Goal: Information Seeking & Learning: Learn about a topic

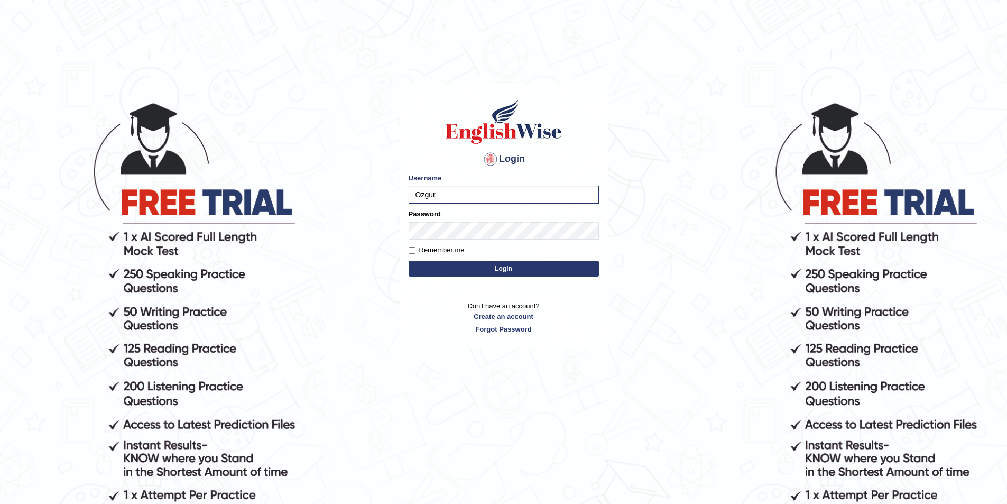
click at [408, 261] on button "Login" at bounding box center [503, 269] width 190 height 16
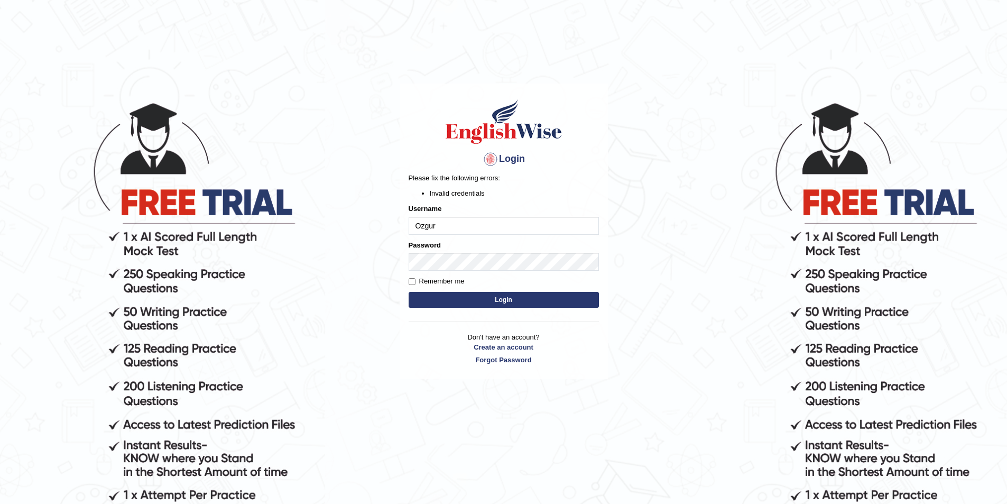
click at [497, 295] on button "Login" at bounding box center [503, 300] width 190 height 16
click at [408, 292] on button "Login" at bounding box center [503, 300] width 190 height 16
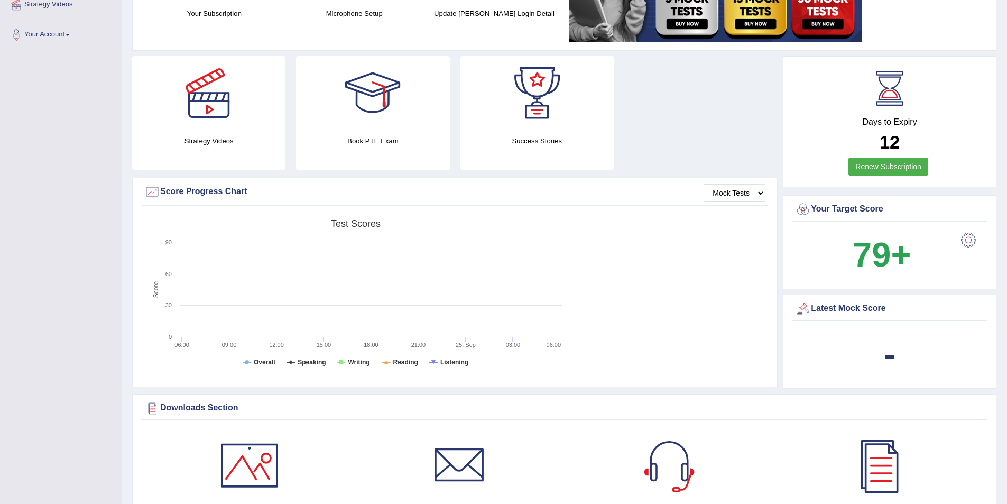
scroll to position [92, 0]
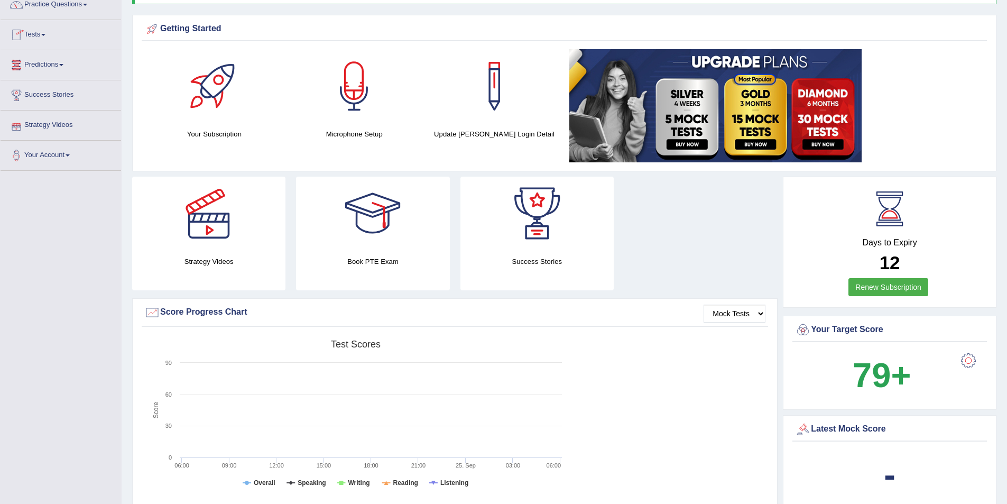
click at [44, 67] on link "Predictions" at bounding box center [61, 63] width 120 height 26
click at [55, 39] on link "Tests" at bounding box center [61, 33] width 120 height 26
click at [54, 75] on link "Take Mock Test" at bounding box center [69, 78] width 99 height 19
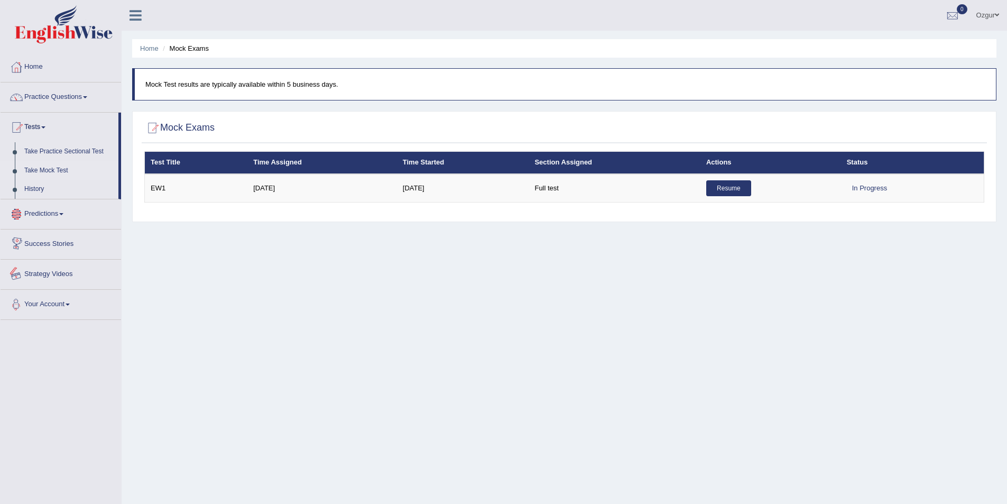
click at [60, 96] on link "Practice Questions" at bounding box center [61, 95] width 120 height 26
click at [85, 94] on link "Practice Questions" at bounding box center [61, 95] width 120 height 26
click at [68, 103] on link "Practice Questions" at bounding box center [61, 95] width 120 height 26
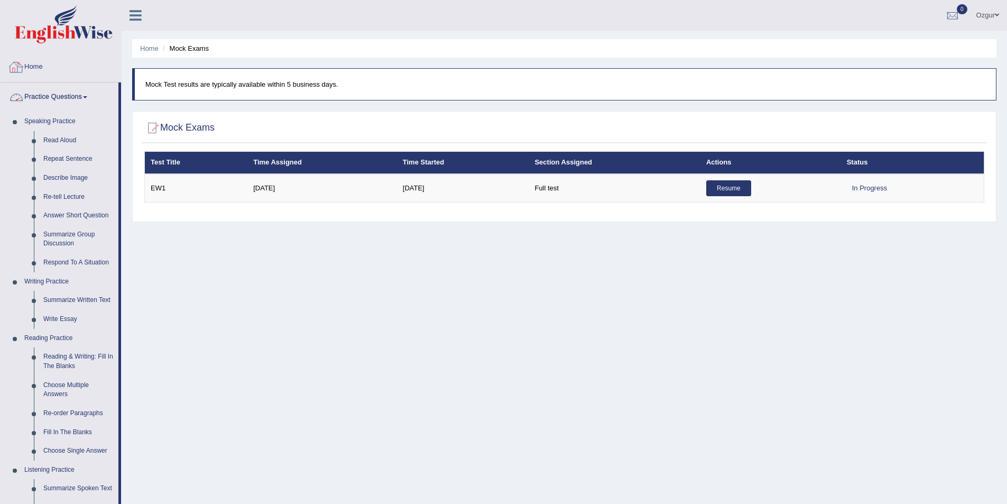
click at [90, 88] on link "Practice Questions" at bounding box center [60, 95] width 118 height 26
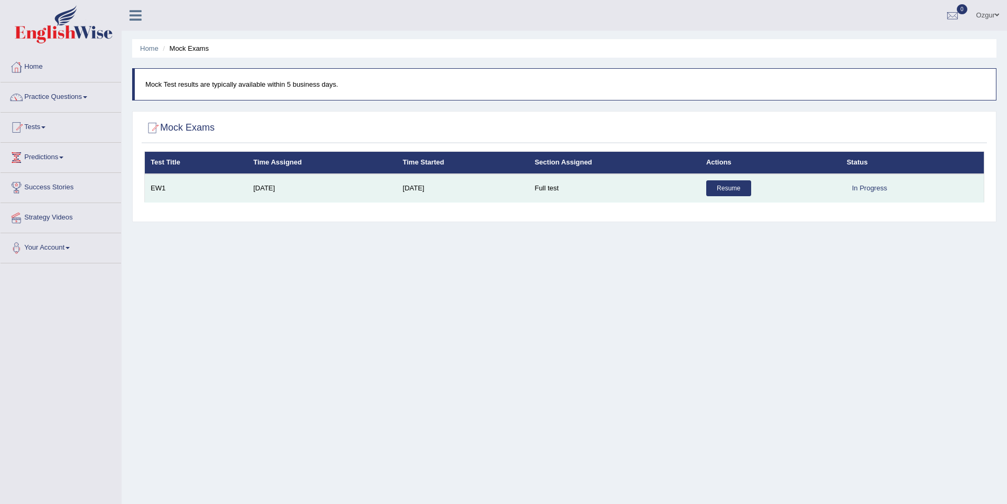
click at [727, 187] on link "Resume" at bounding box center [728, 188] width 45 height 16
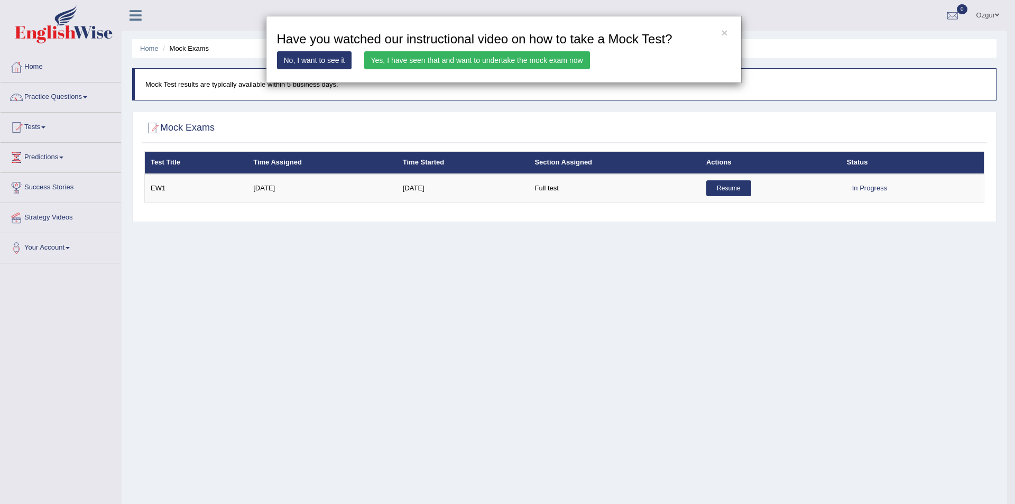
click at [424, 62] on link "Yes, I have seen that and want to undertake the mock exam now" at bounding box center [477, 60] width 226 height 18
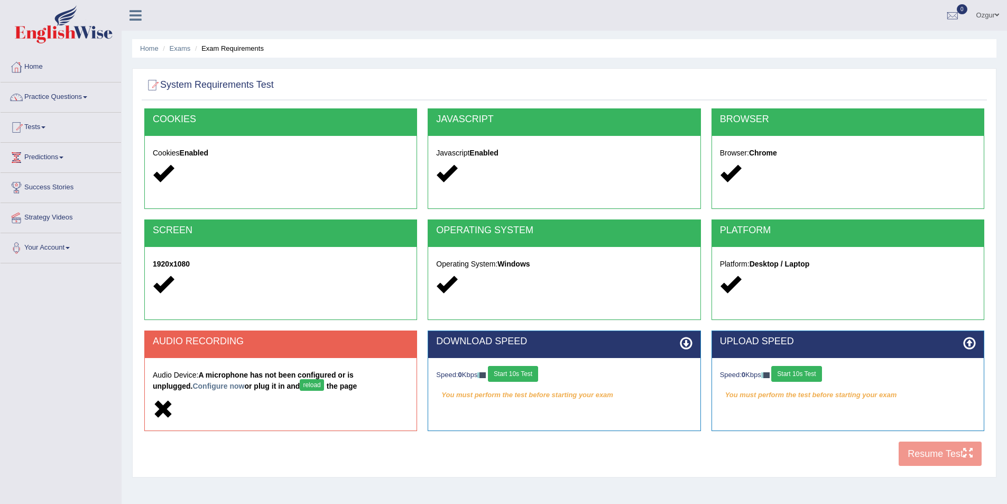
click at [192, 387] on link "Configure now" at bounding box center [218, 386] width 52 height 8
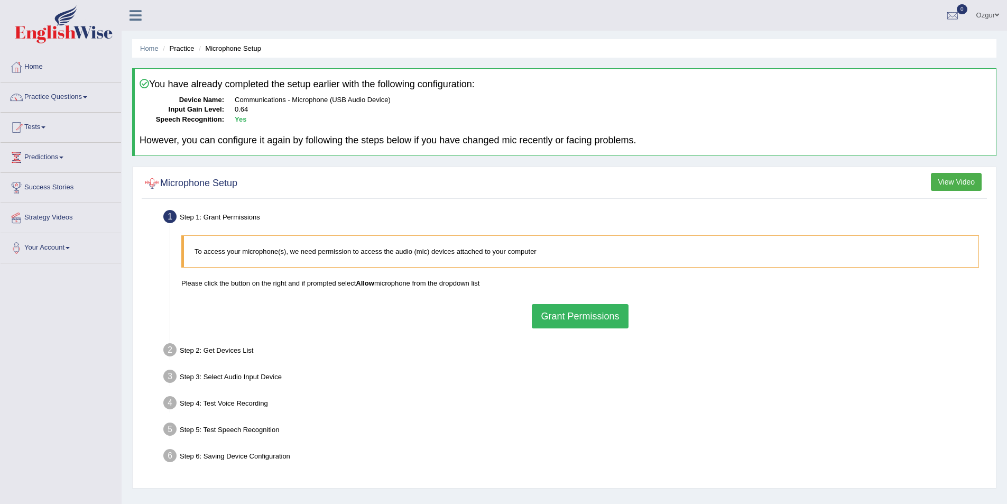
click at [615, 320] on button "Grant Permissions" at bounding box center [580, 316] width 96 height 24
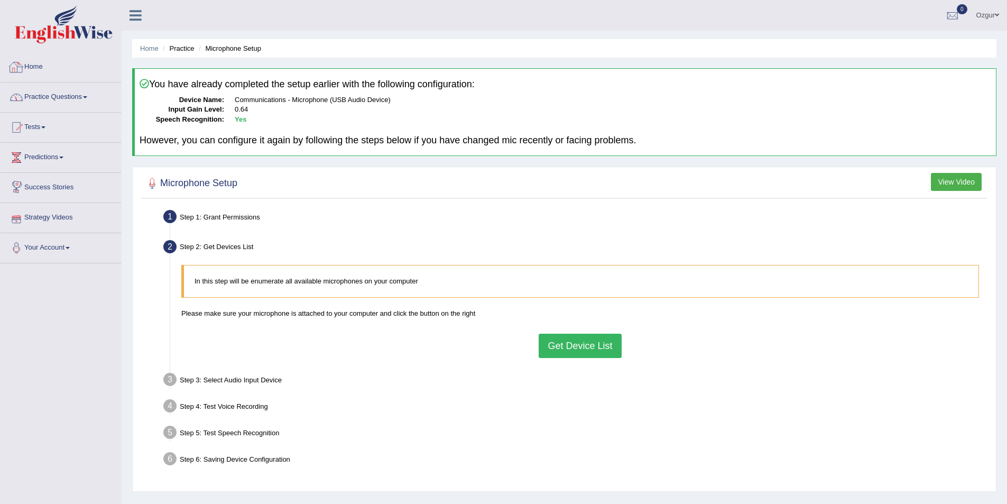
click at [66, 92] on link "Practice Questions" at bounding box center [61, 95] width 120 height 26
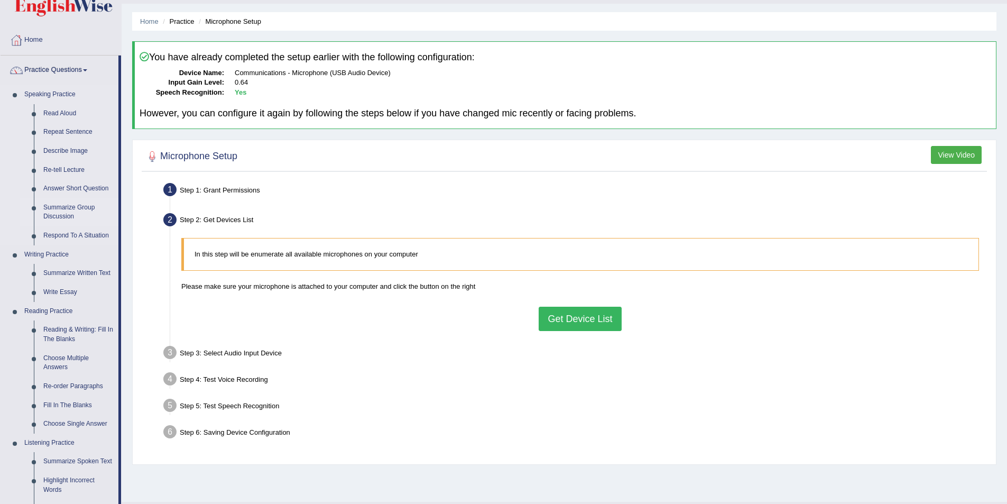
scroll to position [53, 0]
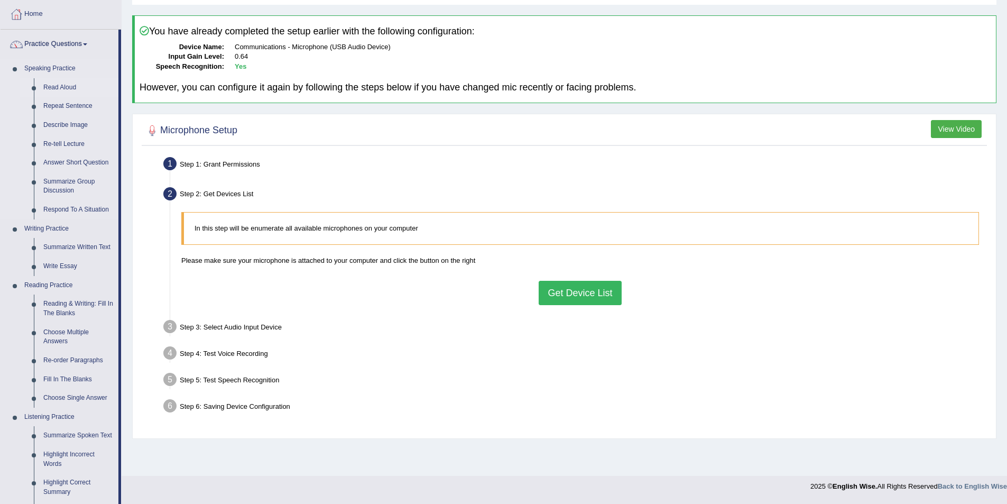
click at [57, 87] on link "Read Aloud" at bounding box center [79, 87] width 80 height 19
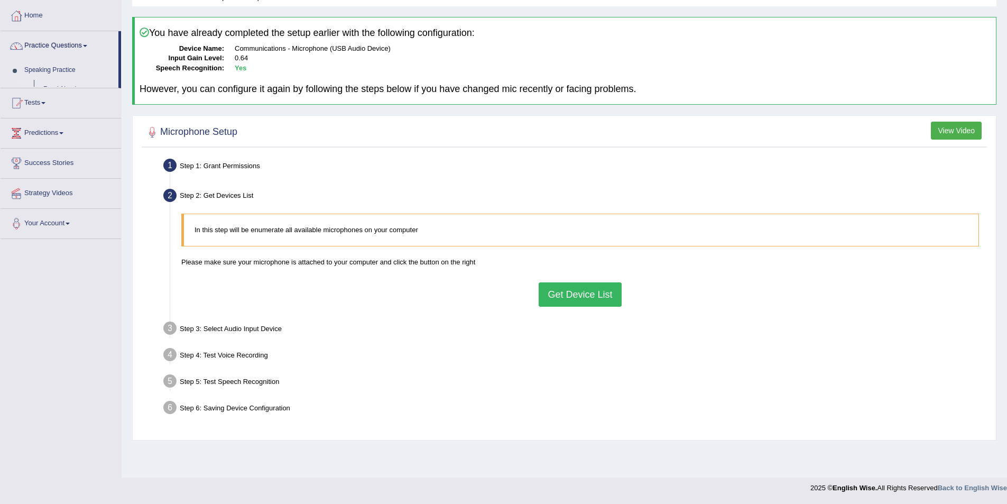
scroll to position [51, 0]
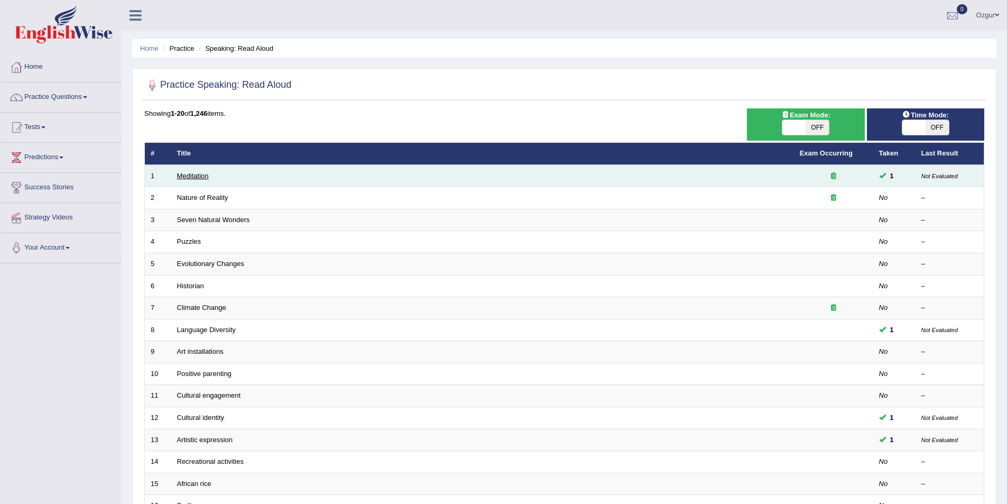
click at [188, 177] on link "Meditation" at bounding box center [193, 176] width 32 height 8
click at [190, 175] on link "Meditation" at bounding box center [193, 176] width 32 height 8
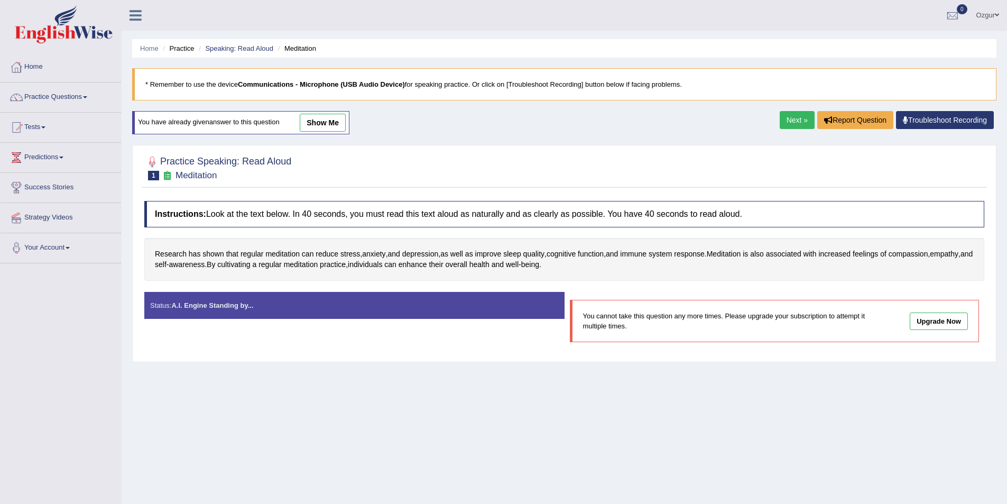
drag, startPoint x: 216, startPoint y: 216, endPoint x: 432, endPoint y: 215, distance: 216.1
click at [432, 215] on h4 "Instructions: Look at the text below. In 40 seconds, you must read this text al…" at bounding box center [564, 214] width 840 height 26
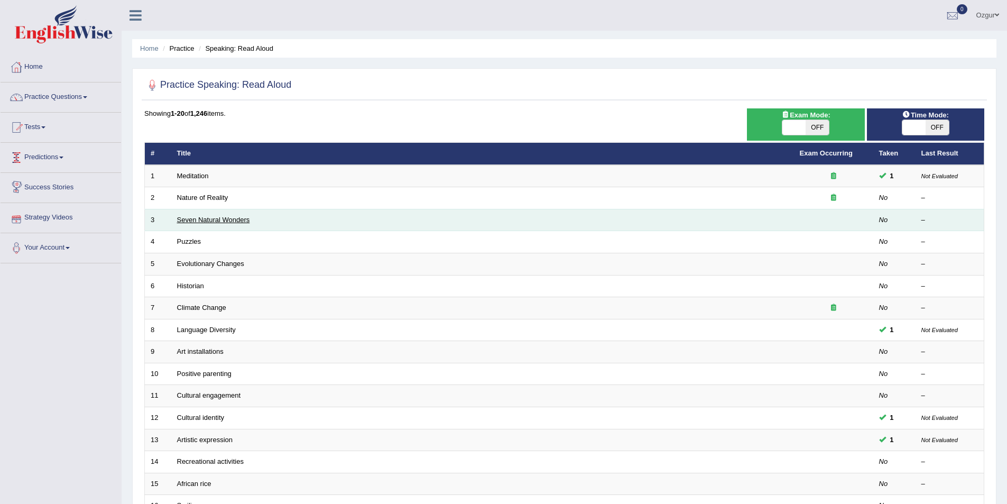
click at [213, 222] on link "Seven Natural Wonders" at bounding box center [213, 220] width 73 height 8
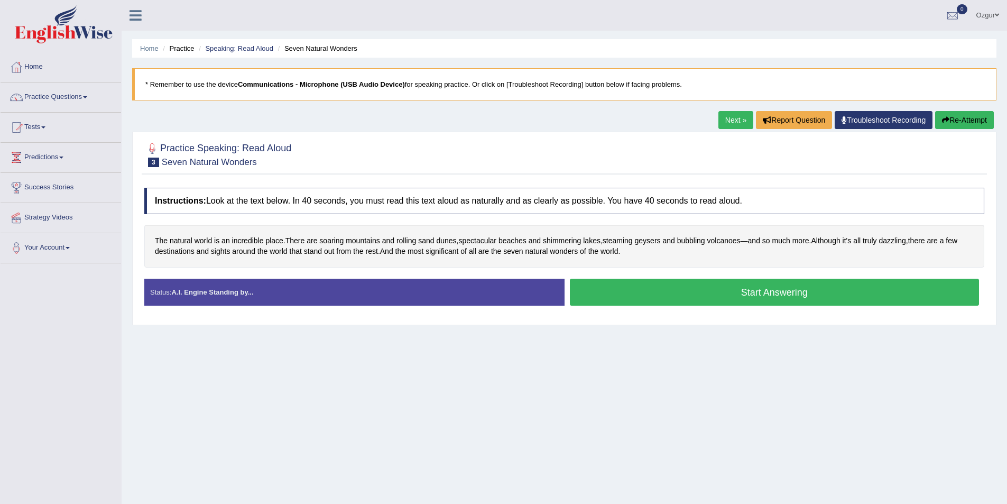
click at [611, 296] on button "Start Answering" at bounding box center [775, 291] width 410 height 27
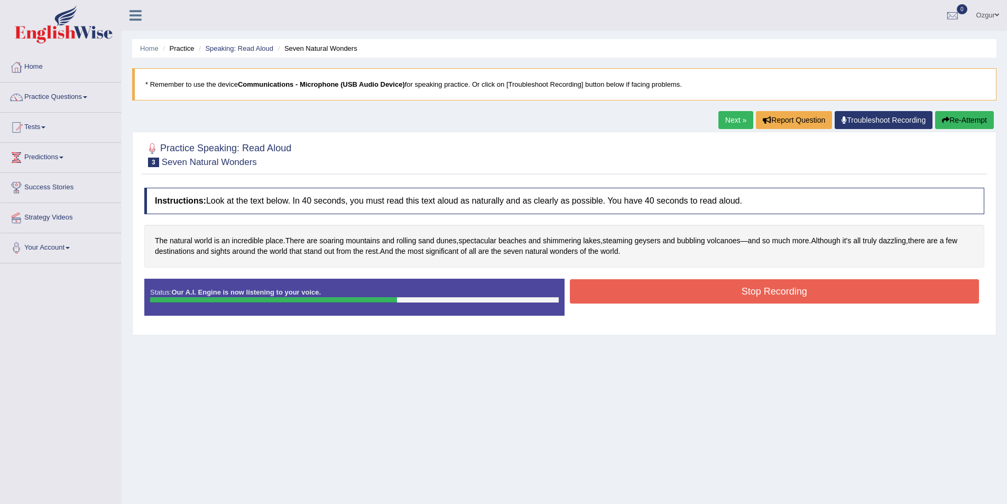
click at [630, 355] on div "Home Practice Speaking: Read Aloud Seven Natural Wonders * Remember to use the …" at bounding box center [564, 264] width 885 height 528
click at [673, 319] on div "Status: Our A.I. Engine is now listening to your voice. Start Answering Stop Re…" at bounding box center [564, 302] width 840 height 48
click at [680, 283] on button "Stop Recording" at bounding box center [775, 291] width 410 height 24
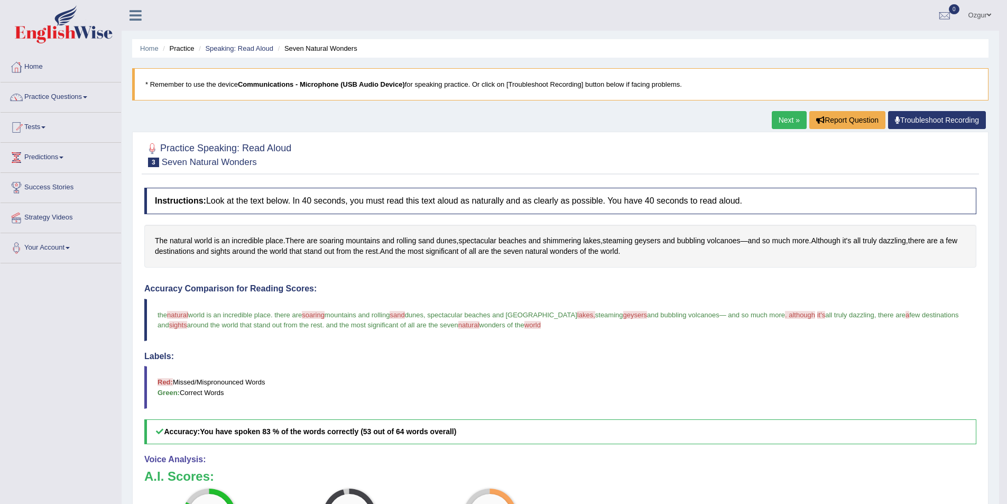
click at [780, 112] on link "Next »" at bounding box center [789, 120] width 35 height 18
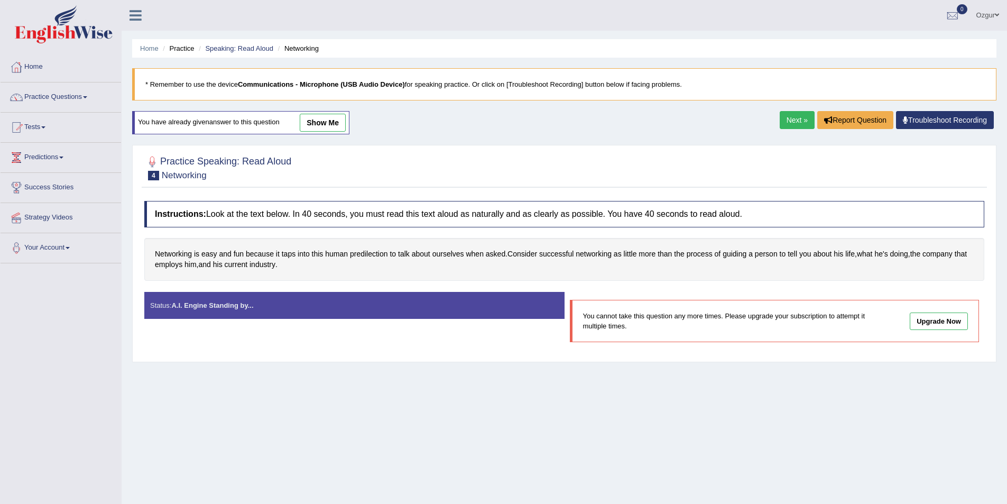
click at [799, 126] on link "Next »" at bounding box center [796, 120] width 35 height 18
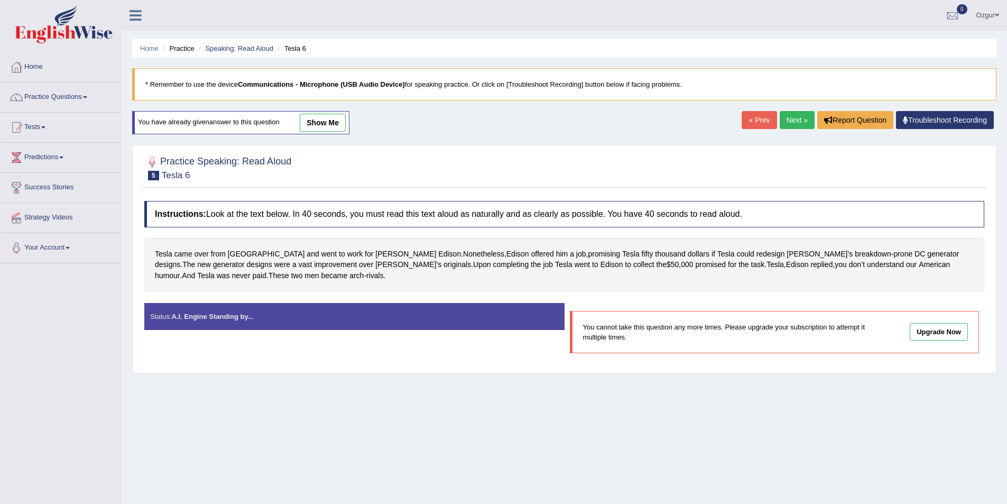
click at [799, 122] on link "Next »" at bounding box center [796, 120] width 35 height 18
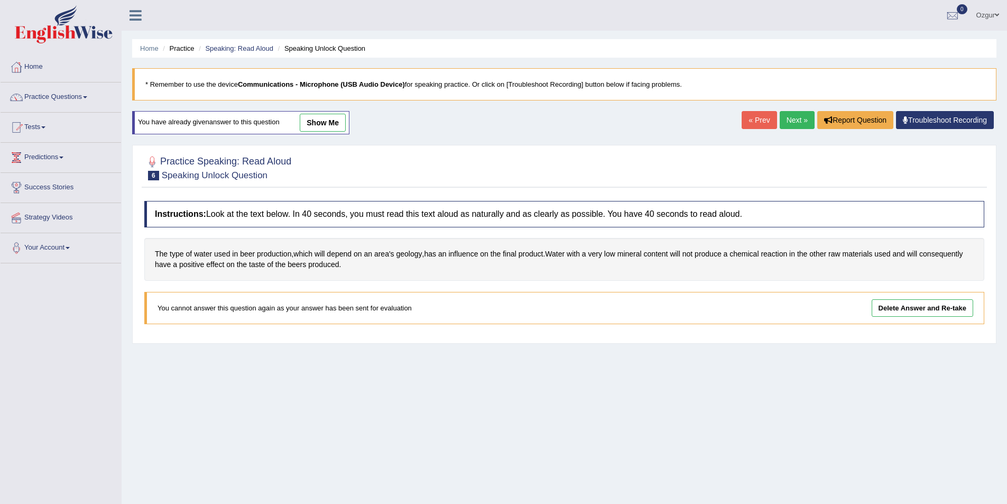
click at [799, 122] on link "Next »" at bounding box center [796, 120] width 35 height 18
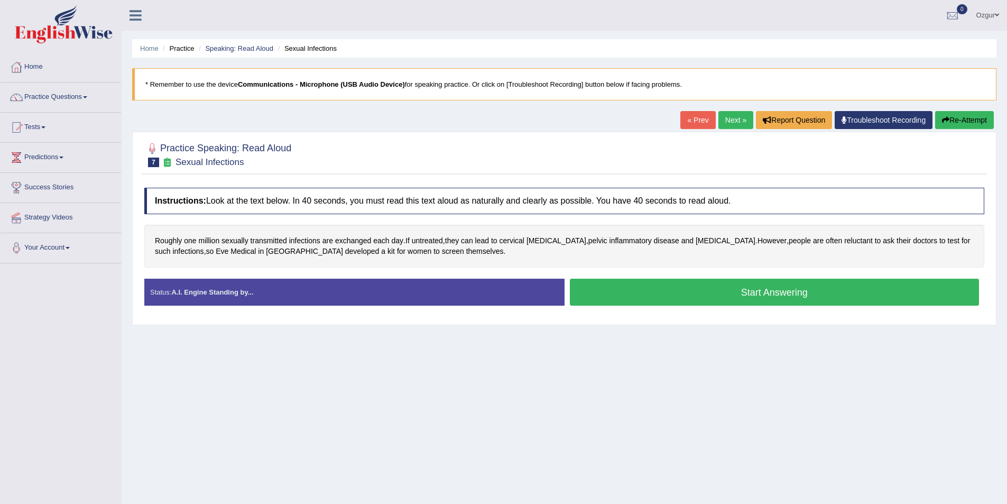
click at [693, 289] on button "Start Answering" at bounding box center [775, 291] width 410 height 27
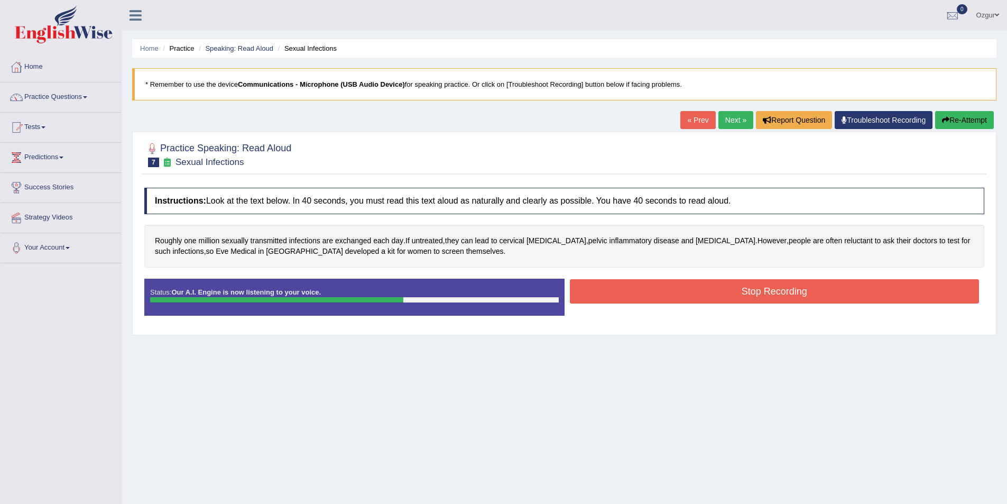
click at [782, 297] on button "Stop Recording" at bounding box center [775, 291] width 410 height 24
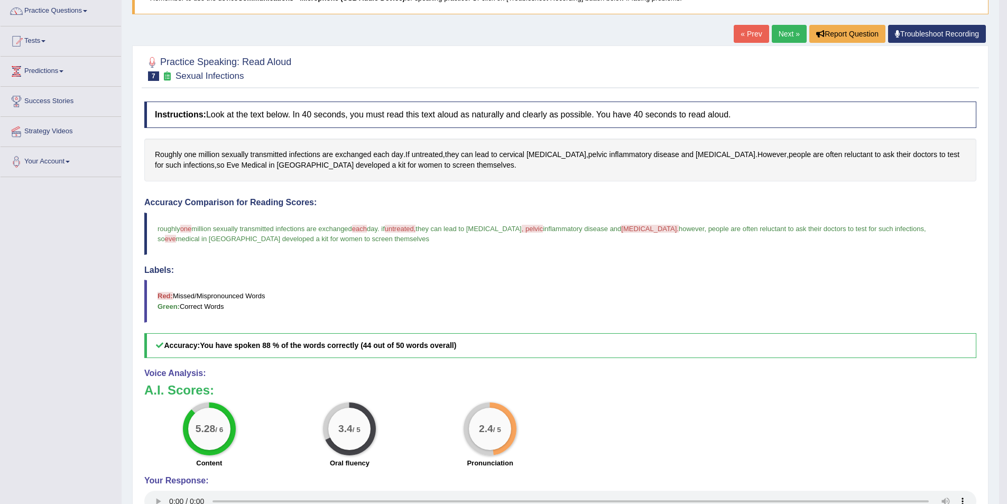
scroll to position [106, 0]
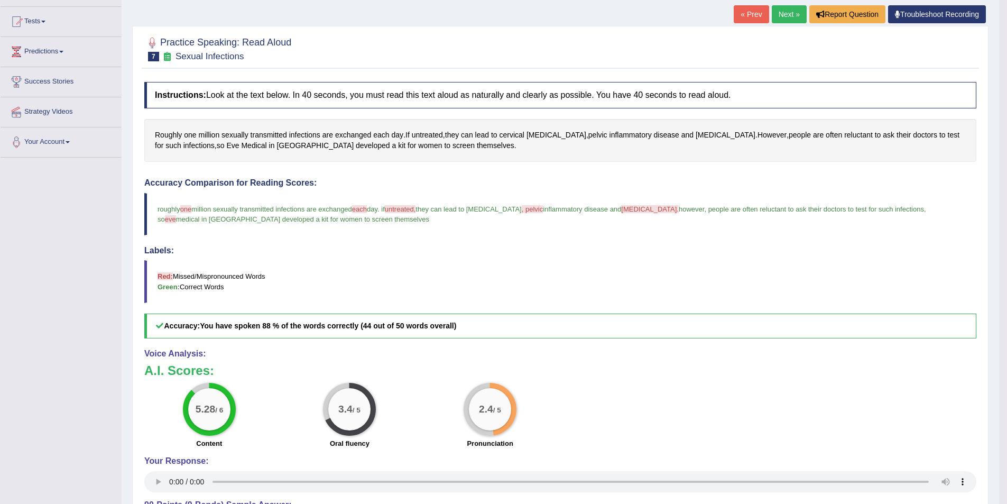
click at [775, 8] on link "Next »" at bounding box center [789, 14] width 35 height 18
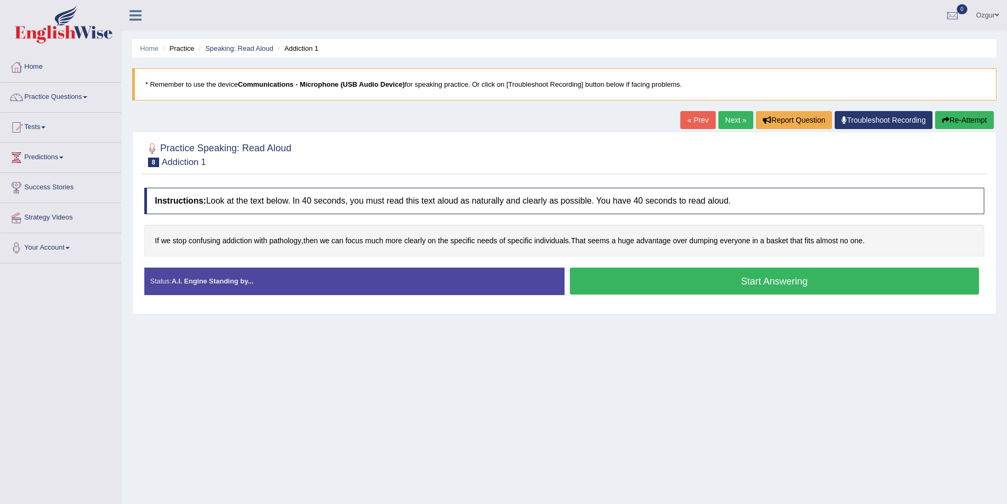
click at [736, 281] on button "Start Answering" at bounding box center [775, 280] width 410 height 27
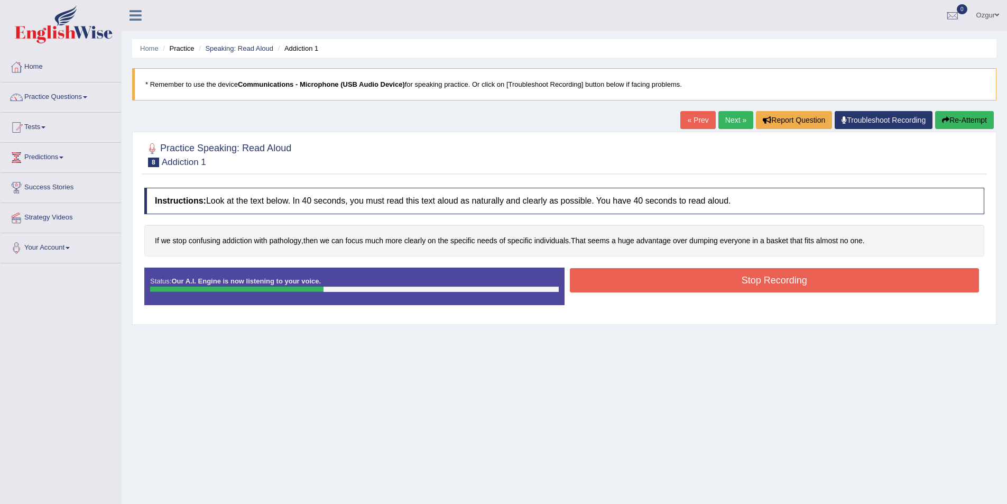
click at [809, 264] on div "Instructions: Look at the text below. In 40 seconds, you must read this text al…" at bounding box center [564, 250] width 845 height 136
click at [800, 280] on button "Stop Recording" at bounding box center [775, 280] width 410 height 24
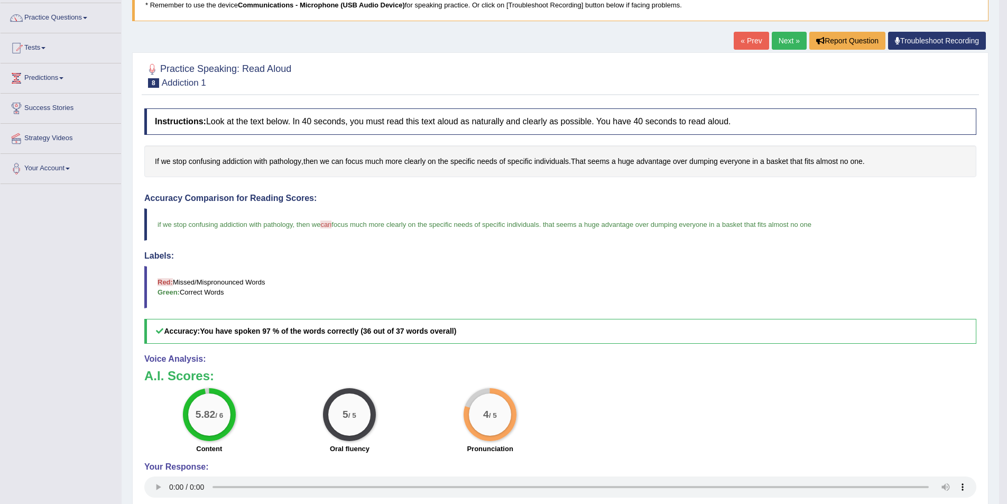
scroll to position [53, 0]
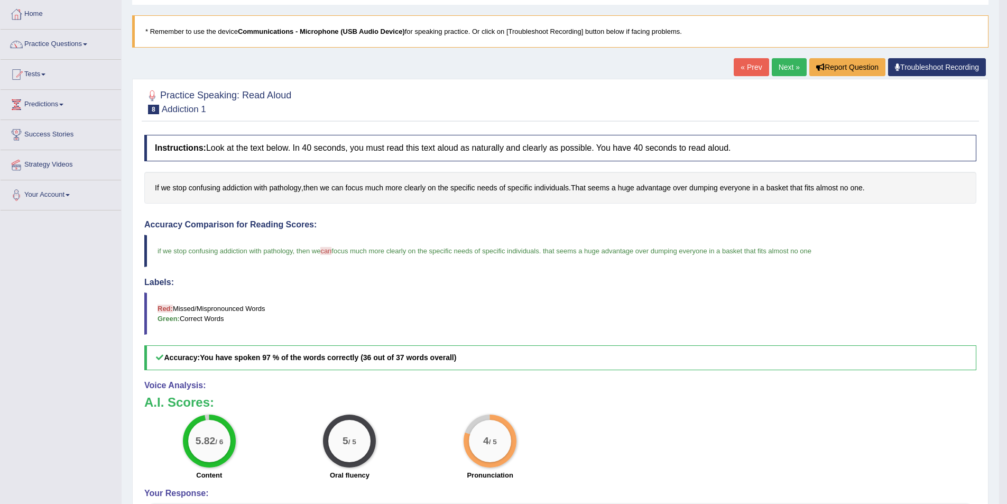
click at [792, 68] on link "Next »" at bounding box center [789, 67] width 35 height 18
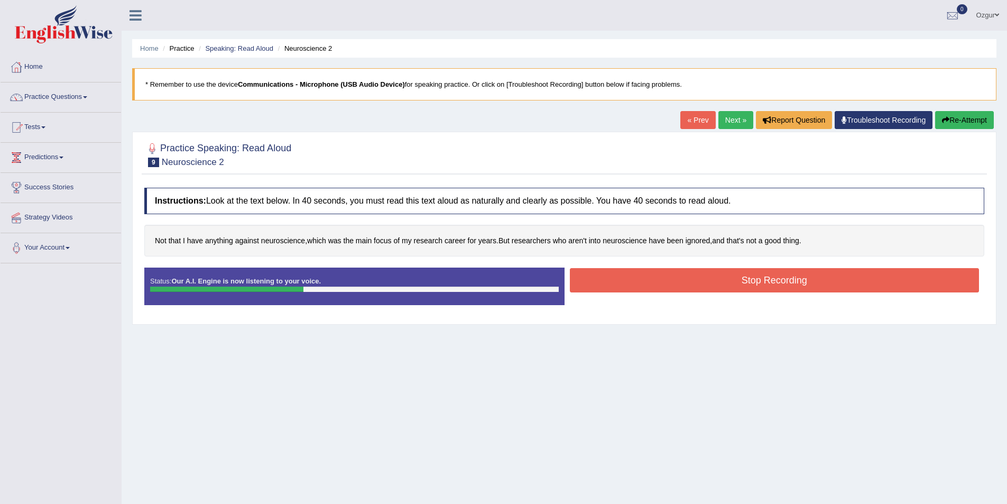
click at [706, 282] on button "Stop Recording" at bounding box center [775, 280] width 410 height 24
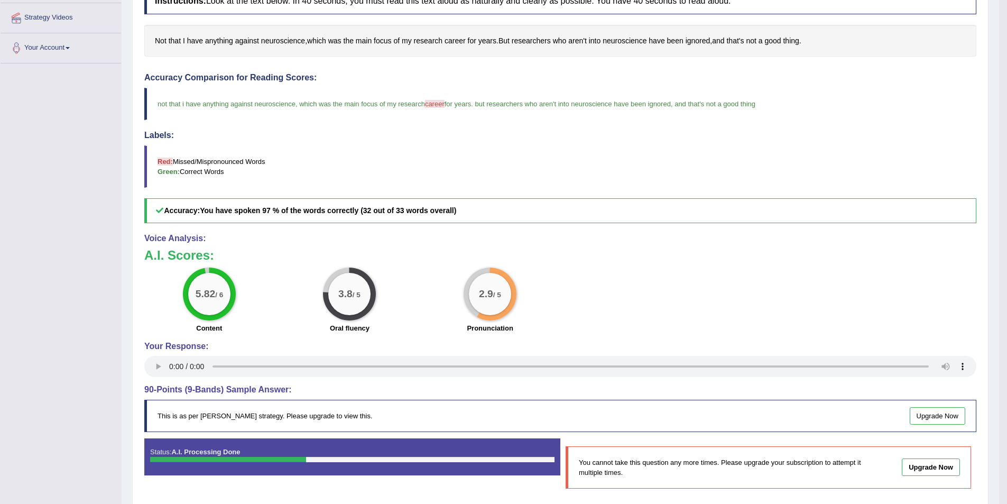
scroll to position [80, 0]
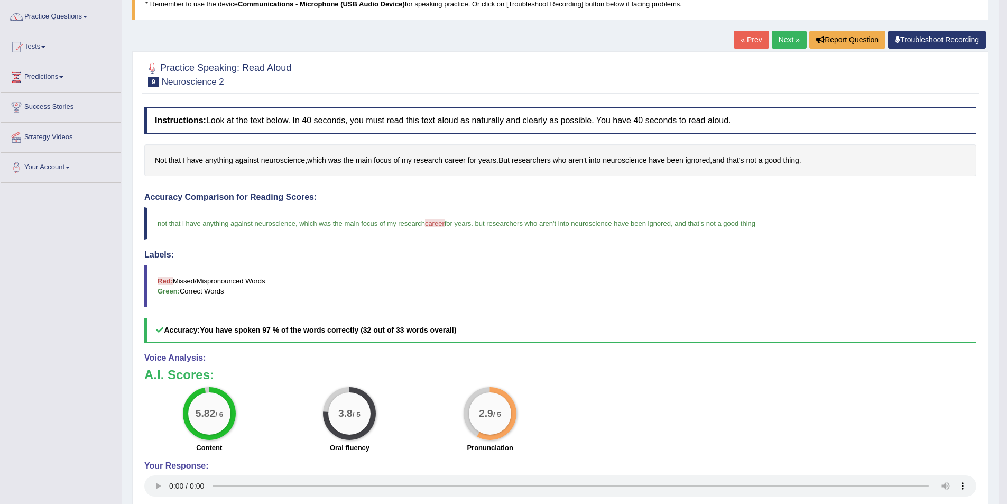
click at [788, 40] on link "Next »" at bounding box center [789, 40] width 35 height 18
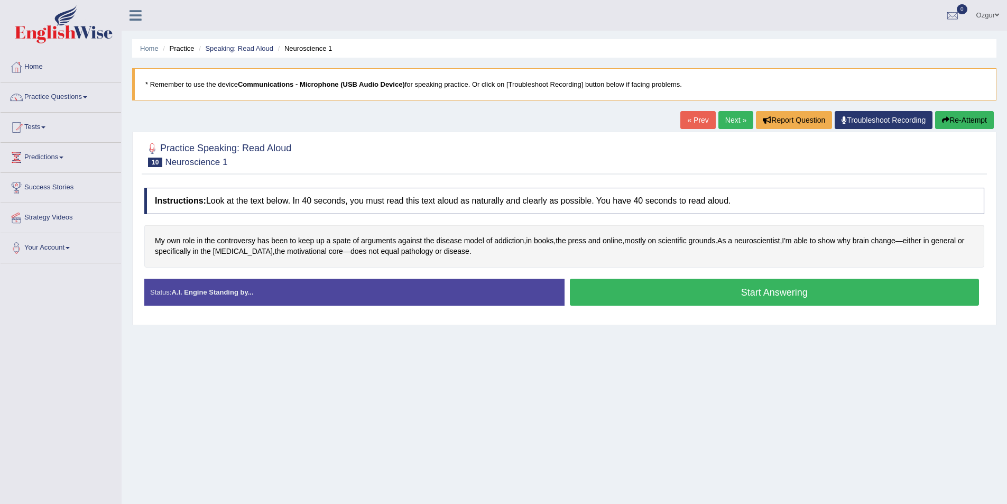
click at [696, 297] on button "Start Answering" at bounding box center [775, 291] width 410 height 27
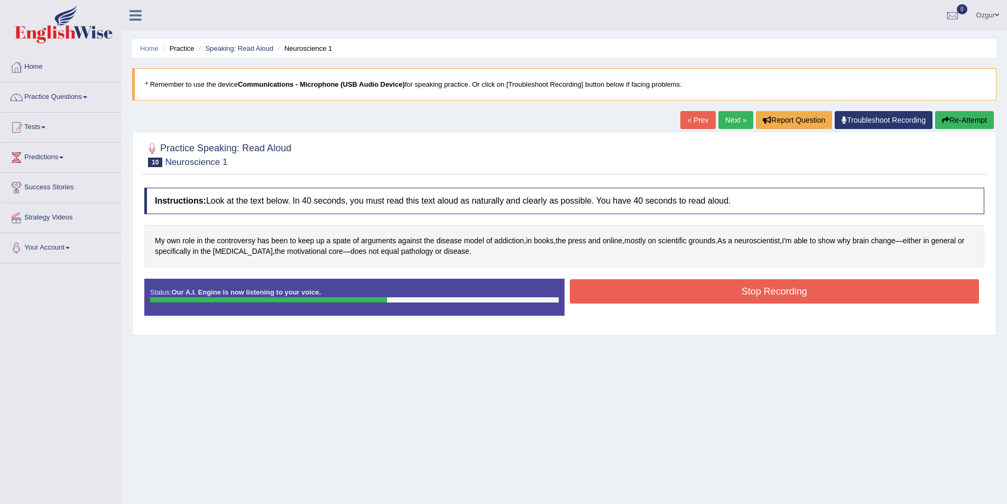
click at [751, 296] on button "Stop Recording" at bounding box center [775, 291] width 410 height 24
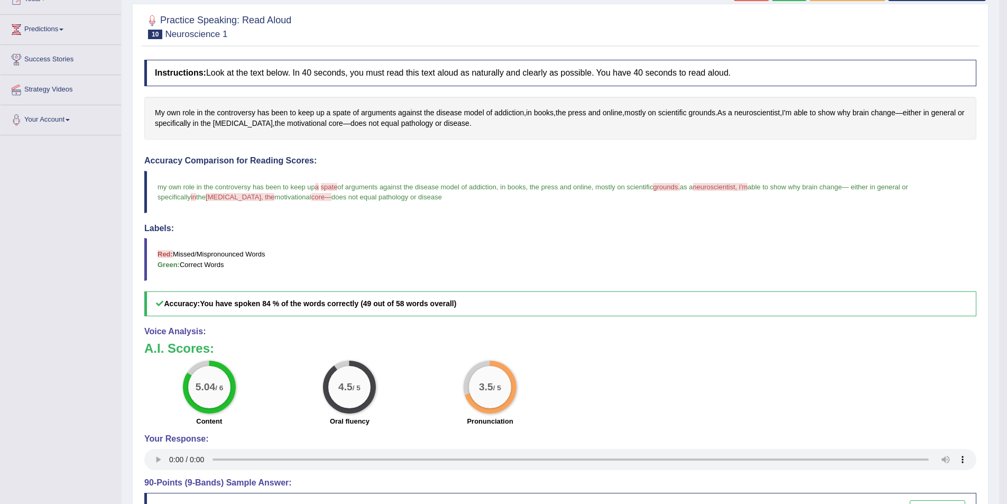
scroll to position [75, 0]
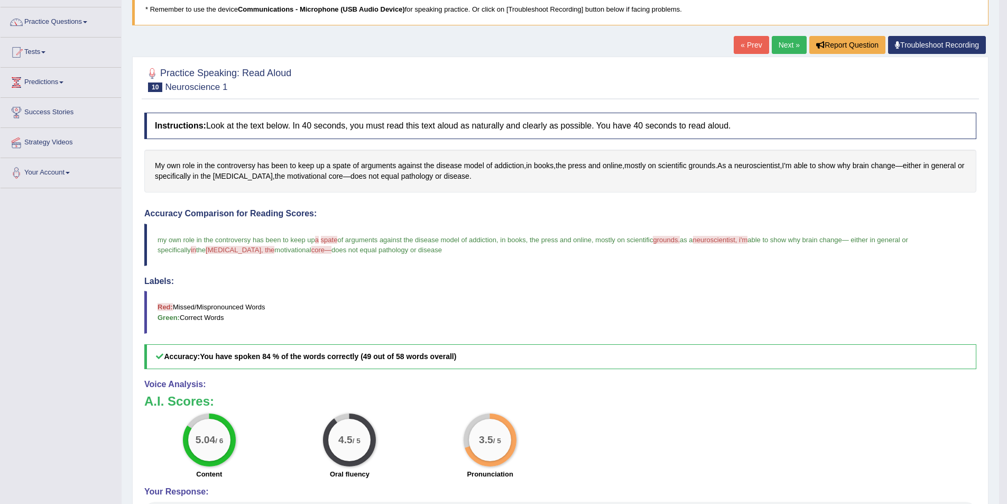
click at [782, 49] on link "Next »" at bounding box center [789, 45] width 35 height 18
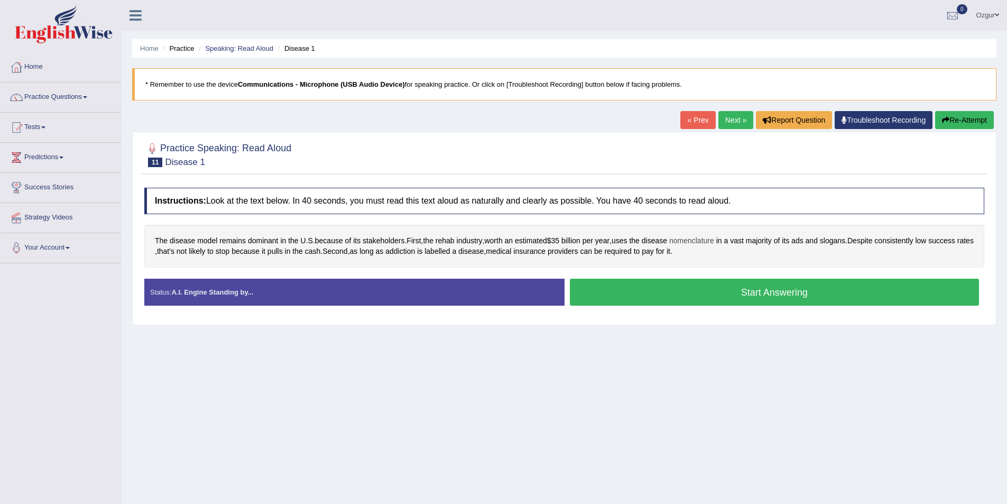
click at [698, 242] on span "nomenclature" at bounding box center [691, 240] width 45 height 11
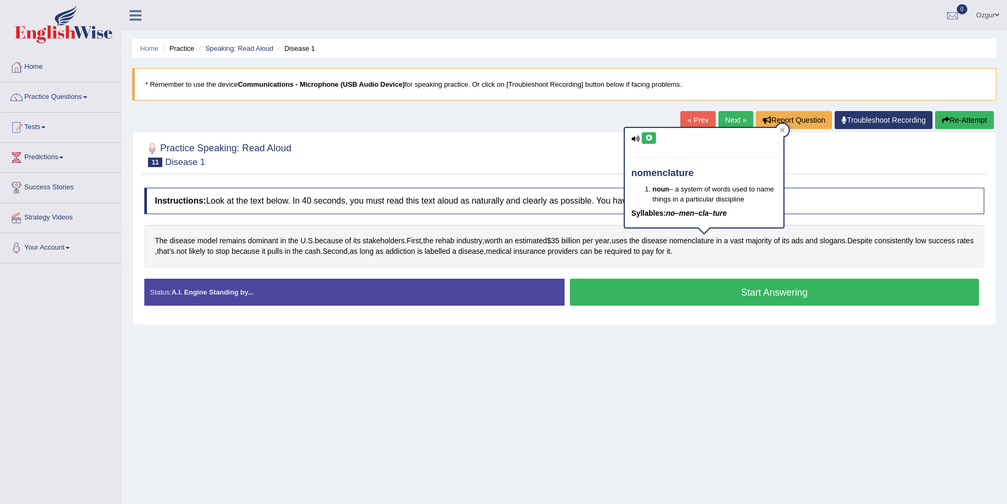
click at [648, 138] on icon at bounding box center [649, 138] width 8 height 6
click at [784, 130] on icon at bounding box center [781, 129] width 5 height 5
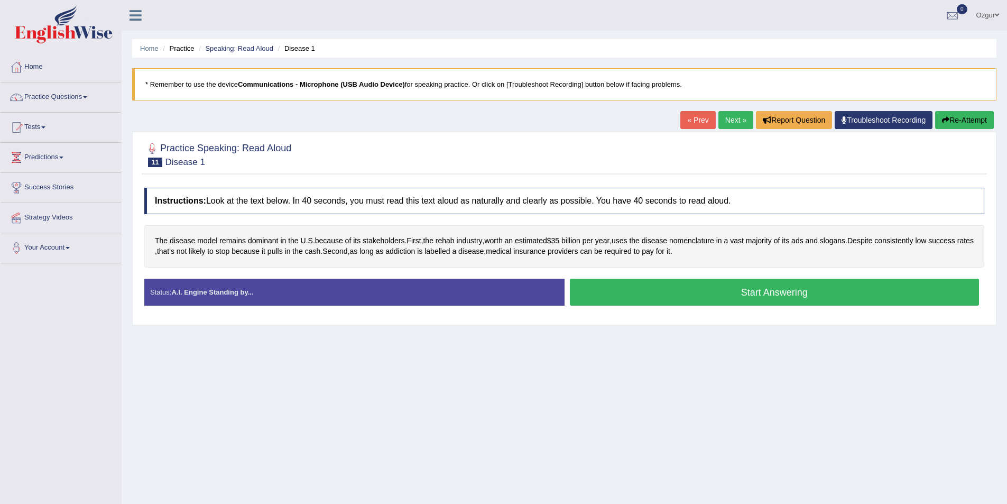
click at [652, 294] on button "Start Answering" at bounding box center [775, 291] width 410 height 27
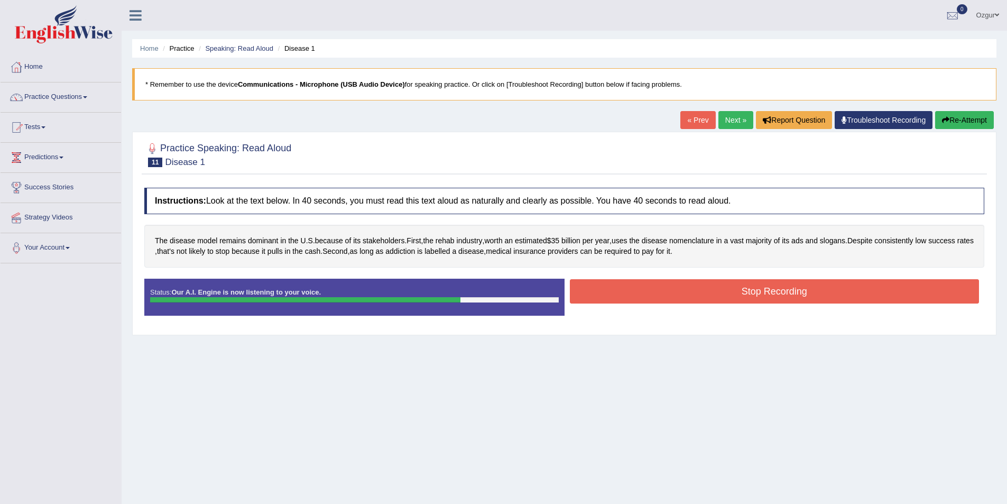
click at [717, 287] on button "Stop Recording" at bounding box center [775, 291] width 410 height 24
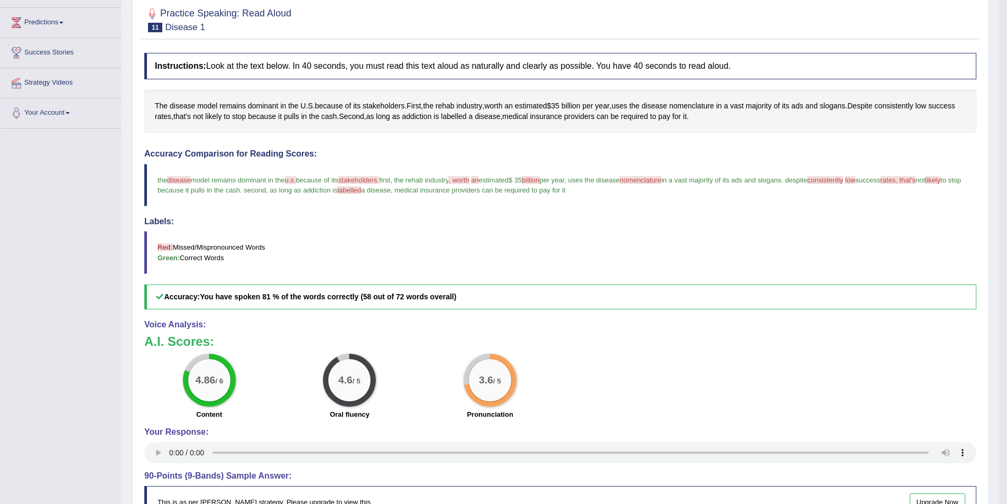
scroll to position [53, 0]
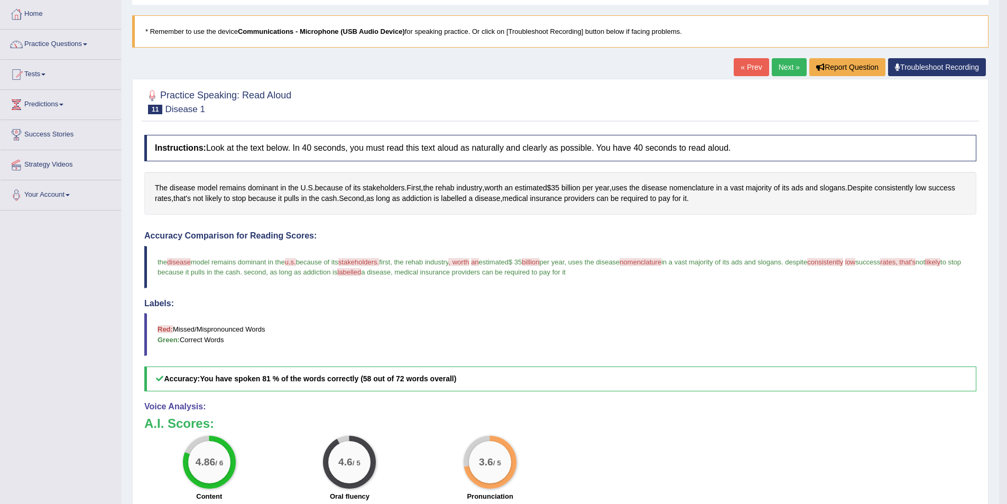
click at [784, 63] on link "Next »" at bounding box center [789, 67] width 35 height 18
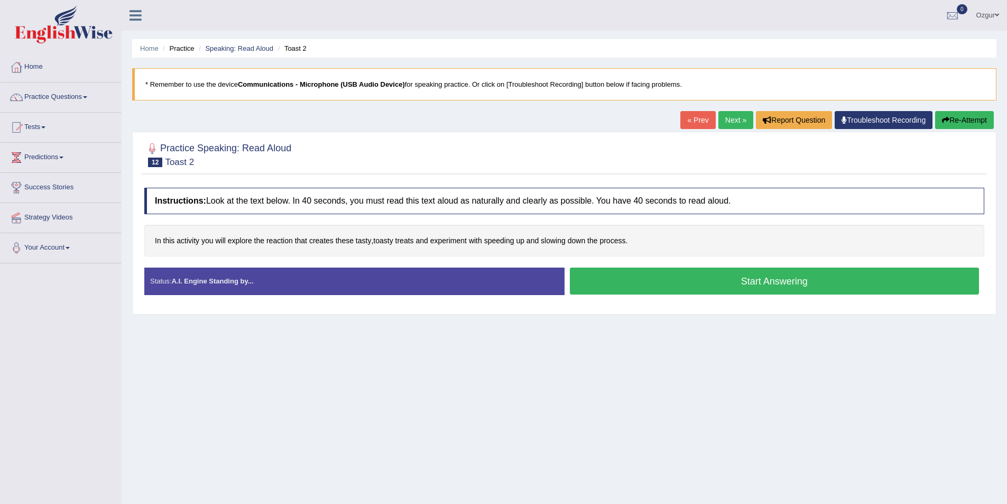
click at [694, 283] on button "Start Answering" at bounding box center [775, 280] width 410 height 27
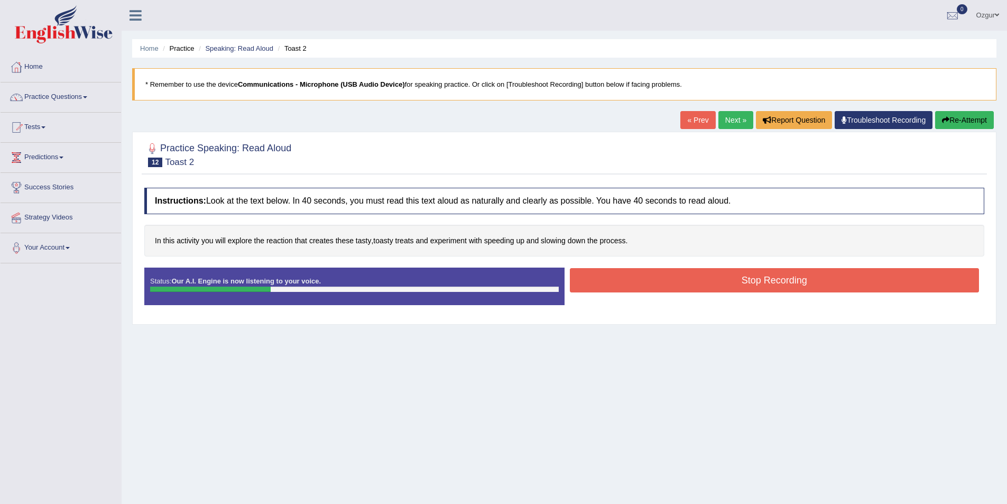
click at [698, 274] on button "Stop Recording" at bounding box center [775, 280] width 410 height 24
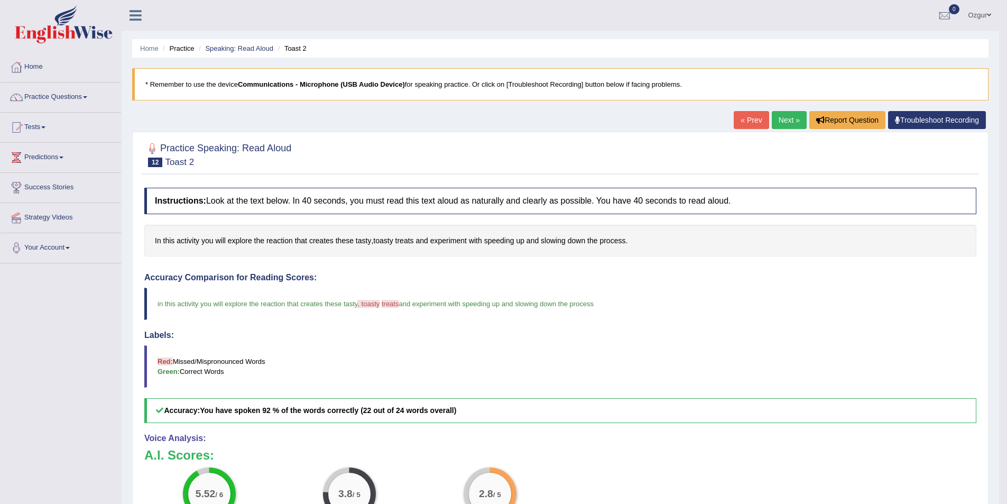
click at [788, 122] on link "Next »" at bounding box center [789, 120] width 35 height 18
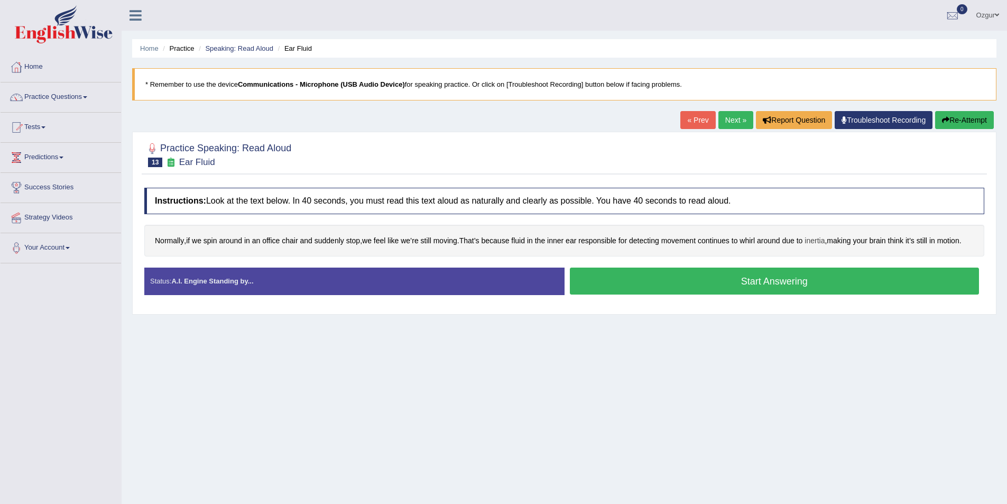
click at [824, 243] on span "inertia" at bounding box center [814, 240] width 20 height 11
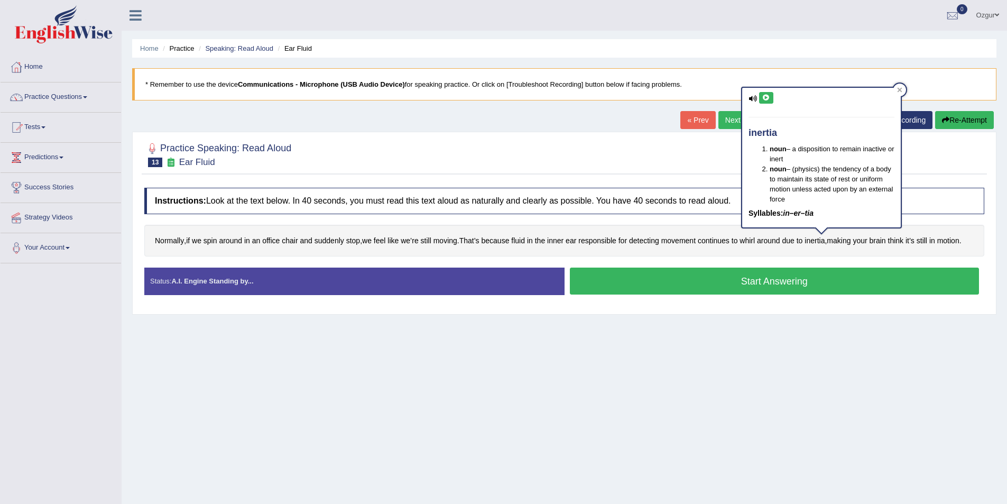
click at [762, 100] on icon at bounding box center [766, 98] width 8 height 6
click at [898, 93] on div at bounding box center [899, 89] width 13 height 13
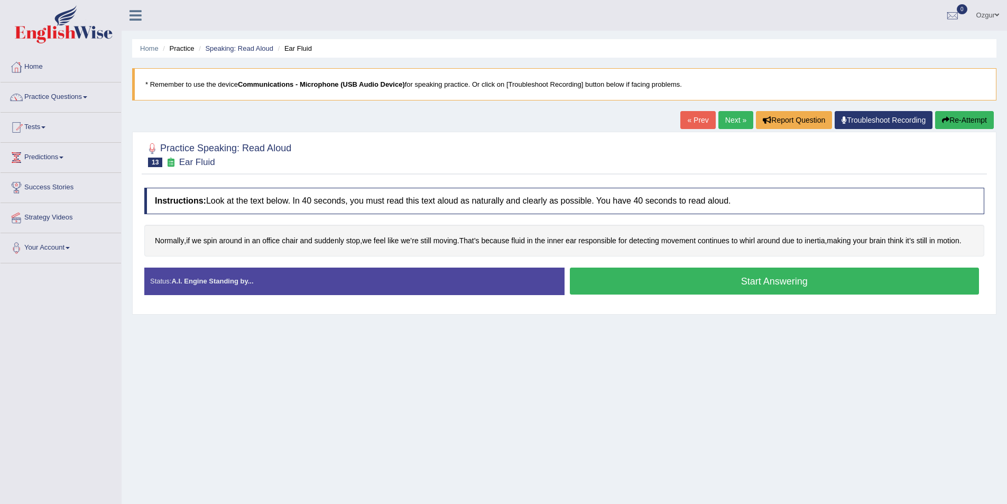
click at [705, 278] on button "Start Answering" at bounding box center [775, 280] width 410 height 27
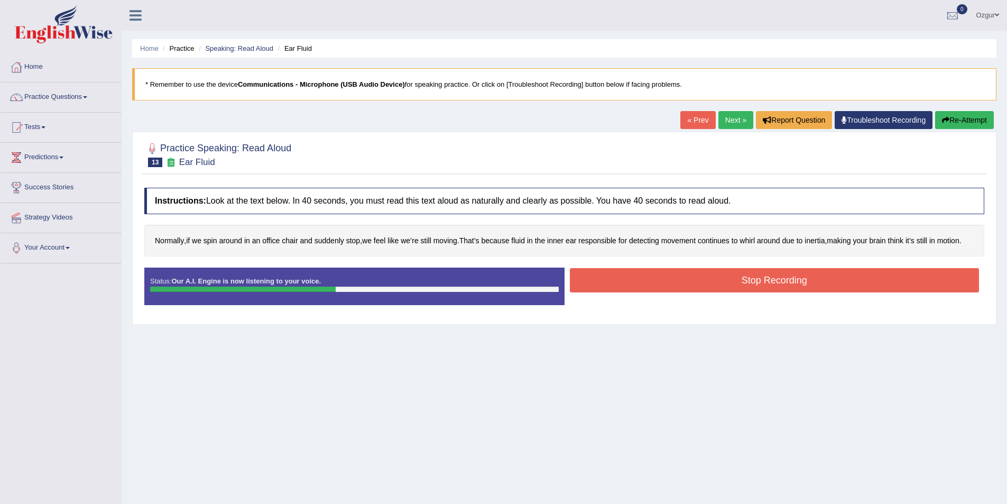
click at [728, 277] on button "Stop Recording" at bounding box center [775, 280] width 410 height 24
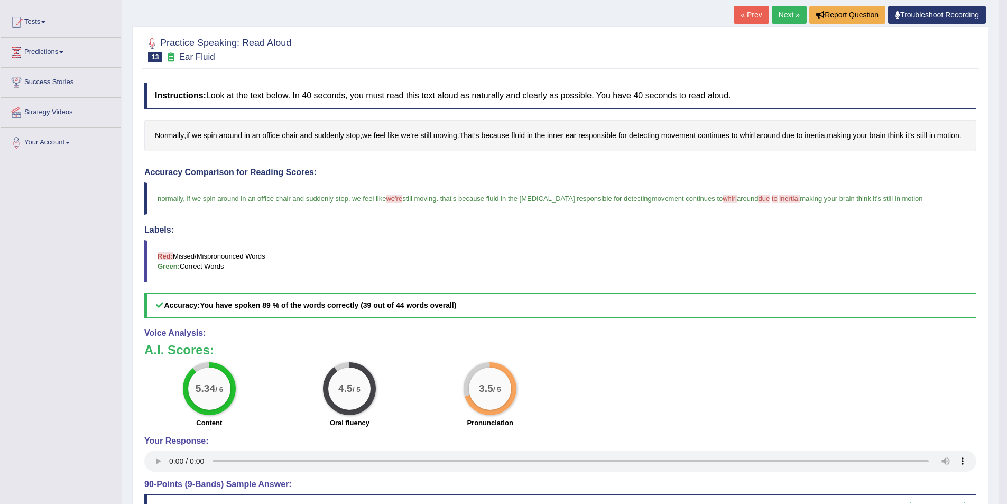
scroll to position [106, 0]
click at [787, 7] on link "Next »" at bounding box center [789, 14] width 35 height 18
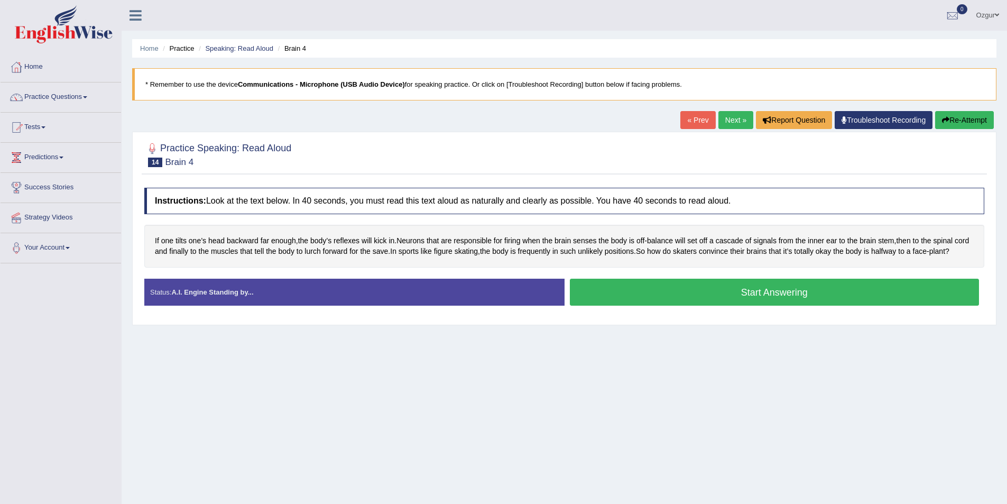
click at [744, 291] on button "Start Answering" at bounding box center [775, 291] width 410 height 27
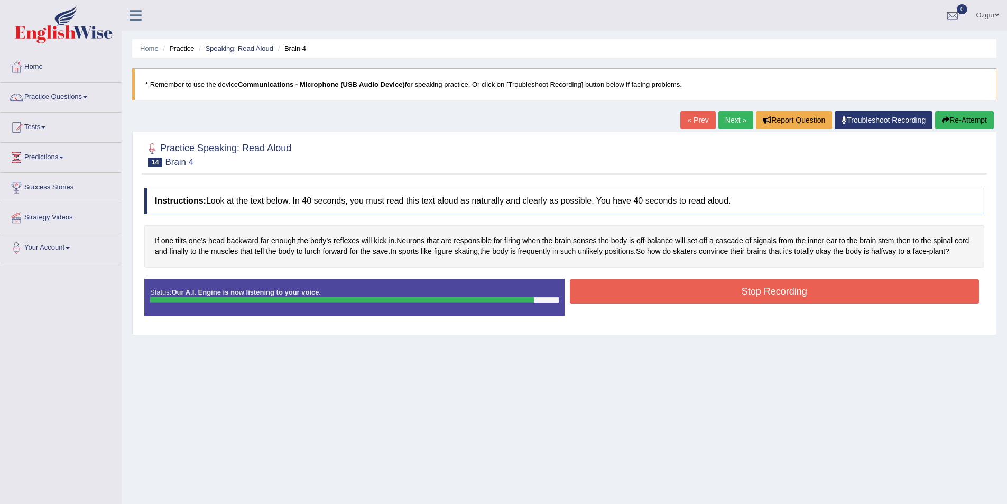
click at [818, 290] on button "Stop Recording" at bounding box center [775, 291] width 410 height 24
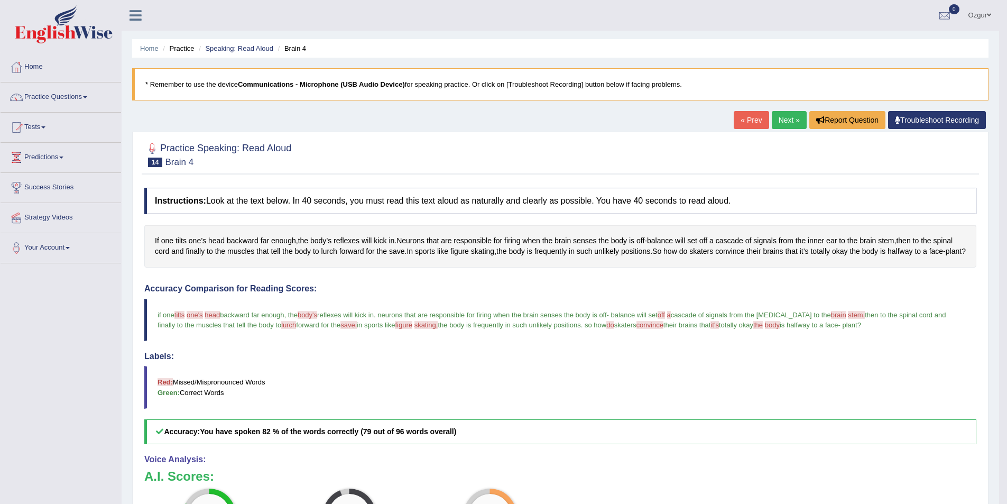
click at [782, 118] on link "Next »" at bounding box center [789, 120] width 35 height 18
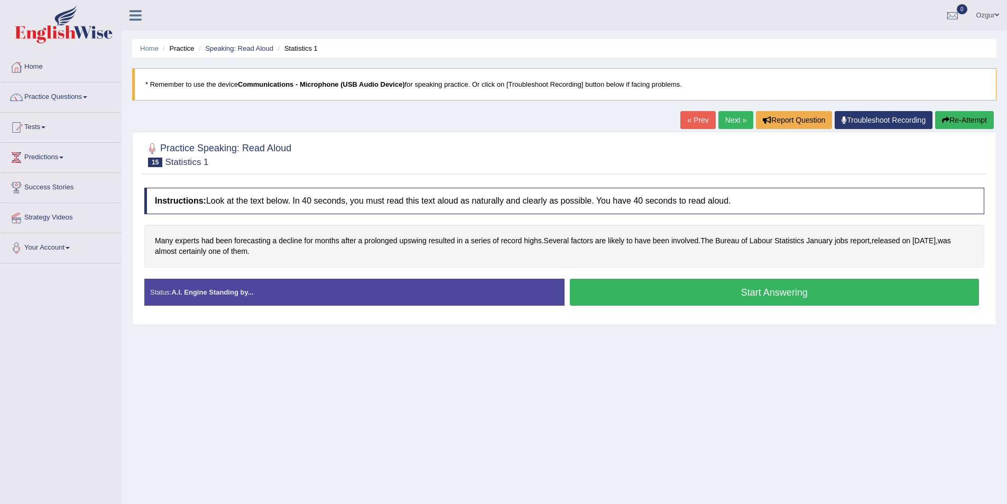
click at [675, 293] on button "Start Answering" at bounding box center [775, 291] width 410 height 27
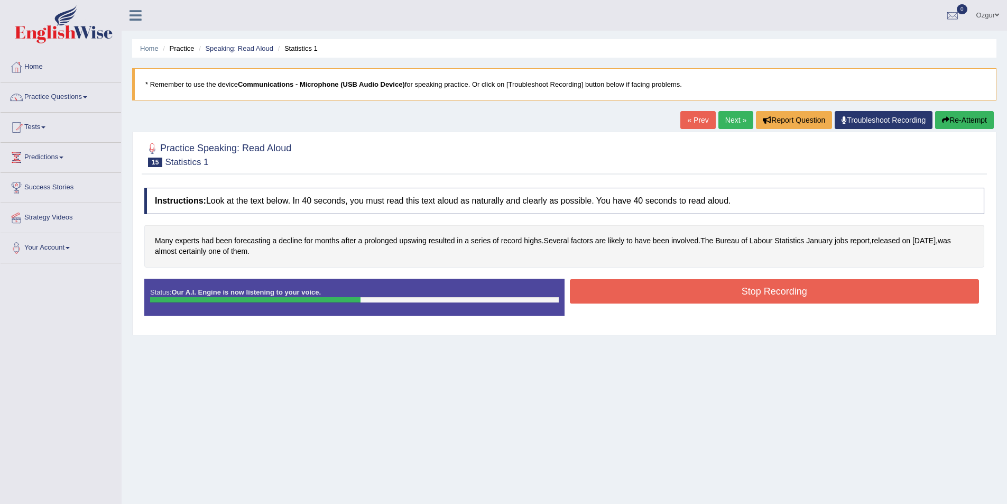
click at [675, 293] on button "Stop Recording" at bounding box center [775, 291] width 410 height 24
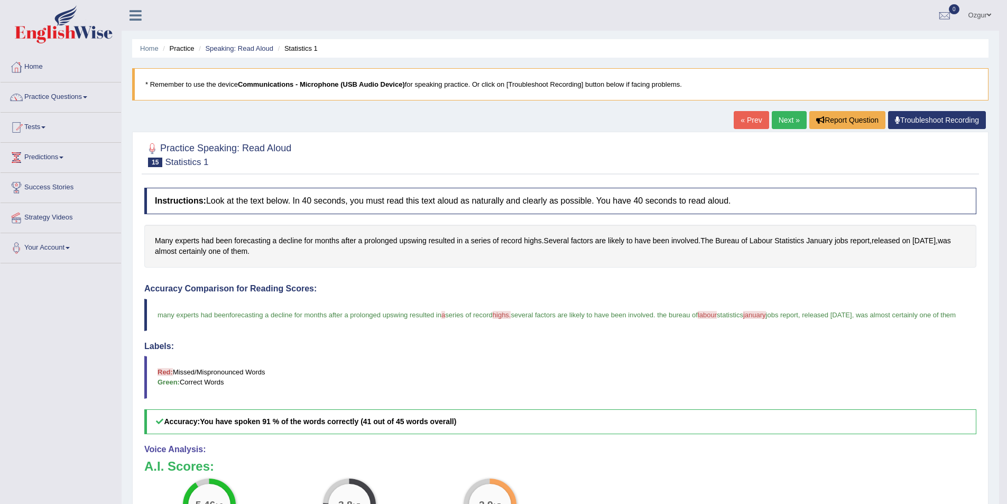
click at [775, 121] on link "Next »" at bounding box center [789, 120] width 35 height 18
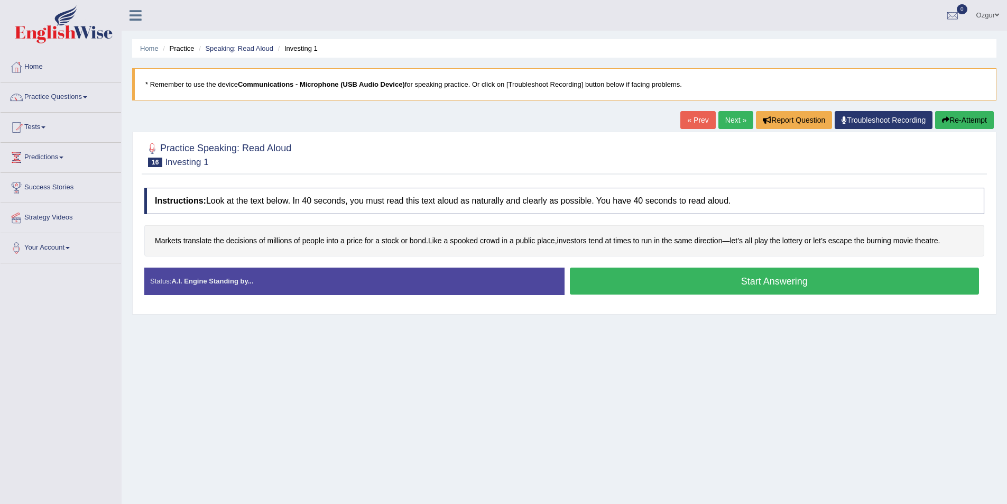
click at [707, 280] on button "Start Answering" at bounding box center [775, 280] width 410 height 27
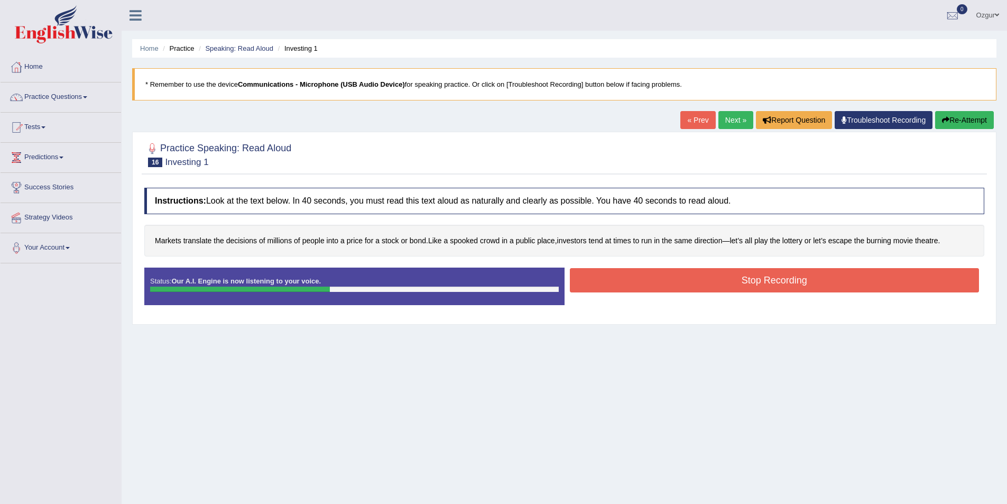
click at [796, 281] on button "Stop Recording" at bounding box center [775, 280] width 410 height 24
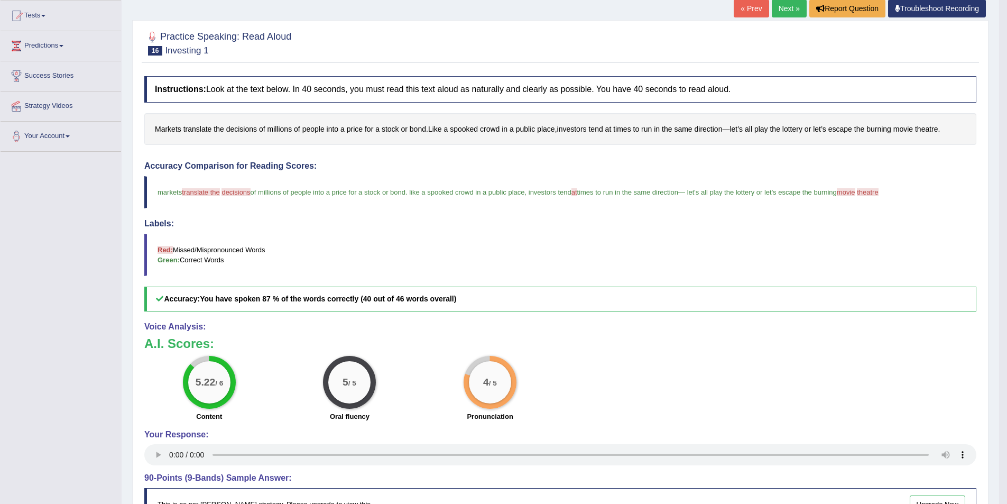
scroll to position [18, 0]
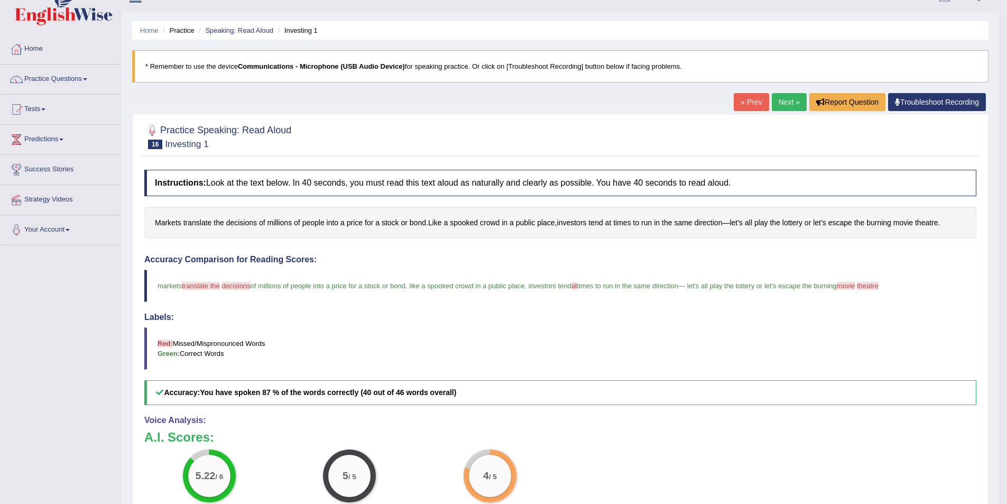
click at [787, 103] on link "Next »" at bounding box center [789, 102] width 35 height 18
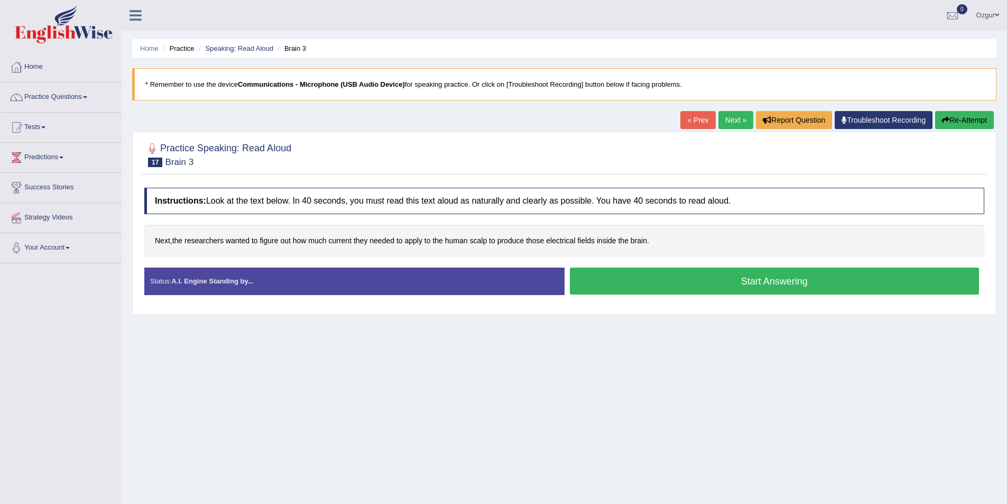
click at [774, 275] on button "Start Answering" at bounding box center [775, 280] width 410 height 27
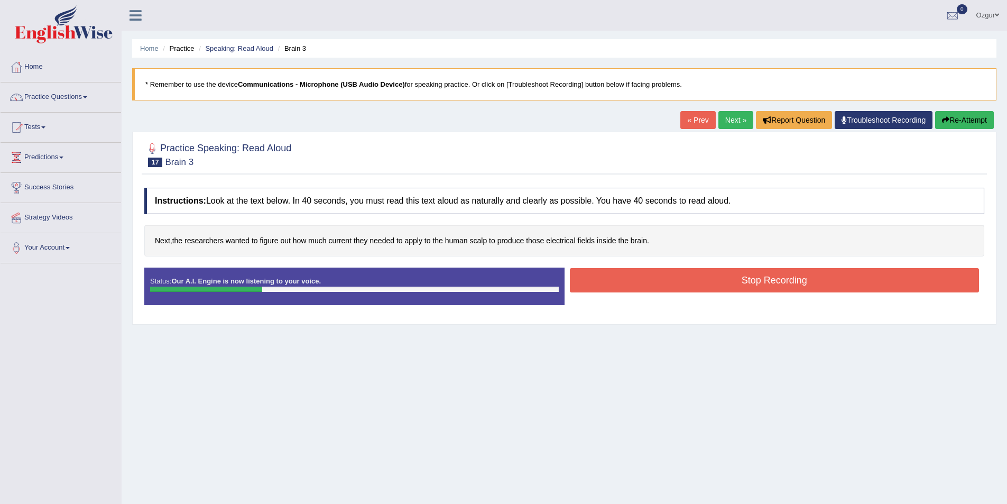
click at [756, 280] on button "Stop Recording" at bounding box center [775, 280] width 410 height 24
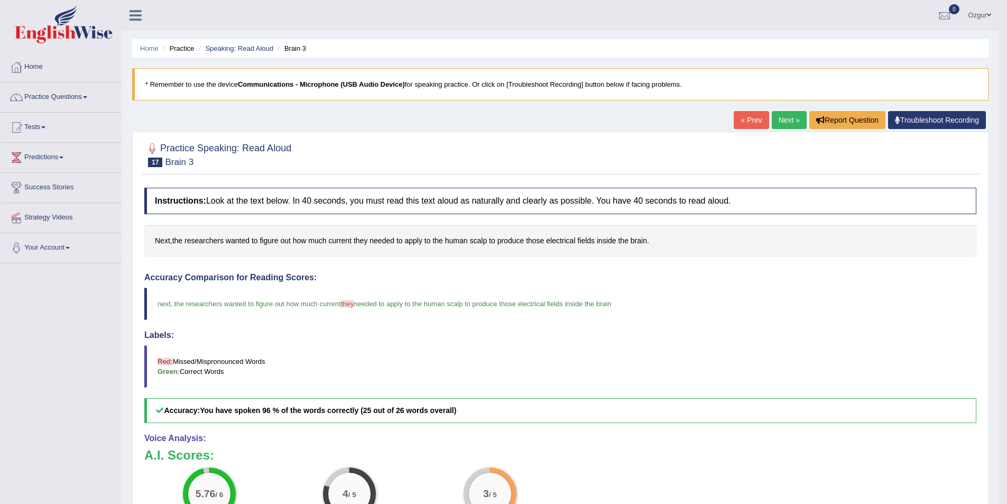
click at [782, 121] on link "Next »" at bounding box center [789, 120] width 35 height 18
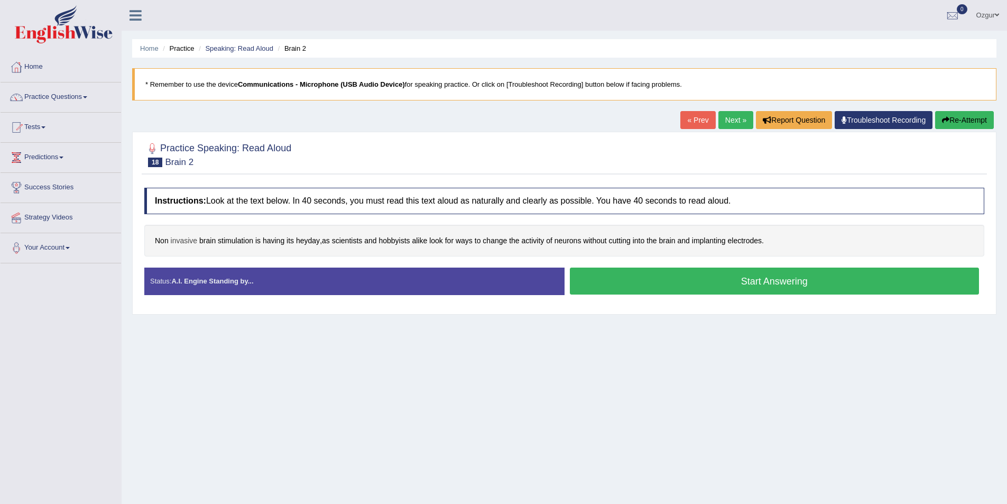
click at [189, 237] on span "invasive" at bounding box center [184, 240] width 27 height 11
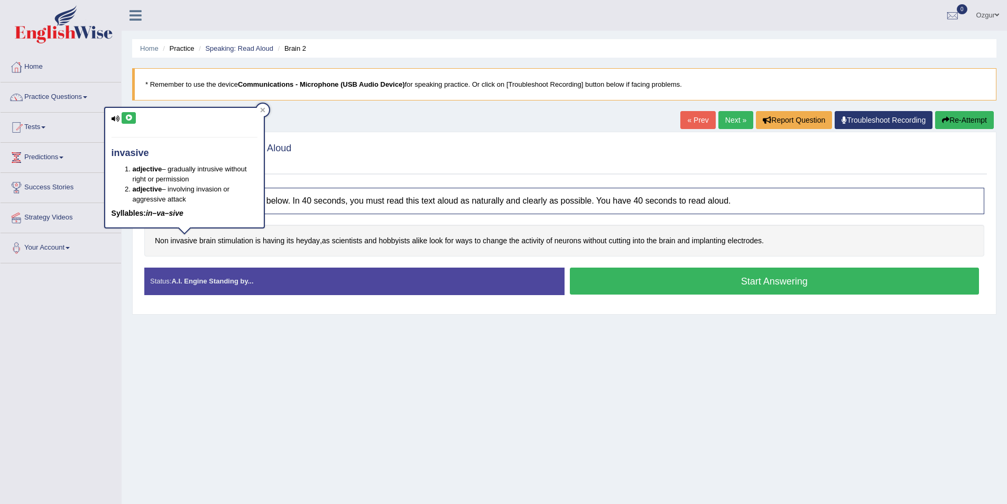
drag, startPoint x: 117, startPoint y: 114, endPoint x: 123, endPoint y: 115, distance: 6.0
click at [118, 114] on div "invasive adjective – gradually intrusive without right or permission adjective …" at bounding box center [184, 167] width 159 height 119
click at [126, 116] on icon at bounding box center [129, 118] width 8 height 6
click at [264, 111] on icon at bounding box center [262, 110] width 5 height 5
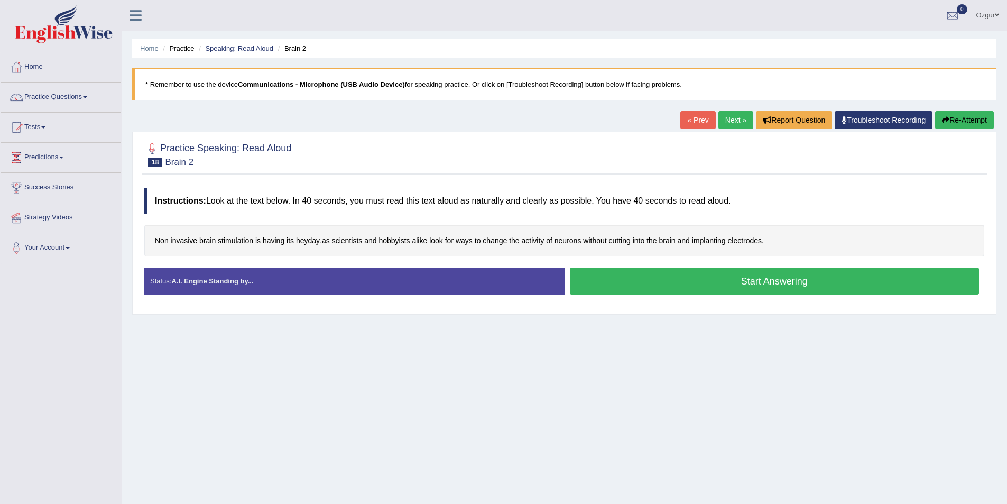
click at [732, 280] on button "Start Answering" at bounding box center [775, 280] width 410 height 27
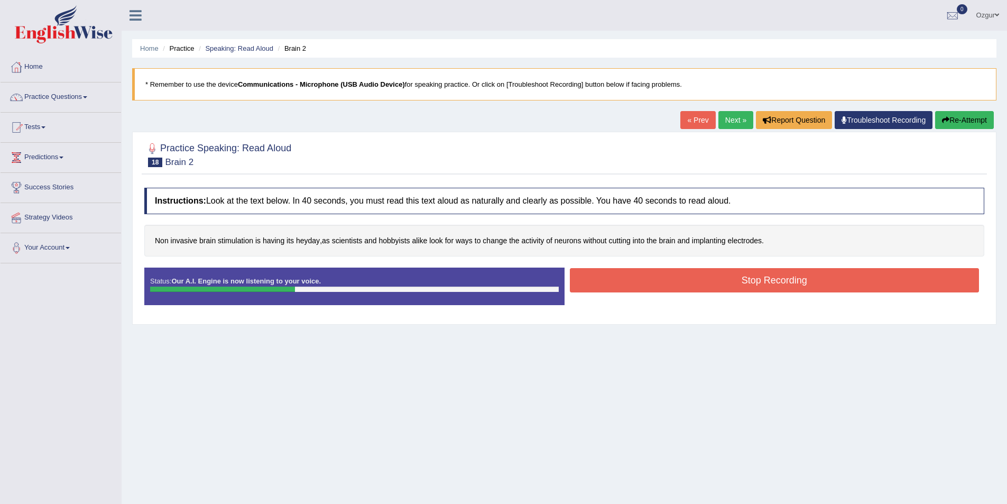
click at [720, 275] on button "Stop Recording" at bounding box center [775, 280] width 410 height 24
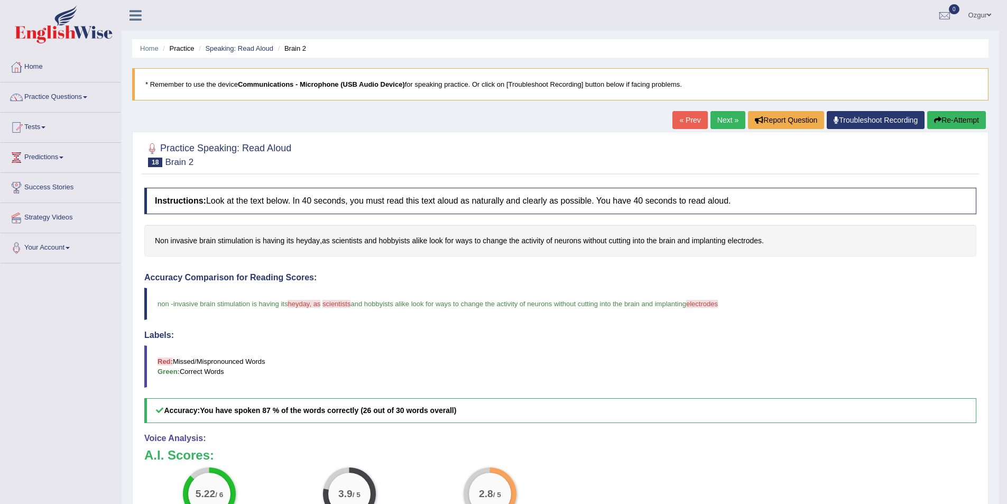
click at [723, 119] on link "Next »" at bounding box center [727, 120] width 35 height 18
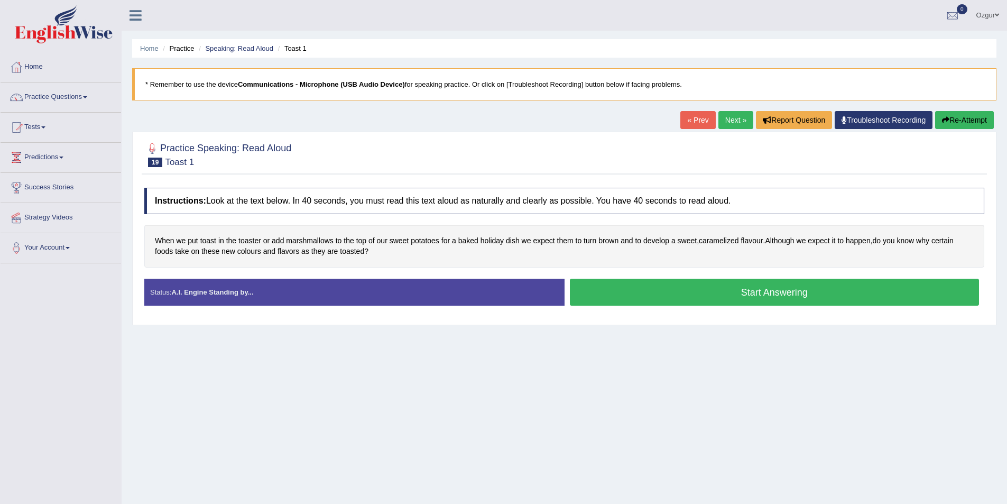
click at [699, 282] on button "Start Answering" at bounding box center [775, 291] width 410 height 27
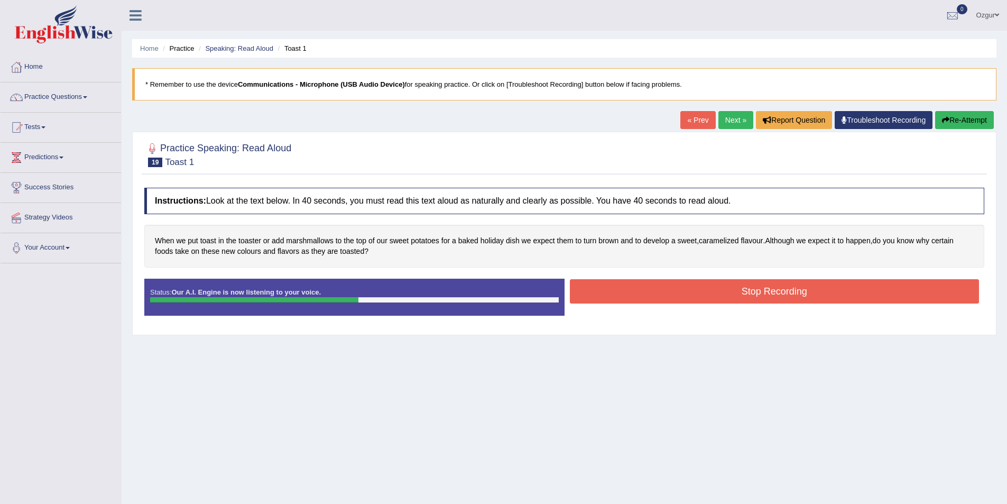
click at [740, 299] on button "Stop Recording" at bounding box center [775, 291] width 410 height 24
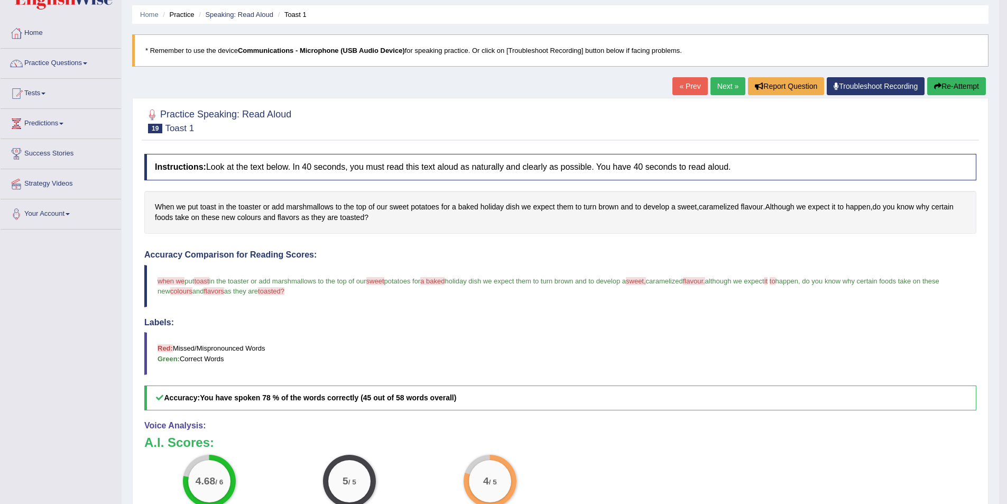
scroll to position [53, 0]
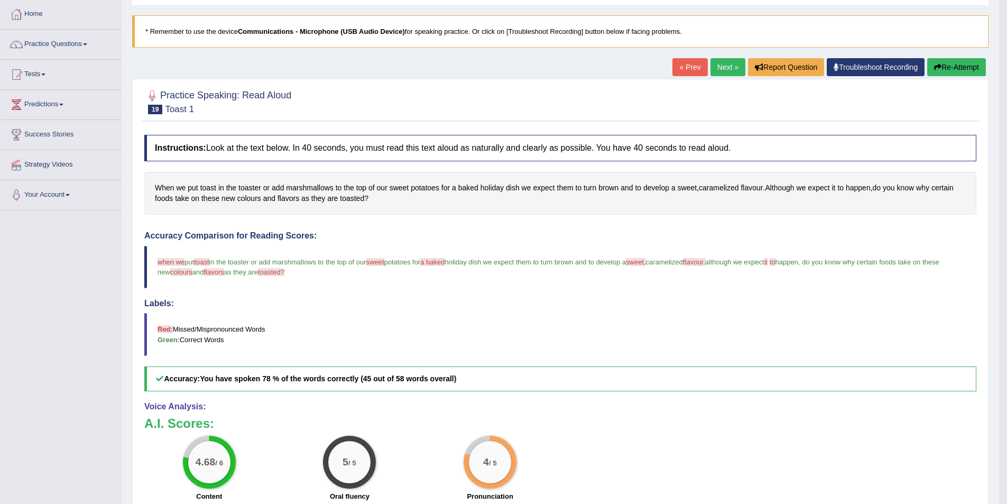
click at [962, 64] on button "Re-Attempt" at bounding box center [956, 67] width 59 height 18
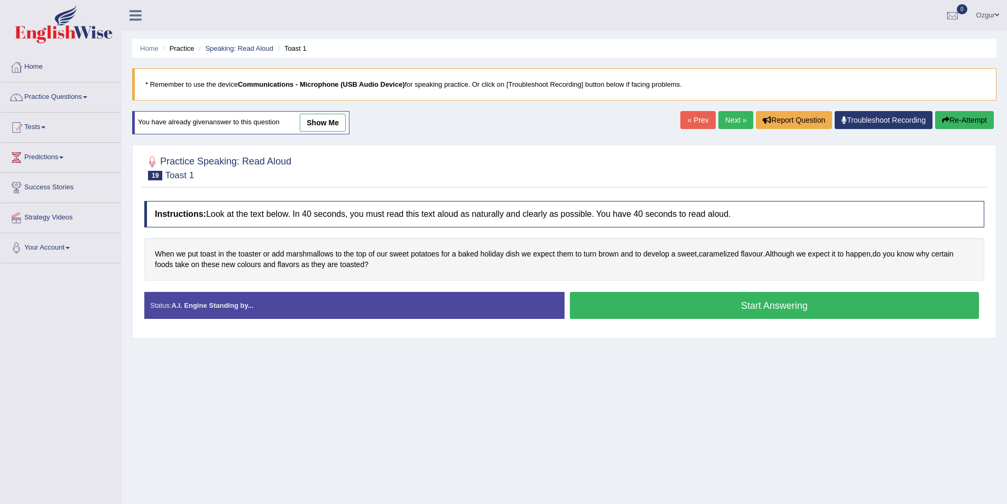
scroll to position [51, 0]
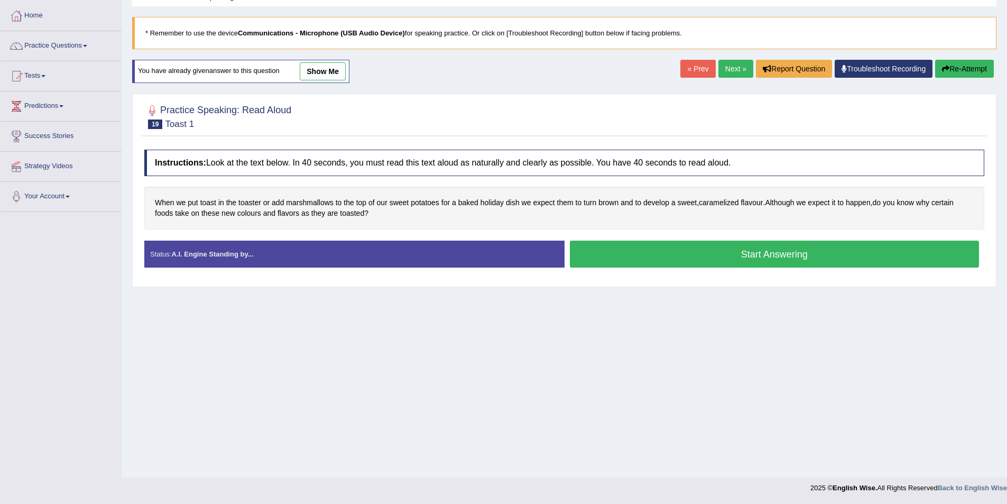
click at [669, 250] on button "Start Answering" at bounding box center [775, 253] width 410 height 27
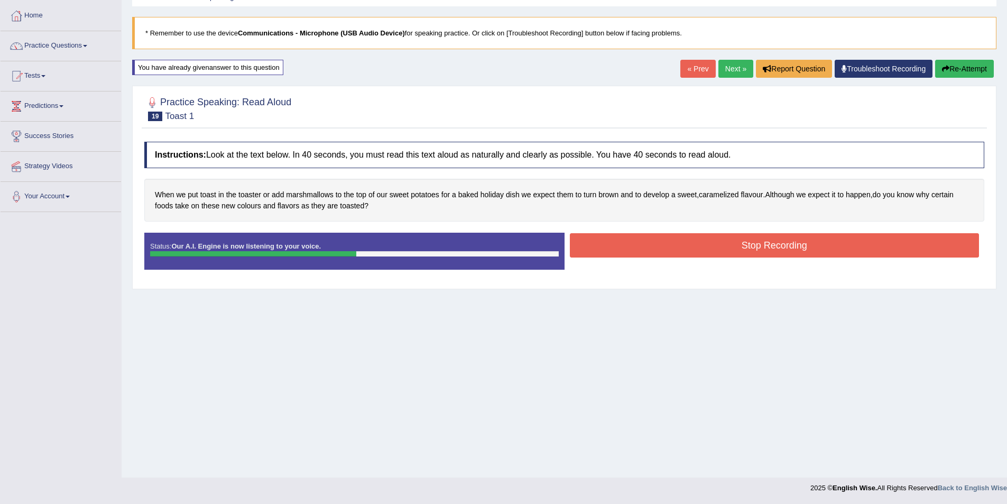
click at [762, 255] on button "Stop Recording" at bounding box center [775, 245] width 410 height 24
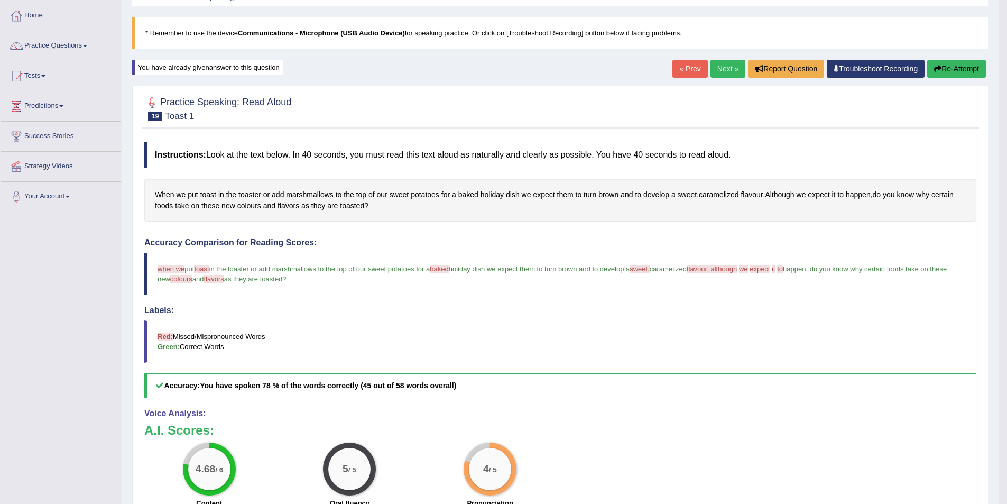
click at [955, 71] on button "Re-Attempt" at bounding box center [956, 69] width 59 height 18
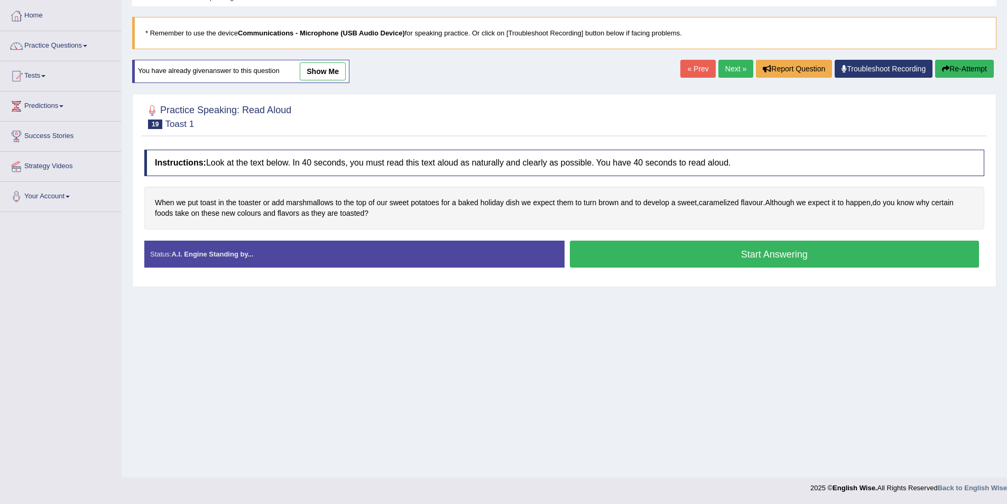
click at [645, 254] on button "Start Answering" at bounding box center [775, 253] width 410 height 27
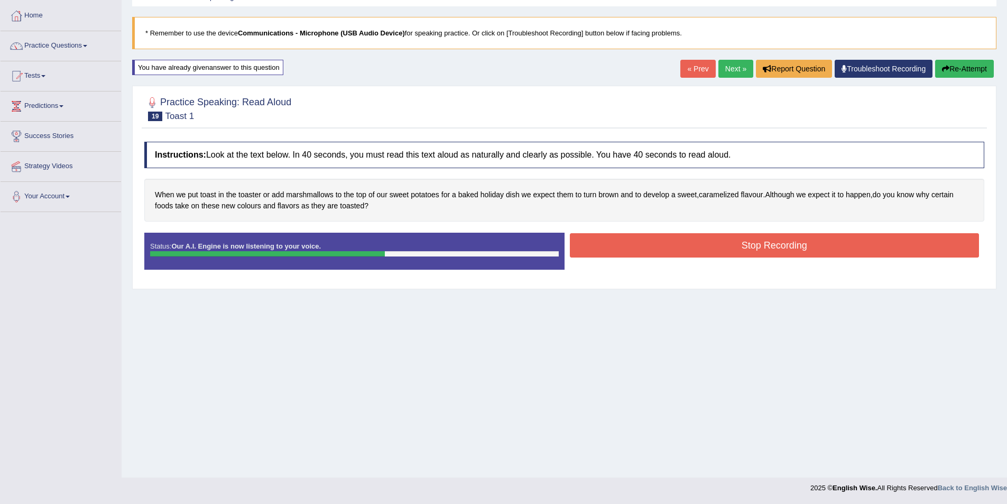
click at [731, 256] on button "Stop Recording" at bounding box center [775, 245] width 410 height 24
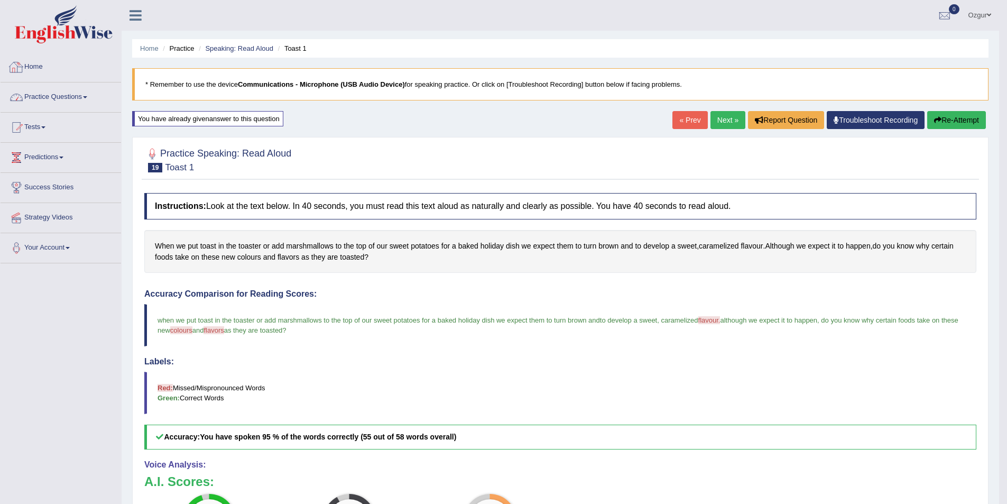
click at [93, 102] on link "Practice Questions" at bounding box center [61, 95] width 120 height 26
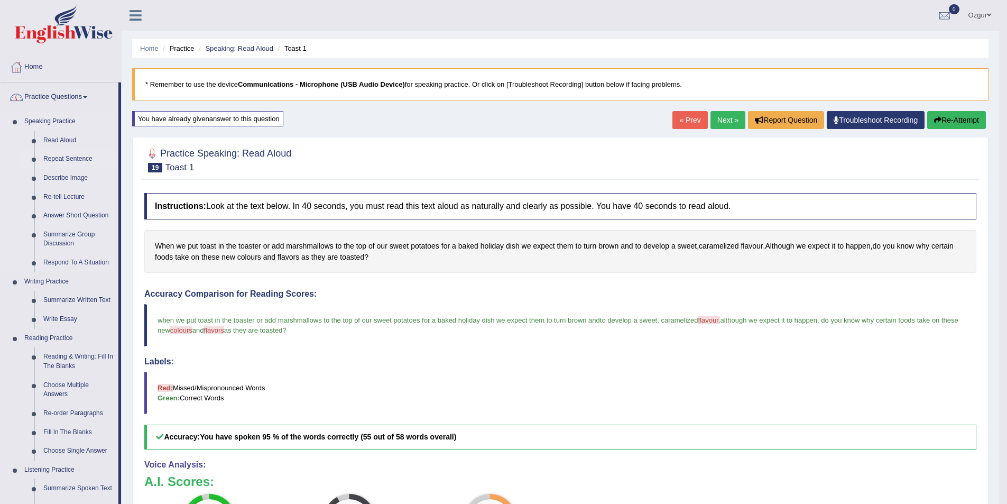
click at [77, 155] on link "Repeat Sentence" at bounding box center [79, 159] width 80 height 19
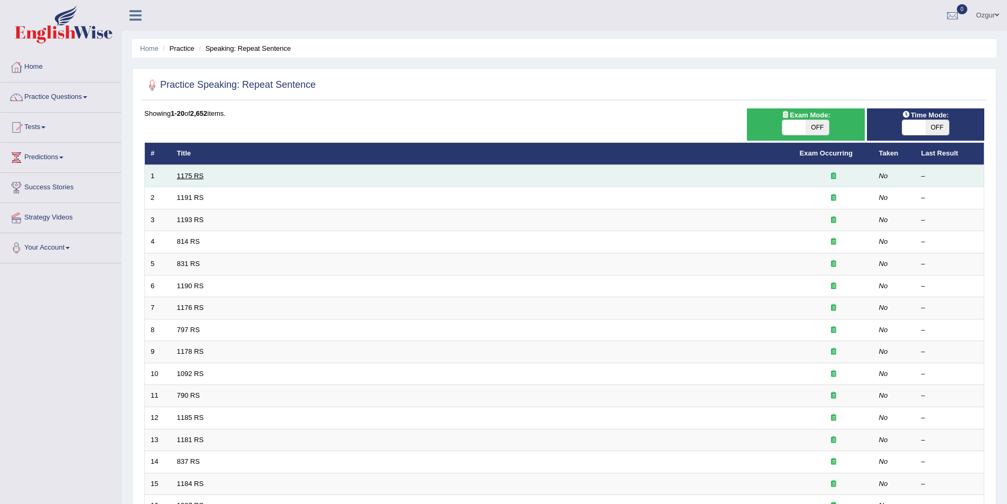
click at [187, 179] on link "1175 RS" at bounding box center [190, 176] width 27 height 8
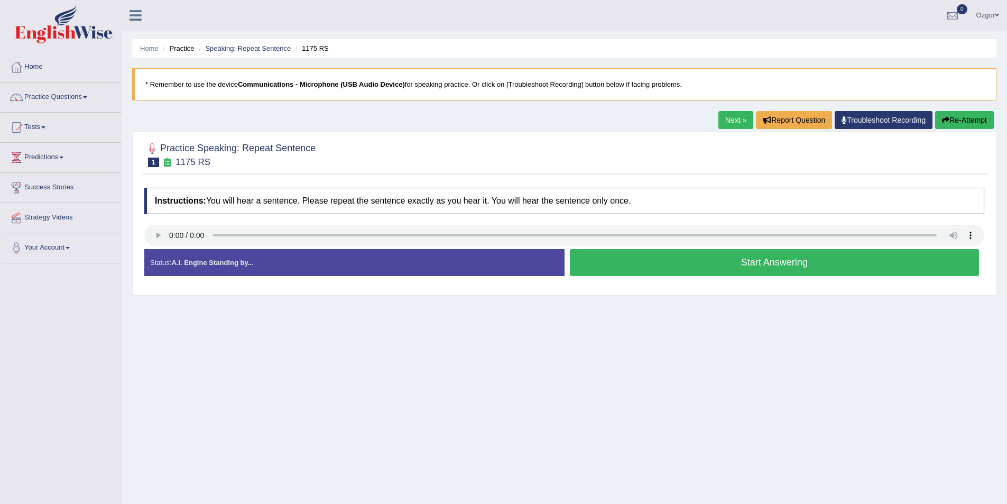
click at [641, 263] on button "Start Answering" at bounding box center [775, 262] width 410 height 27
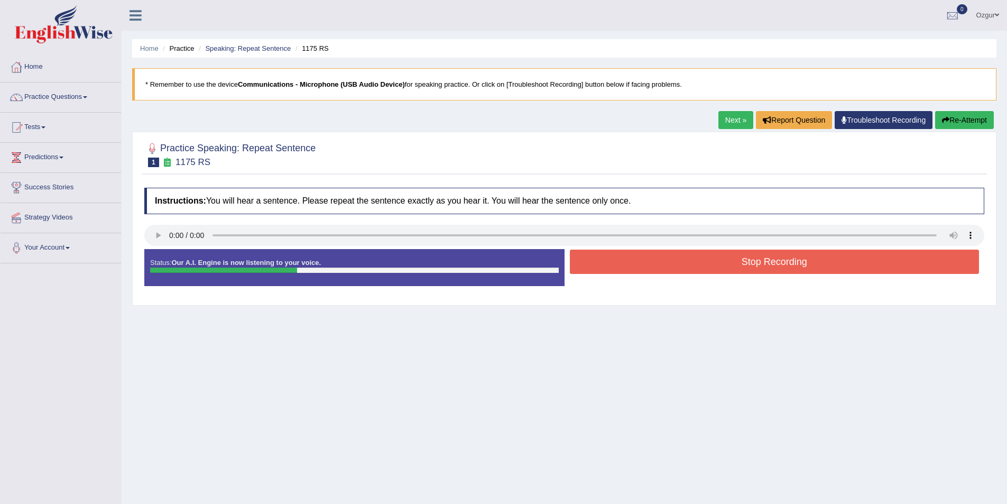
click at [641, 263] on button "Stop Recording" at bounding box center [775, 261] width 410 height 24
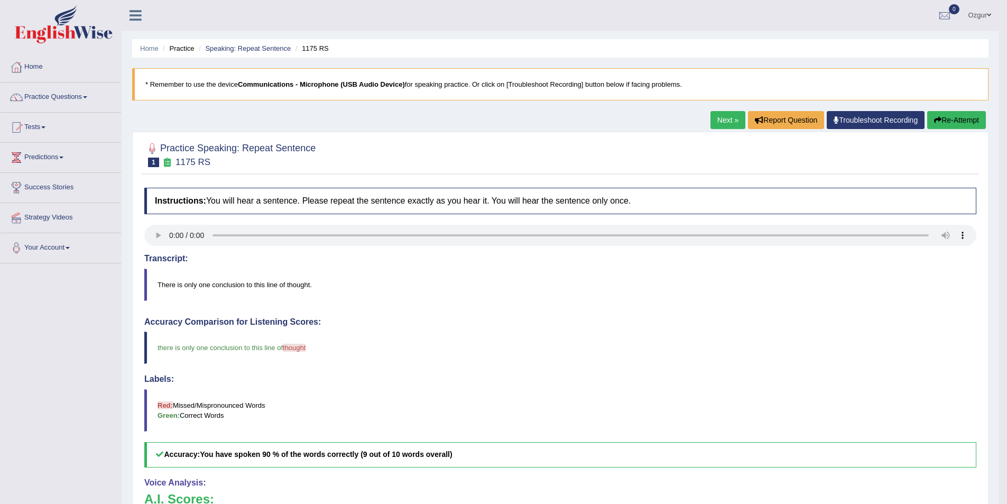
drag, startPoint x: 287, startPoint y: 347, endPoint x: 476, endPoint y: 351, distance: 188.7
click at [476, 351] on blockquote "there is only one conclusion to this line of thought fat" at bounding box center [560, 347] width 832 height 32
click at [716, 116] on link "Next »" at bounding box center [727, 120] width 35 height 18
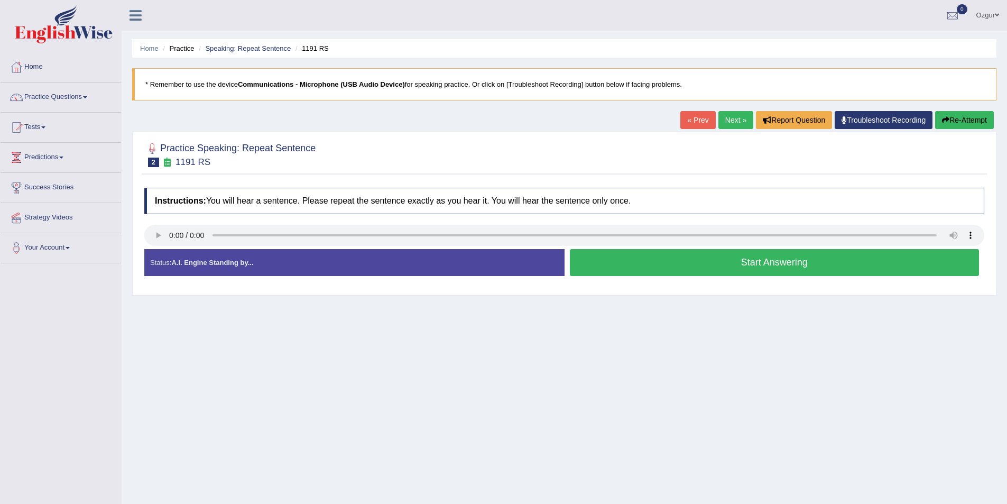
click at [743, 264] on button "Start Answering" at bounding box center [775, 262] width 410 height 27
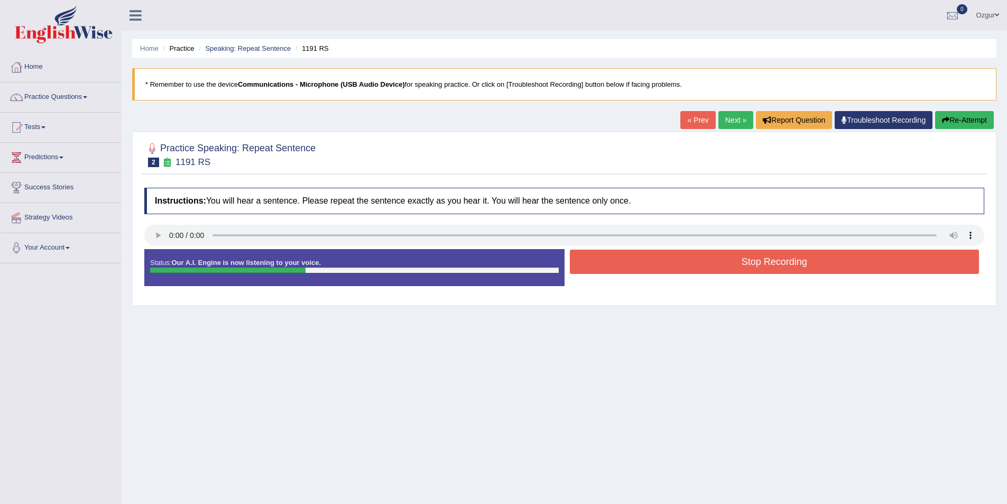
click at [959, 120] on button "Re-Attempt" at bounding box center [964, 120] width 59 height 18
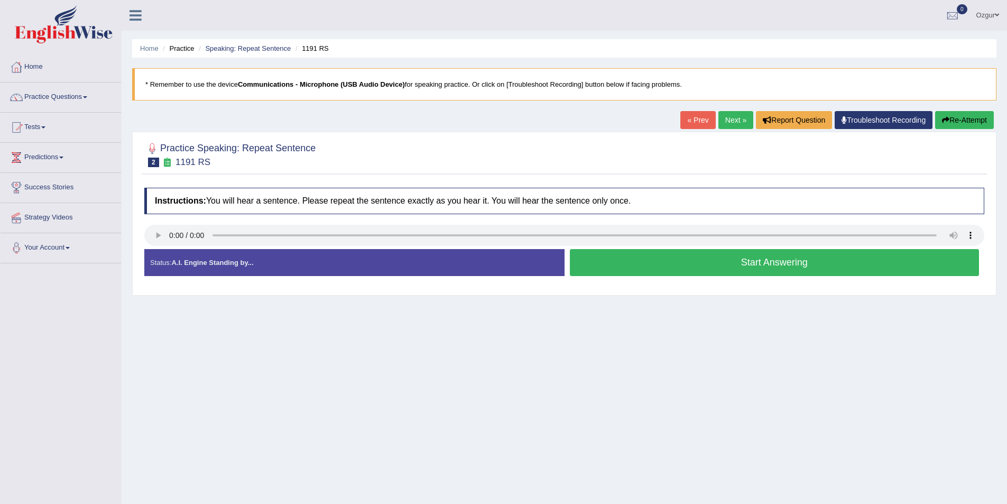
click at [744, 262] on button "Start Answering" at bounding box center [775, 262] width 410 height 27
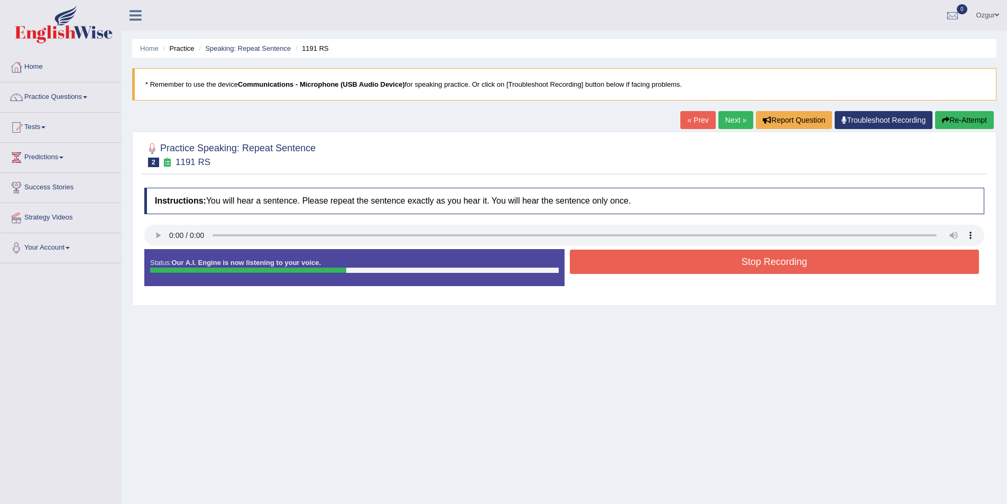
click at [744, 262] on button "Stop Recording" at bounding box center [775, 261] width 410 height 24
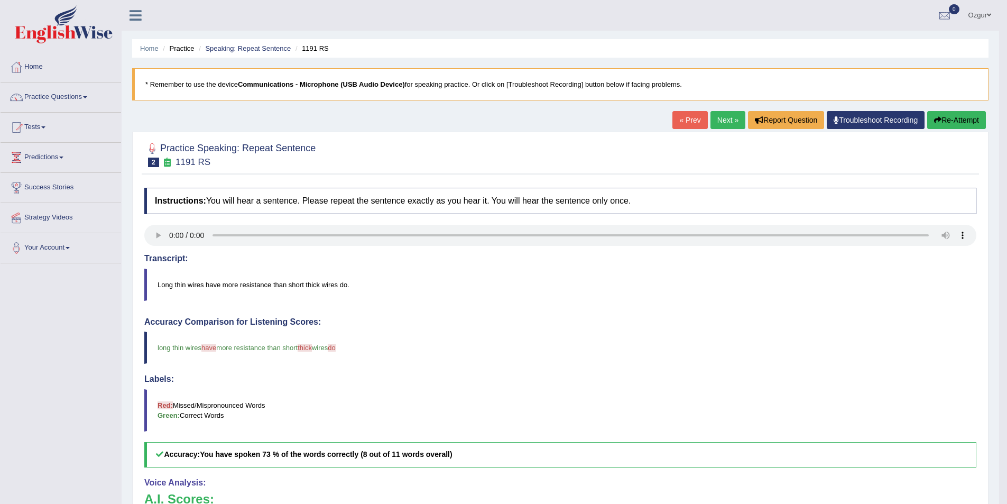
click at [950, 128] on button "Re-Attempt" at bounding box center [956, 120] width 59 height 18
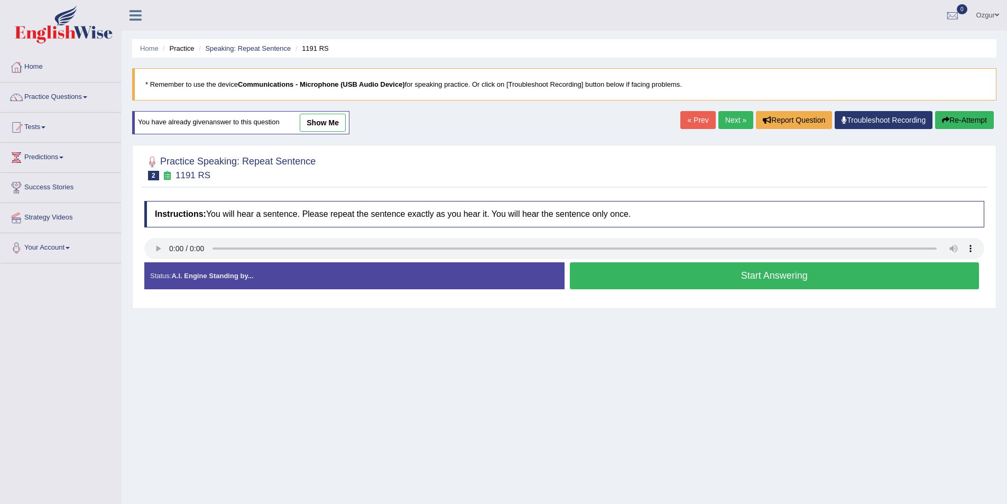
click at [732, 280] on button "Start Answering" at bounding box center [775, 275] width 410 height 27
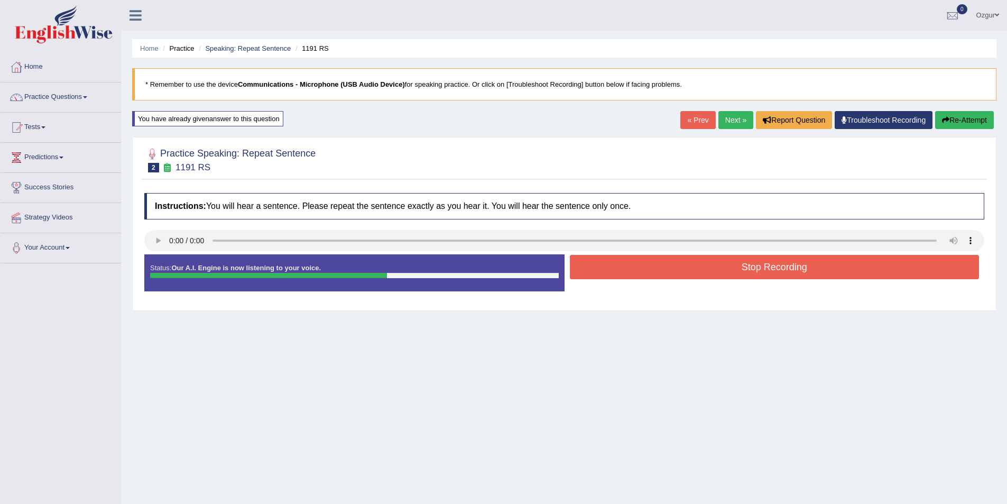
click at [748, 251] on div at bounding box center [564, 242] width 840 height 24
click at [756, 270] on button "Stop Recording" at bounding box center [775, 267] width 410 height 24
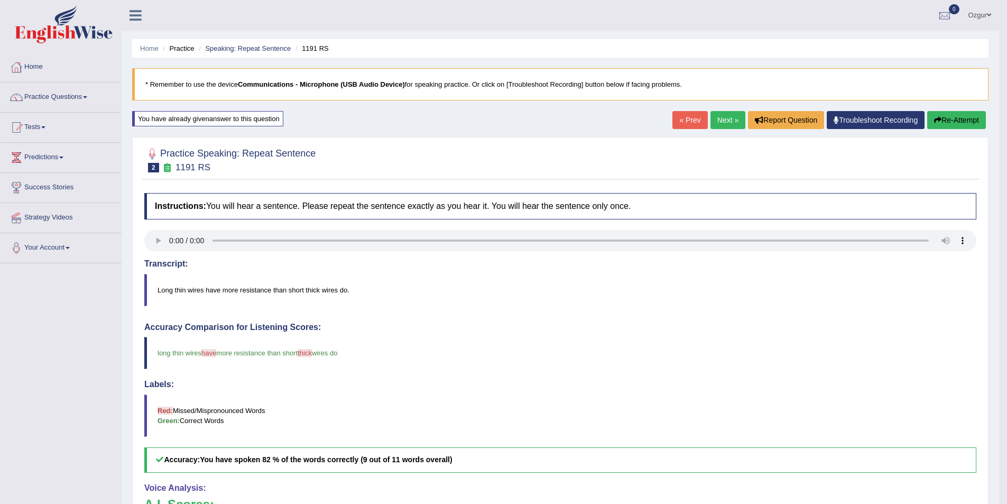
click at [946, 120] on button "Re-Attempt" at bounding box center [956, 120] width 59 height 18
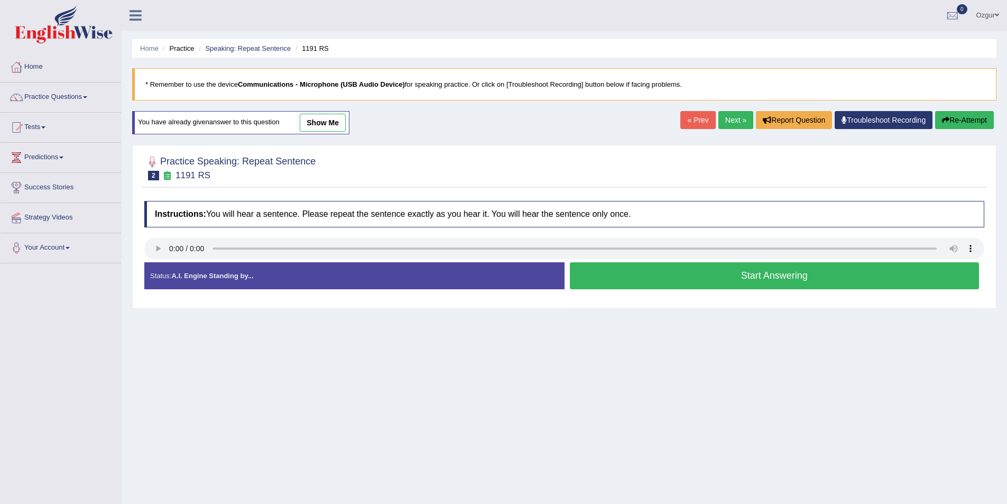
click at [683, 281] on button "Start Answering" at bounding box center [775, 275] width 410 height 27
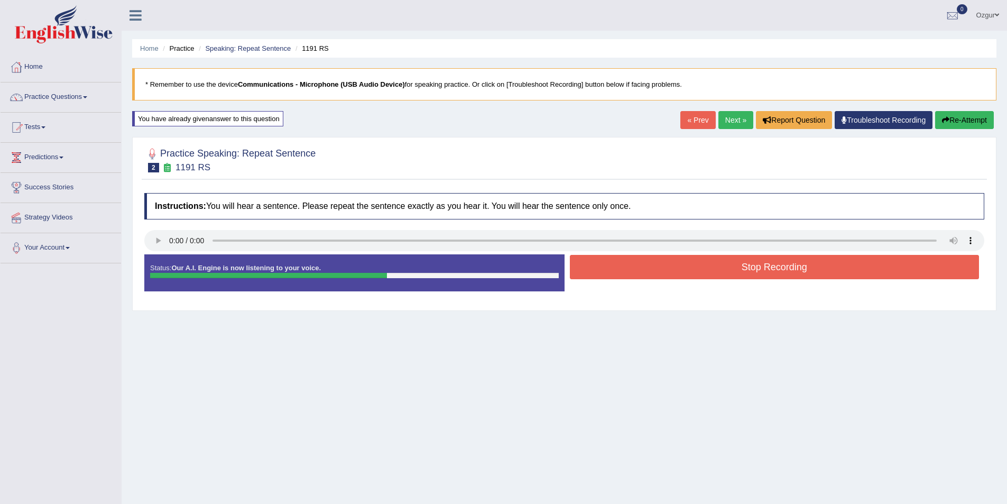
drag, startPoint x: 689, startPoint y: 274, endPoint x: 691, endPoint y: 267, distance: 7.1
click at [689, 272] on button "Stop Recording" at bounding box center [775, 267] width 410 height 24
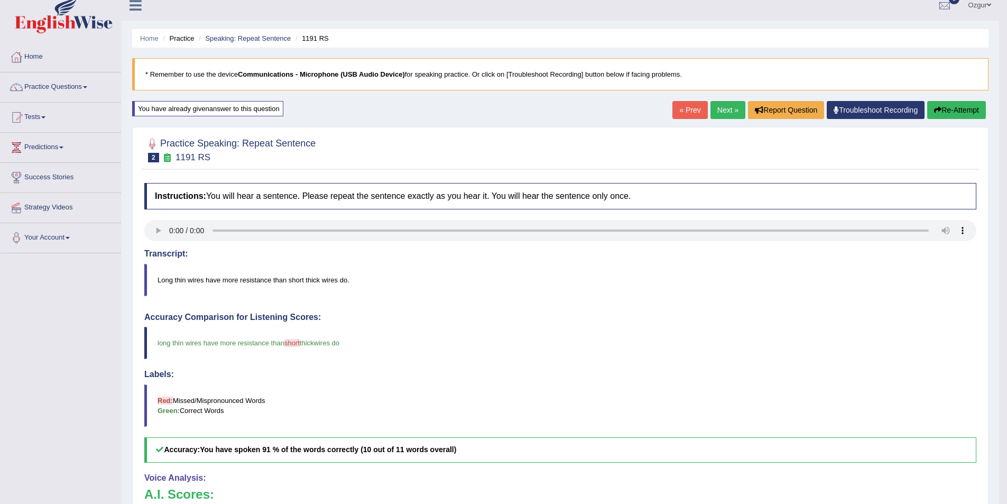
scroll to position [5, 0]
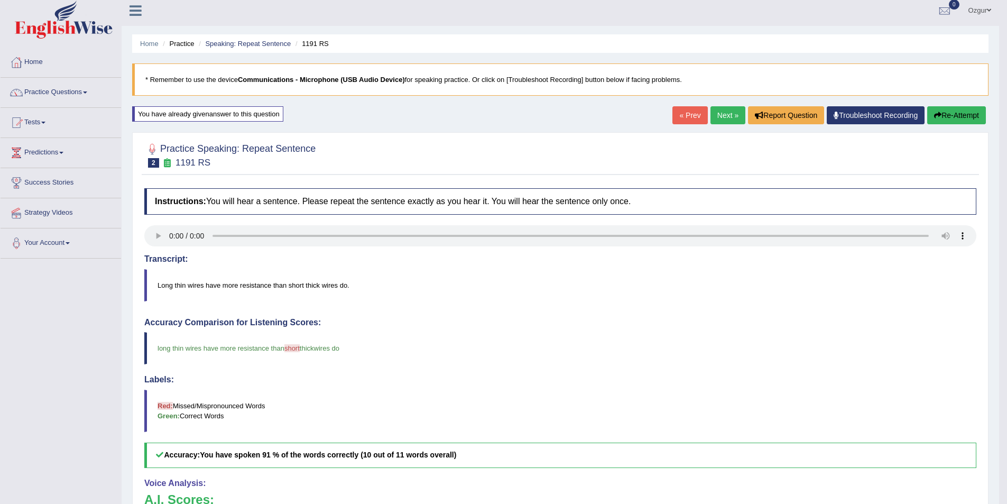
click at [712, 108] on link "Next »" at bounding box center [727, 115] width 35 height 18
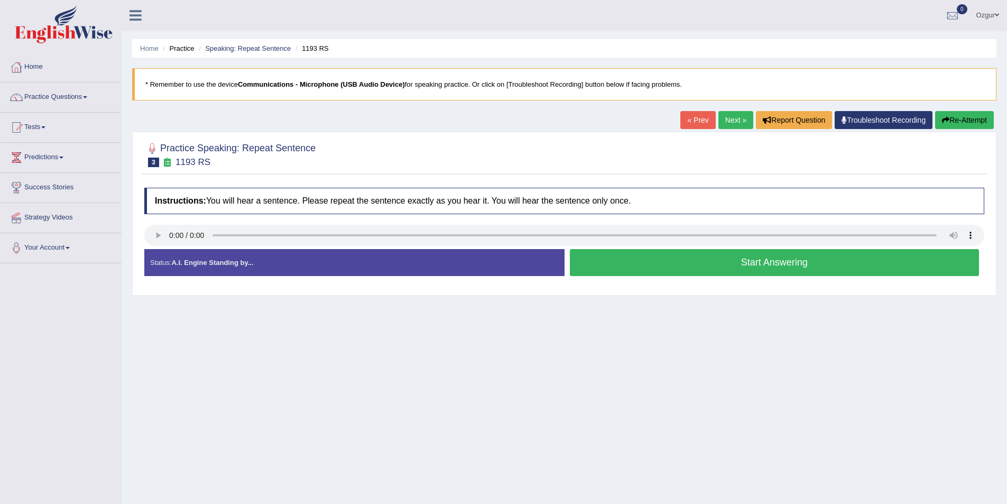
click at [712, 263] on button "Start Answering" at bounding box center [775, 262] width 410 height 27
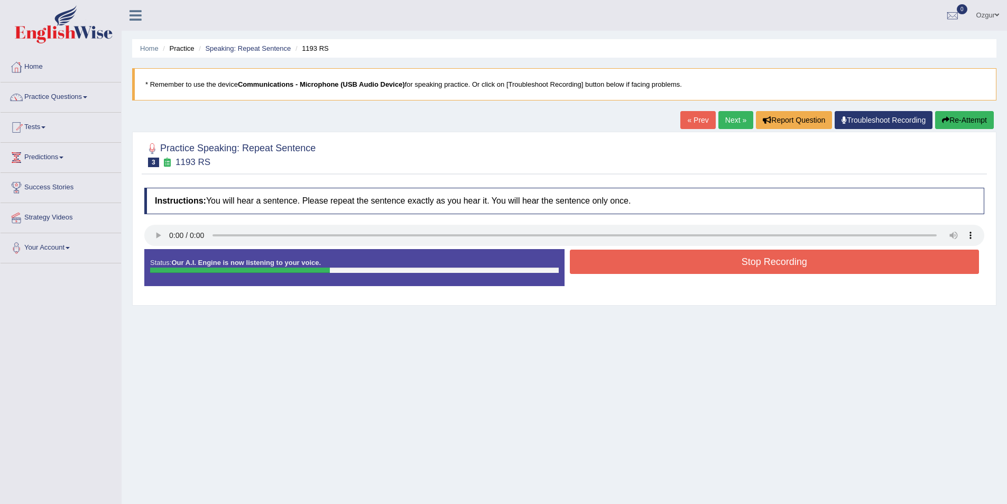
click at [712, 263] on button "Stop Recording" at bounding box center [775, 261] width 410 height 24
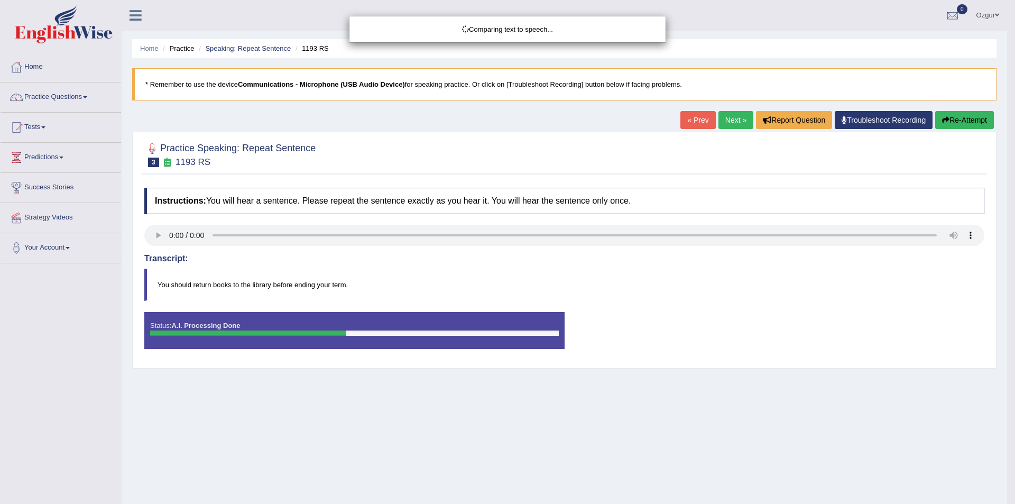
click at [153, 237] on div "Comparing text to speech..." at bounding box center [507, 252] width 1015 height 504
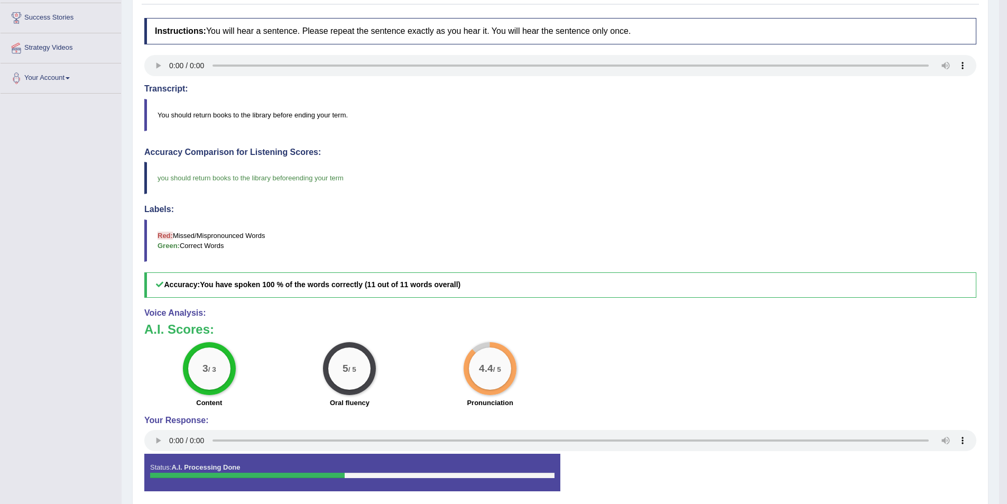
scroll to position [52, 0]
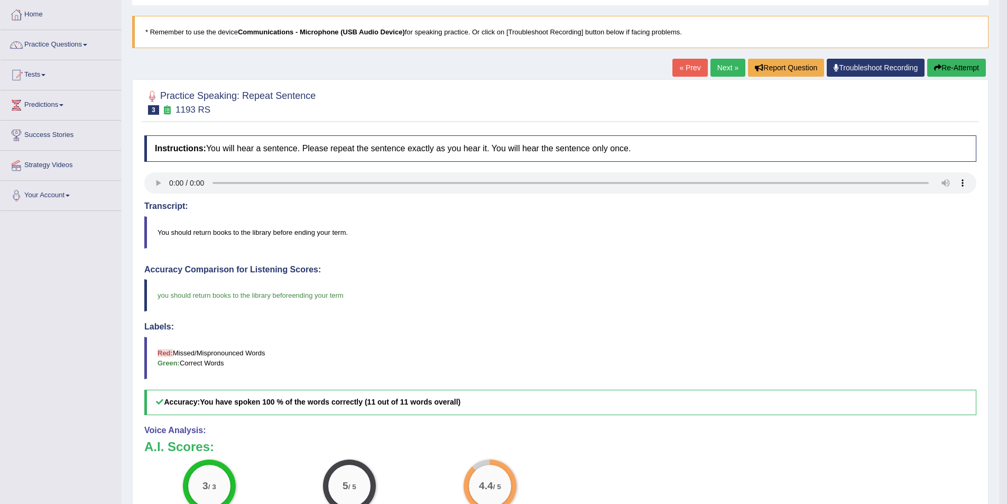
click at [727, 66] on link "Next »" at bounding box center [727, 68] width 35 height 18
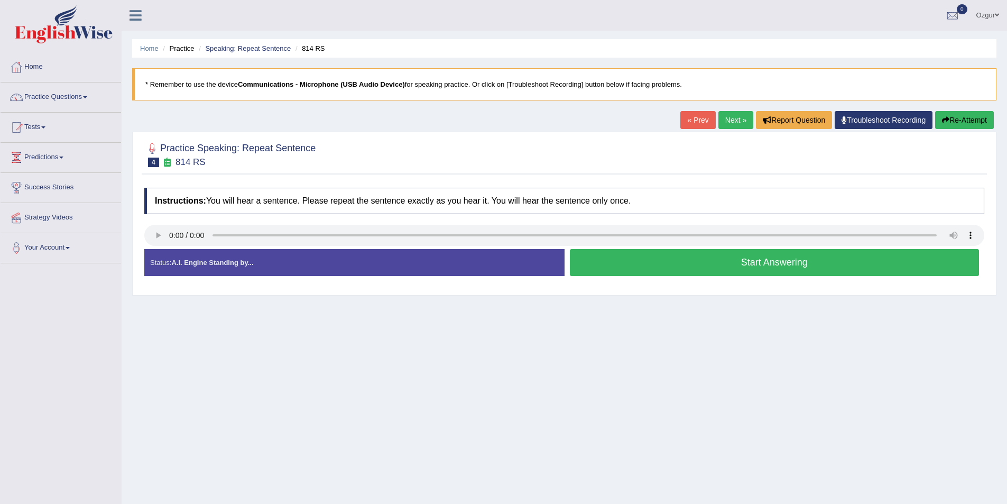
click at [643, 262] on button "Start Answering" at bounding box center [775, 262] width 410 height 27
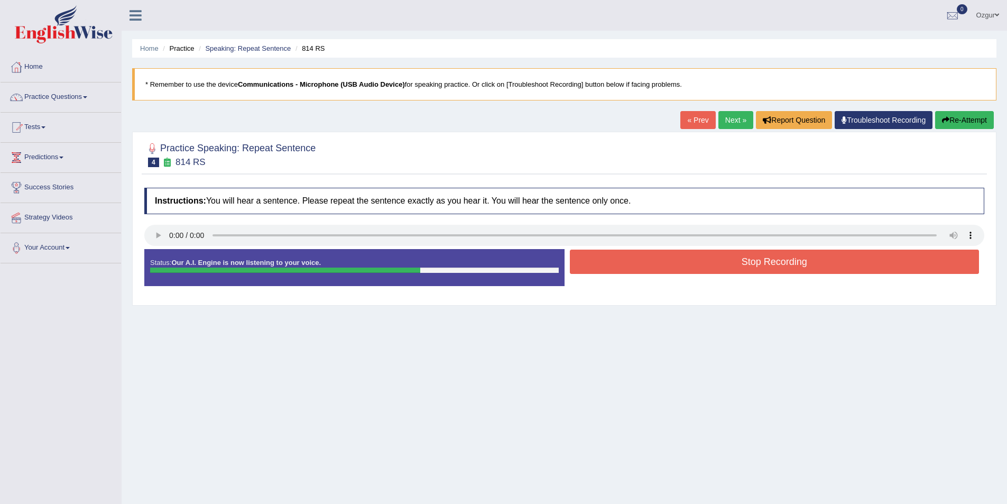
click at [785, 264] on button "Stop Recording" at bounding box center [775, 261] width 410 height 24
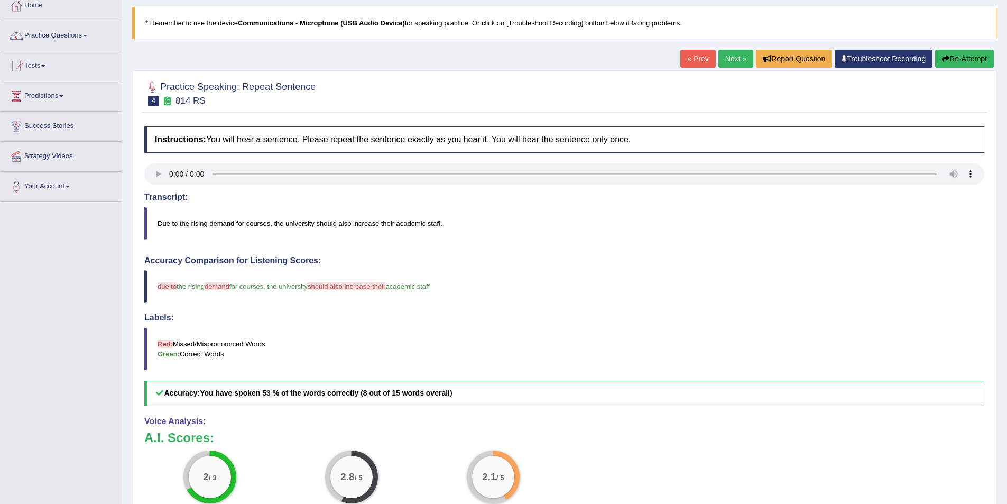
scroll to position [106, 0]
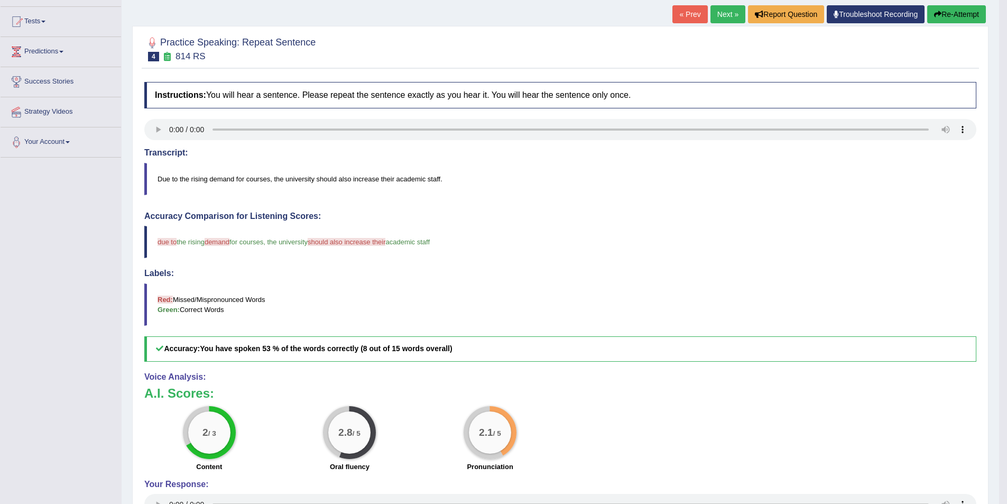
click at [712, 9] on link "Next »" at bounding box center [727, 14] width 35 height 18
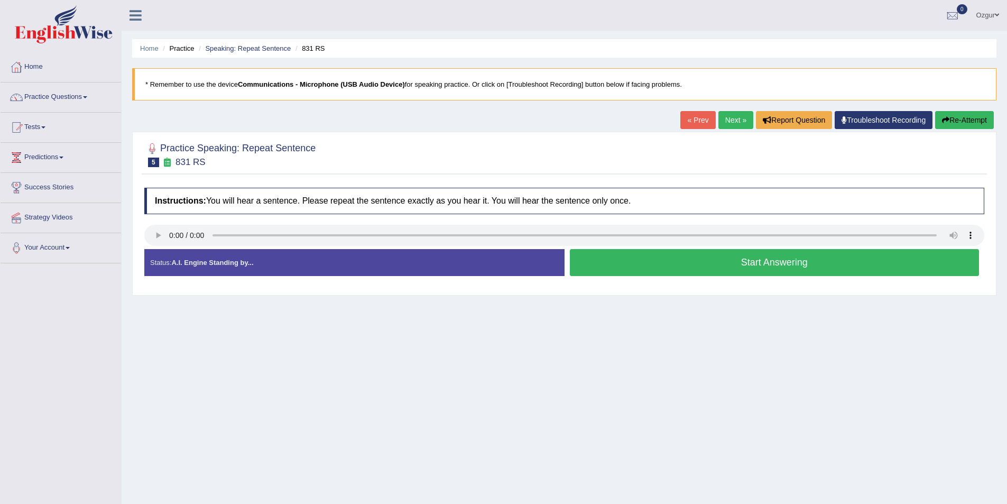
click at [727, 262] on button "Start Answering" at bounding box center [775, 262] width 410 height 27
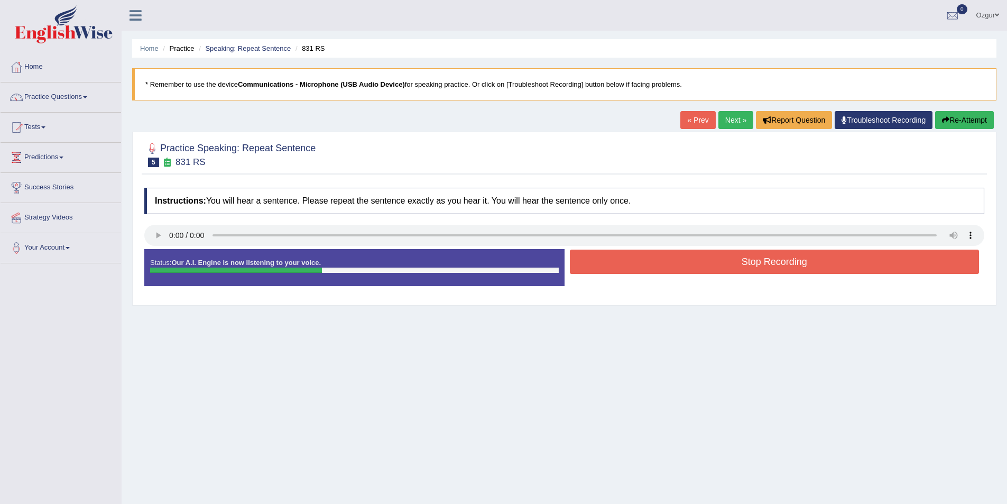
drag, startPoint x: 727, startPoint y: 262, endPoint x: 720, endPoint y: 253, distance: 11.4
click at [722, 254] on button "Stop Recording" at bounding box center [775, 261] width 410 height 24
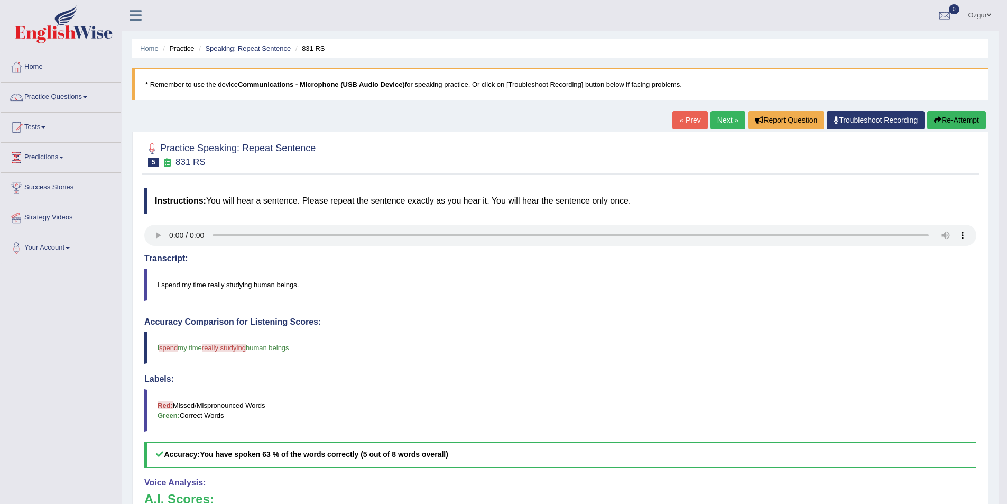
click at [970, 123] on button "Re-Attempt" at bounding box center [956, 120] width 59 height 18
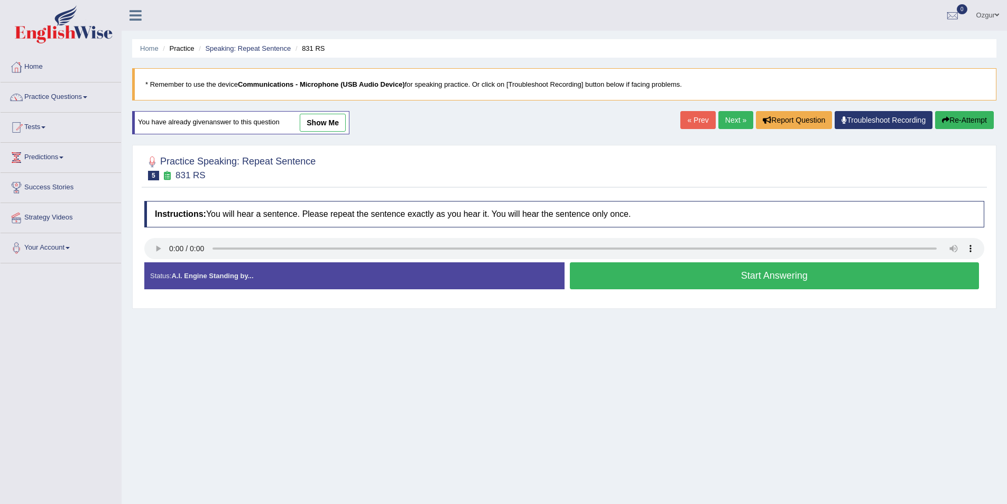
click at [700, 277] on button "Start Answering" at bounding box center [775, 275] width 410 height 27
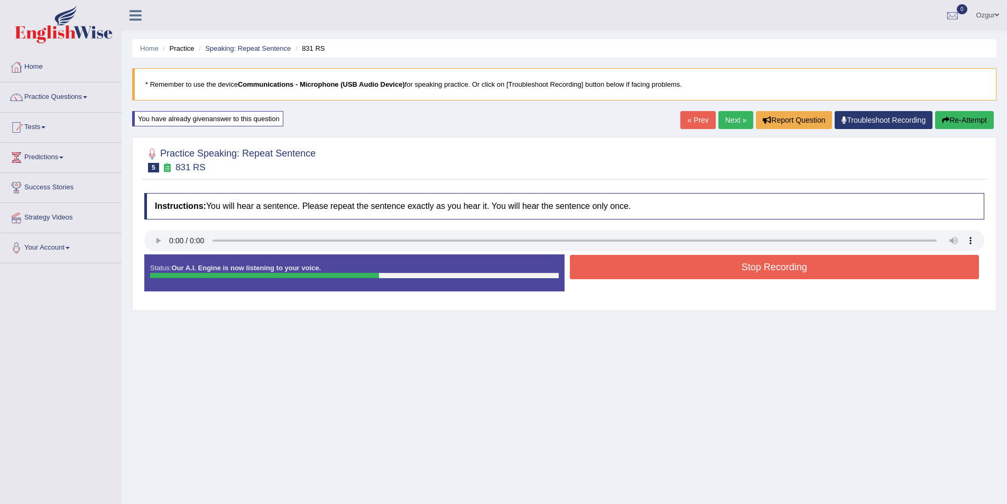
click at [796, 264] on button "Stop Recording" at bounding box center [775, 267] width 410 height 24
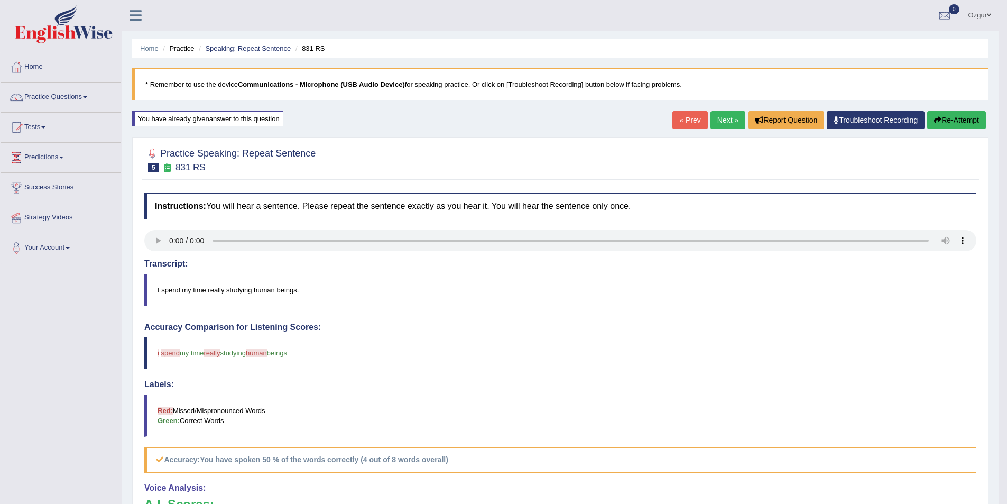
click at [722, 123] on link "Next »" at bounding box center [727, 120] width 35 height 18
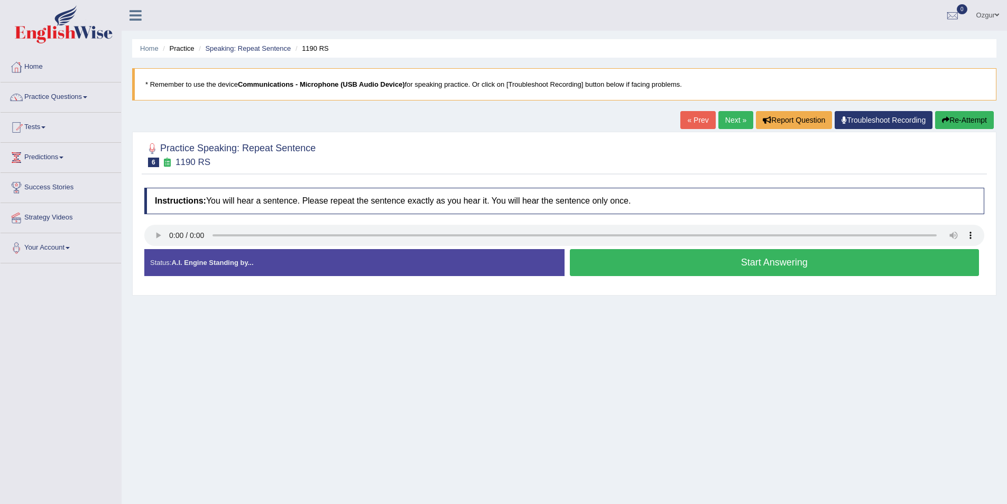
click at [730, 124] on link "Next »" at bounding box center [735, 120] width 35 height 18
click at [712, 268] on button "Start Answering" at bounding box center [775, 262] width 410 height 27
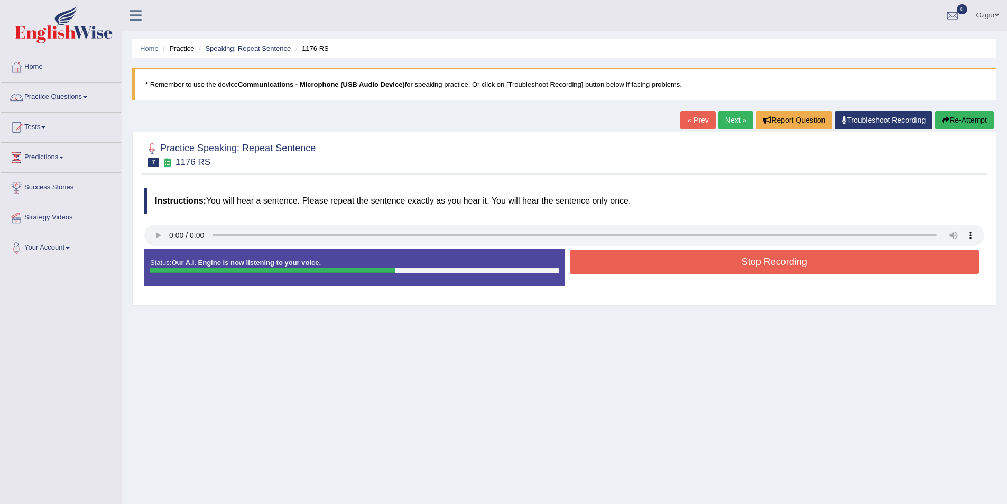
click at [711, 256] on button "Stop Recording" at bounding box center [775, 261] width 410 height 24
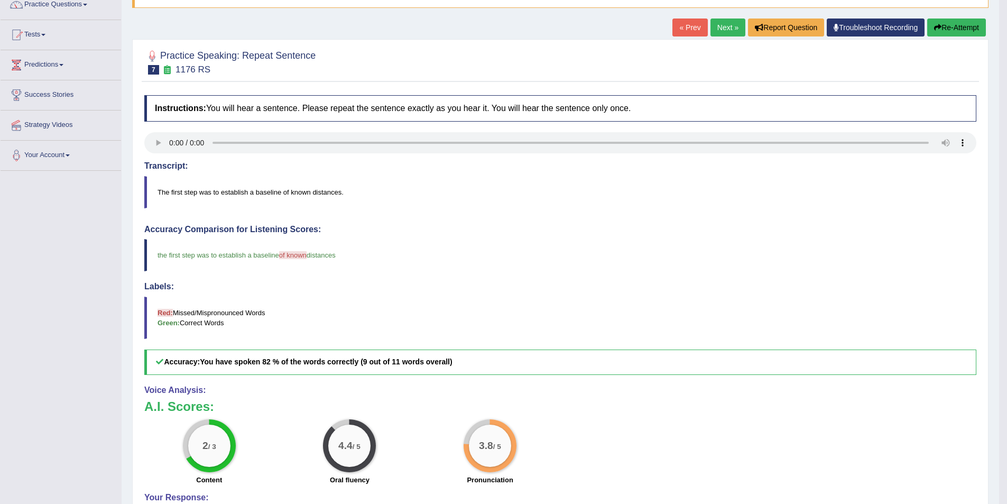
scroll to position [52, 0]
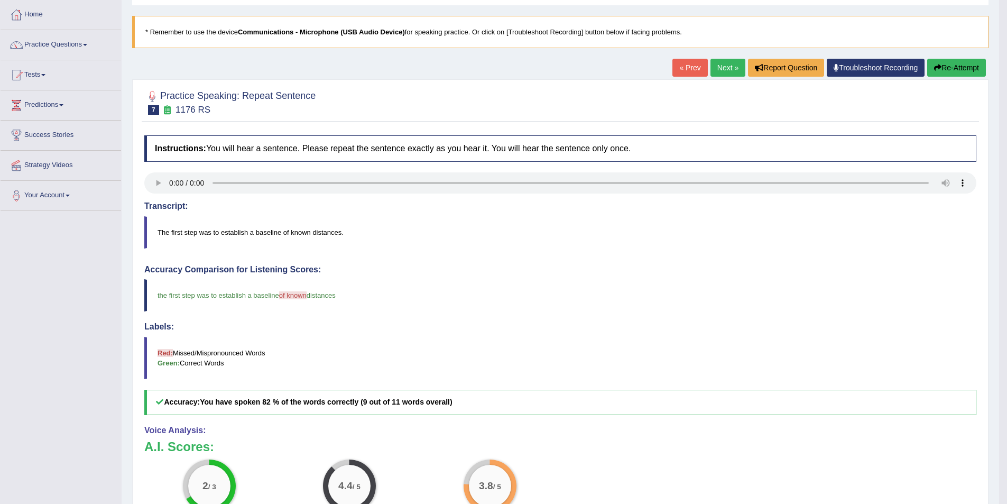
click at [719, 67] on link "Next »" at bounding box center [727, 68] width 35 height 18
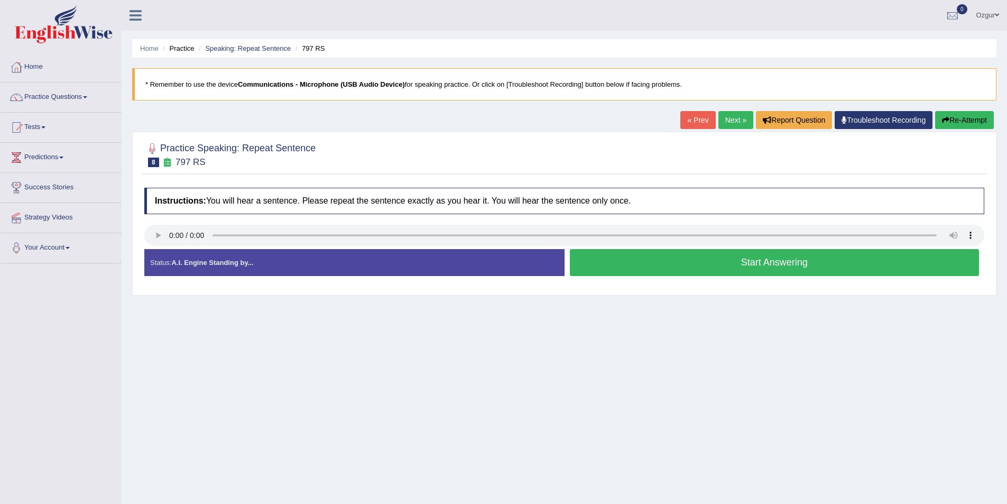
click at [747, 266] on button "Start Answering" at bounding box center [775, 262] width 410 height 27
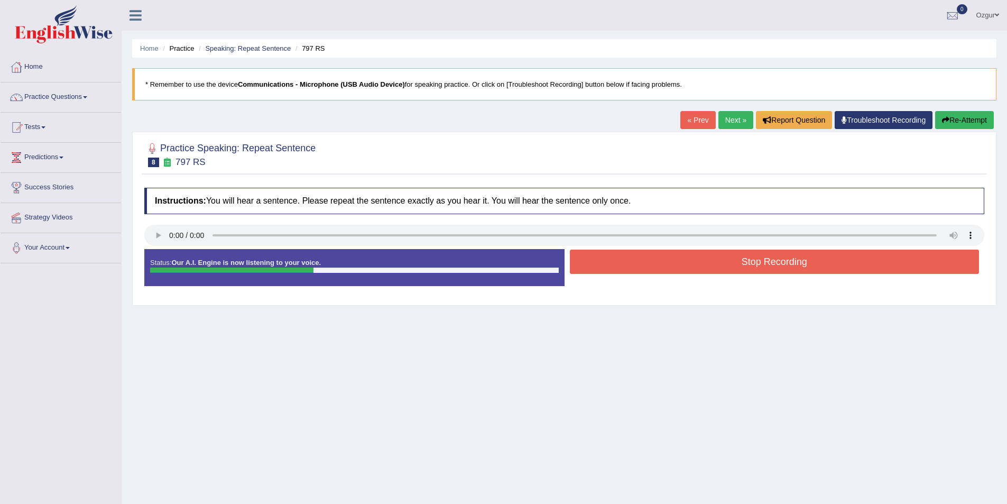
click at [747, 266] on button "Stop Recording" at bounding box center [775, 261] width 410 height 24
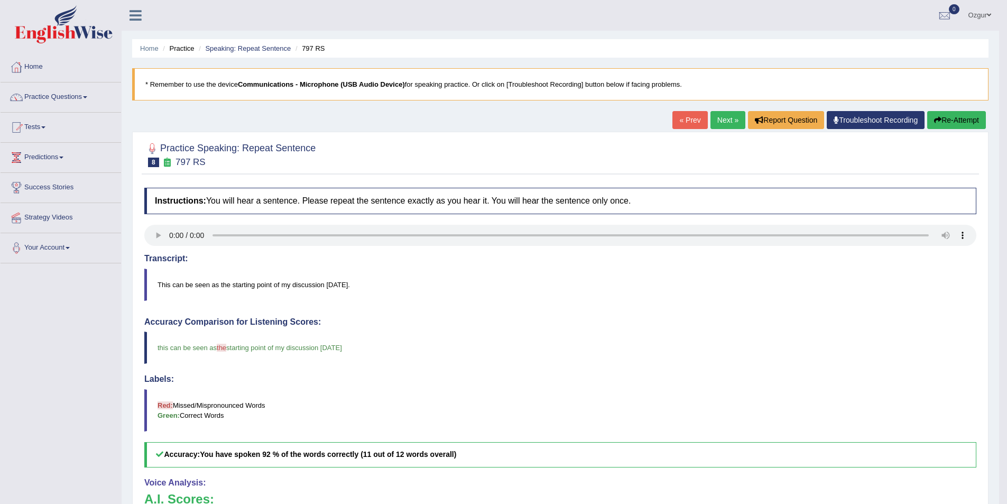
click at [728, 119] on link "Next »" at bounding box center [727, 120] width 35 height 18
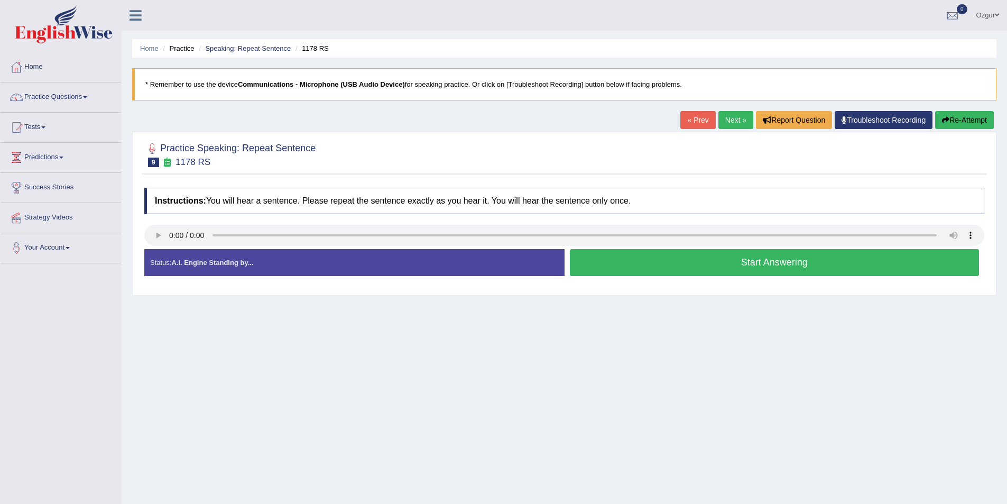
click at [759, 273] on button "Start Answering" at bounding box center [775, 262] width 410 height 27
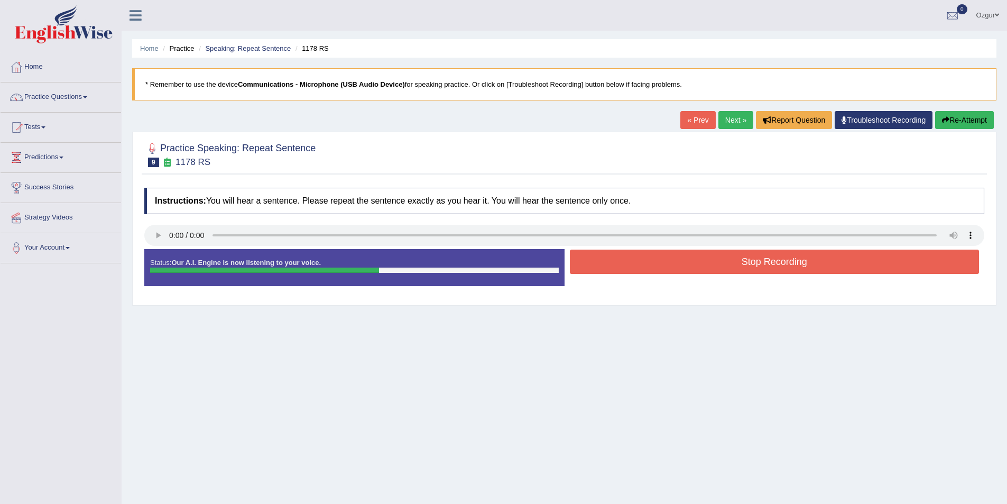
click at [770, 268] on button "Stop Recording" at bounding box center [775, 261] width 410 height 24
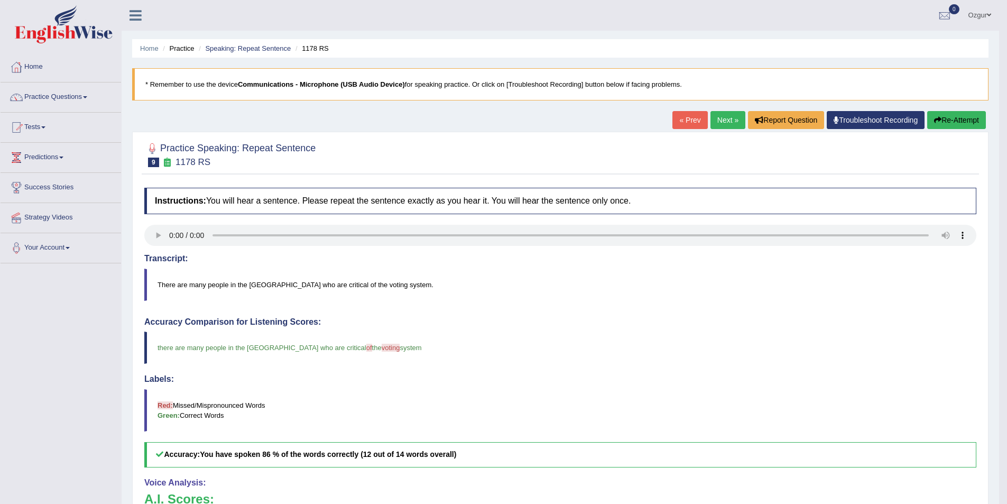
click at [979, 116] on button "Re-Attempt" at bounding box center [956, 120] width 59 height 18
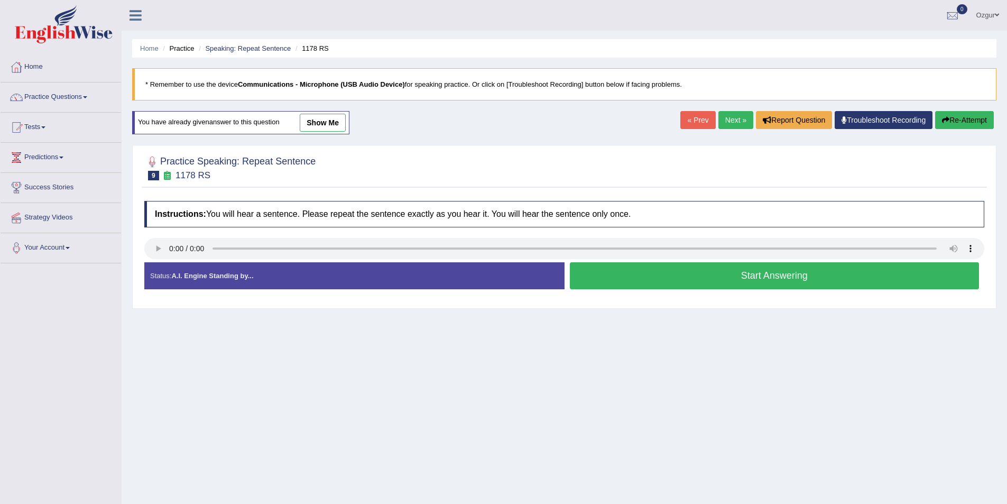
click at [673, 276] on button "Start Answering" at bounding box center [775, 275] width 410 height 27
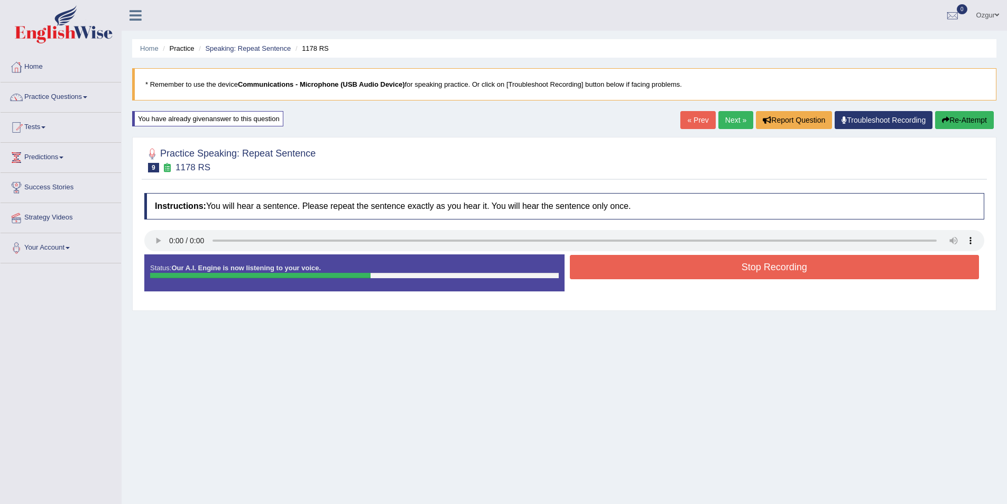
click at [684, 255] on button "Stop Recording" at bounding box center [775, 267] width 410 height 24
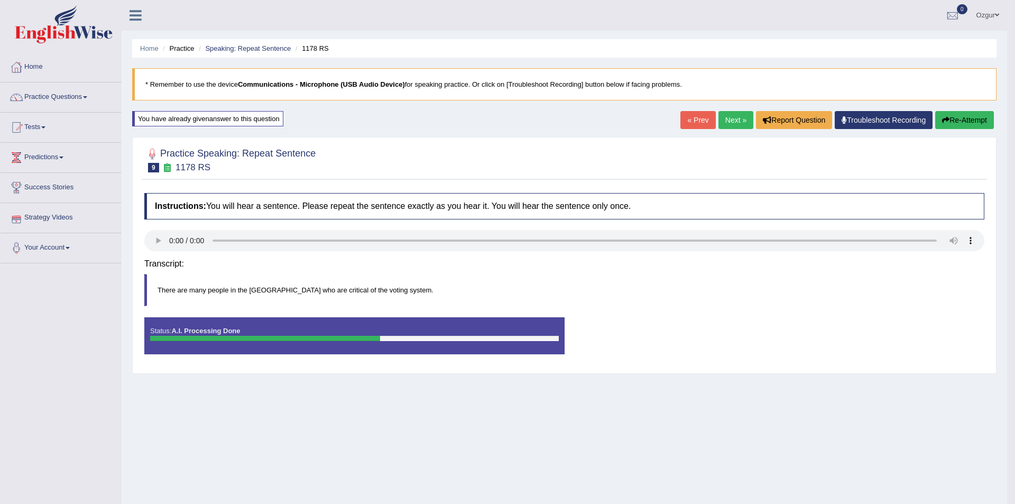
click at [0, 0] on div "Saving your answer..." at bounding box center [0, 0] width 0 height 0
click at [961, 115] on div "Saving your answer..." at bounding box center [507, 252] width 1015 height 504
click at [960, 122] on div "Comparing text to speech..." at bounding box center [507, 252] width 1015 height 504
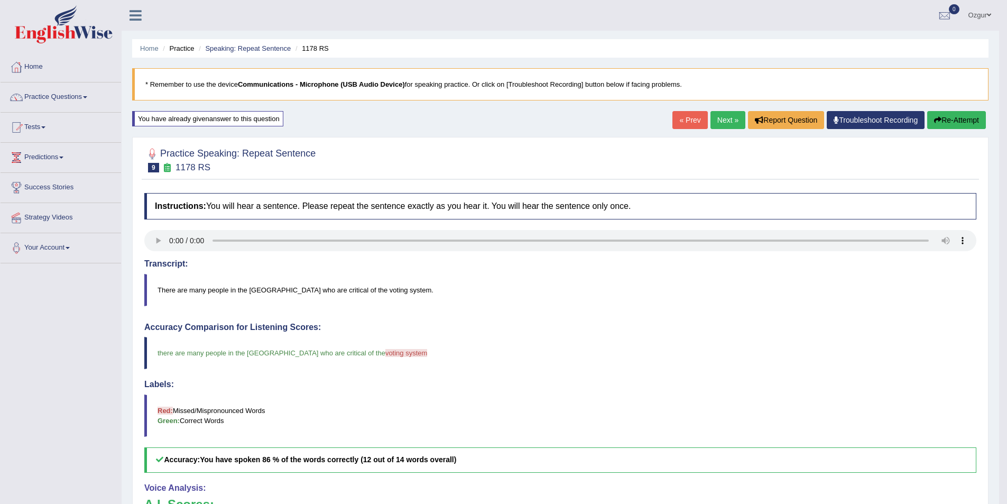
click at [959, 122] on button "Re-Attempt" at bounding box center [956, 120] width 59 height 18
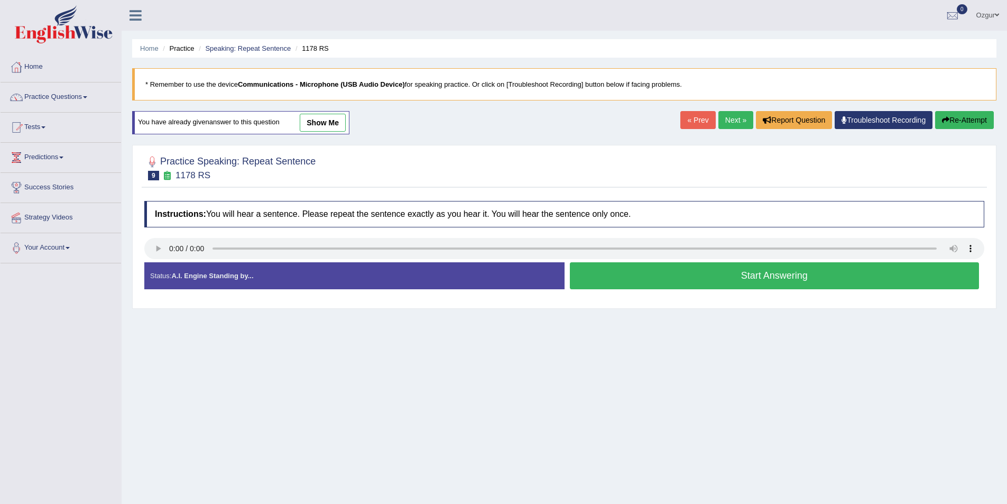
click at [627, 276] on button "Start Answering" at bounding box center [775, 275] width 410 height 27
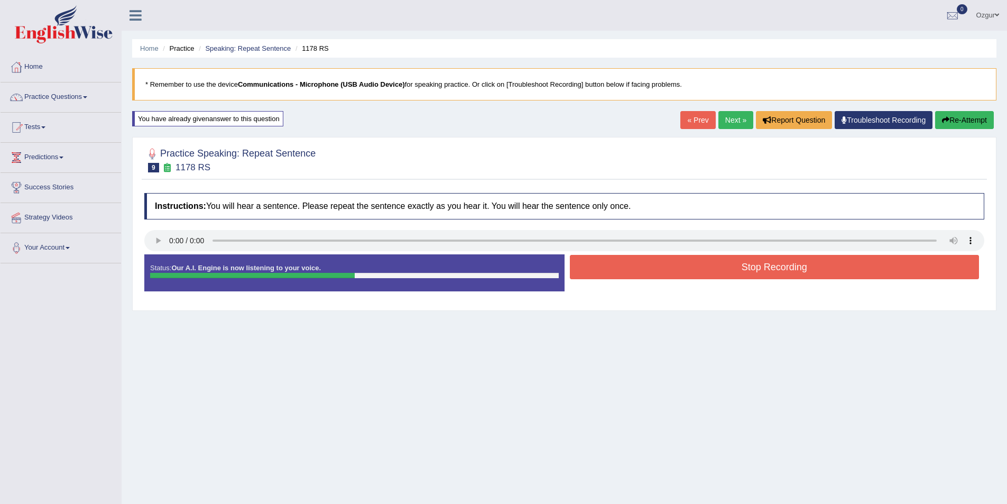
click at [731, 255] on button "Stop Recording" at bounding box center [775, 267] width 410 height 24
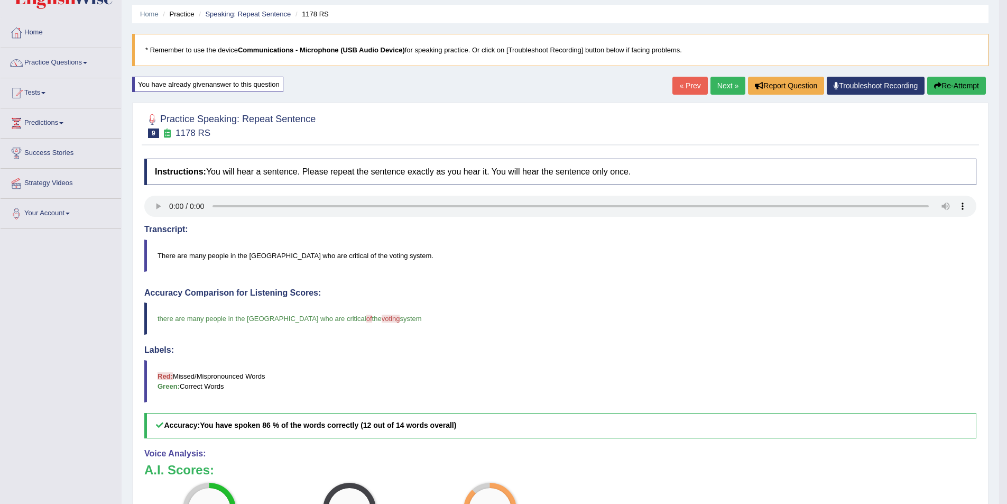
scroll to position [53, 0]
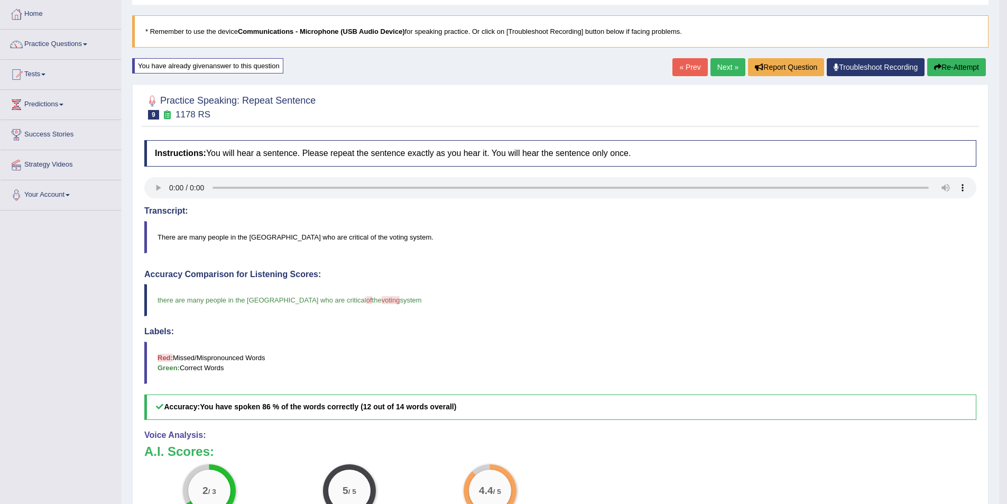
click at [732, 69] on link "Next »" at bounding box center [727, 67] width 35 height 18
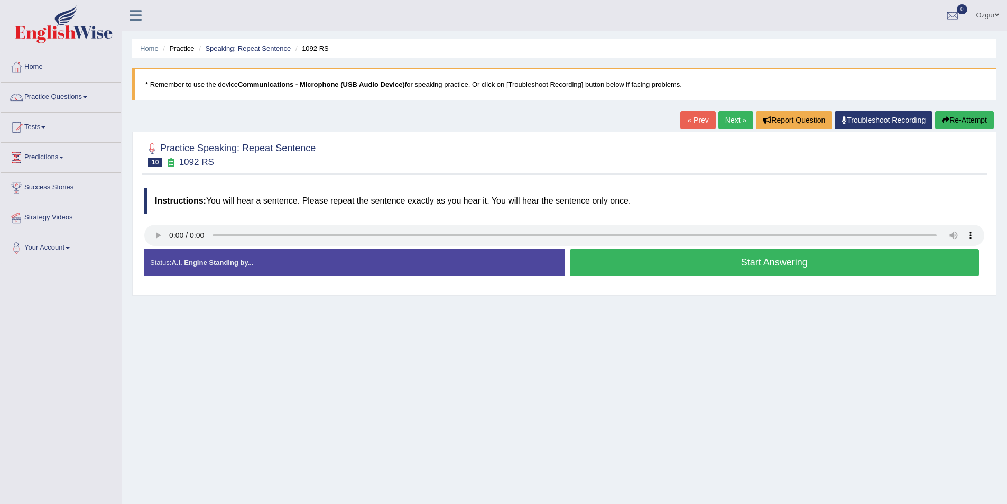
click at [693, 259] on button "Start Answering" at bounding box center [775, 262] width 410 height 27
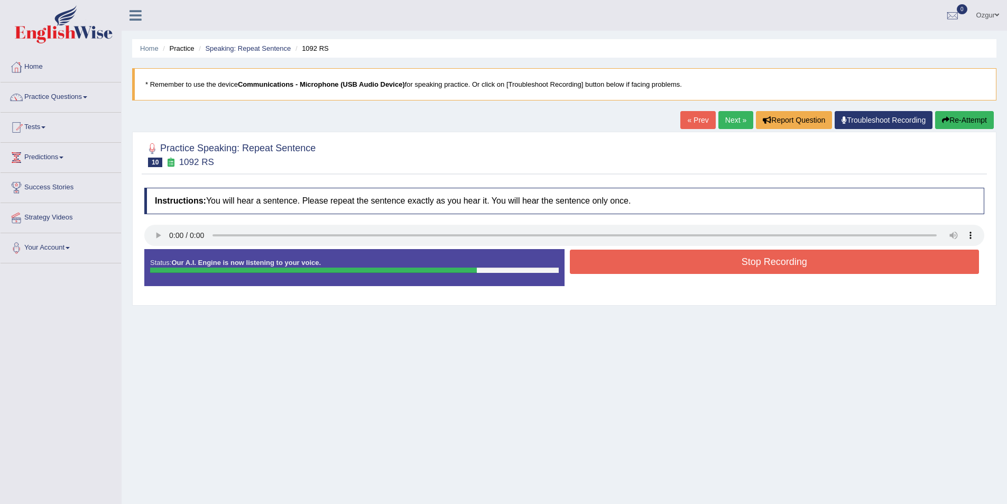
click at [735, 257] on button "Stop Recording" at bounding box center [775, 261] width 410 height 24
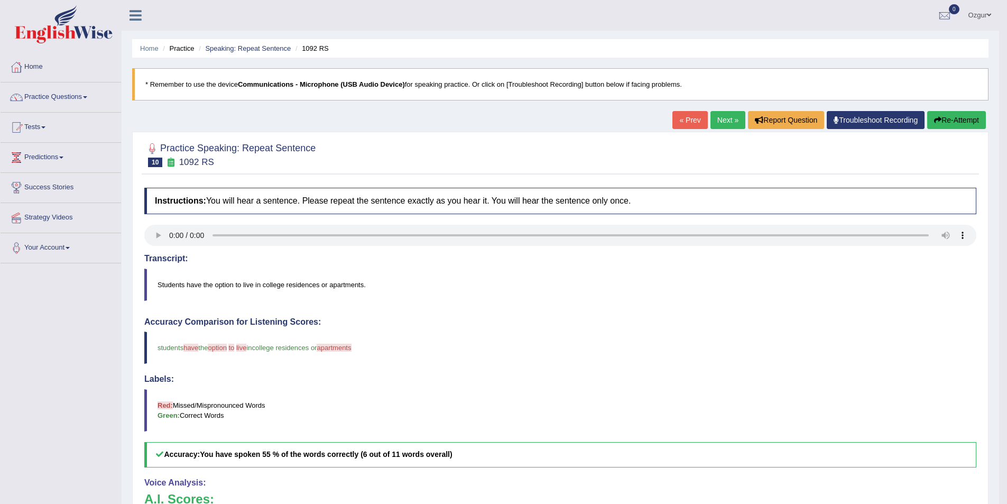
click at [958, 119] on button "Re-Attempt" at bounding box center [956, 120] width 59 height 18
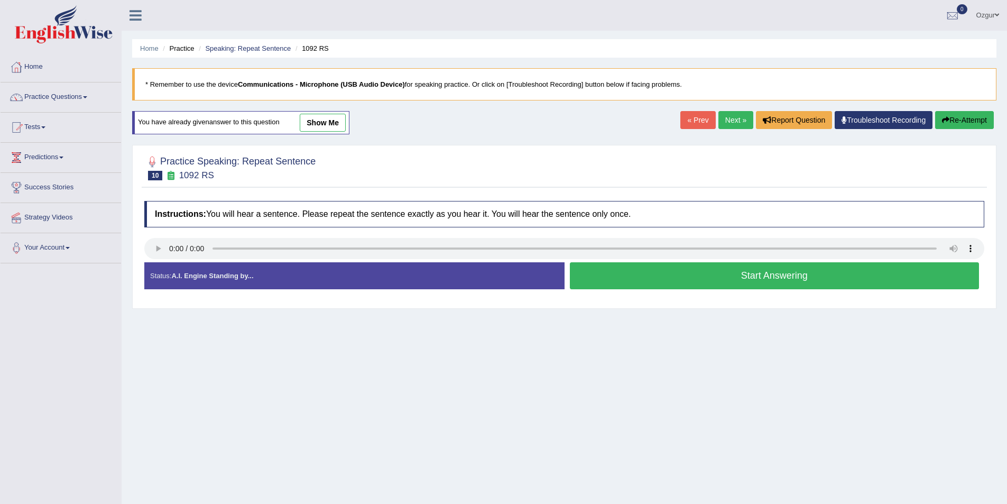
click at [762, 274] on button "Start Answering" at bounding box center [775, 275] width 410 height 27
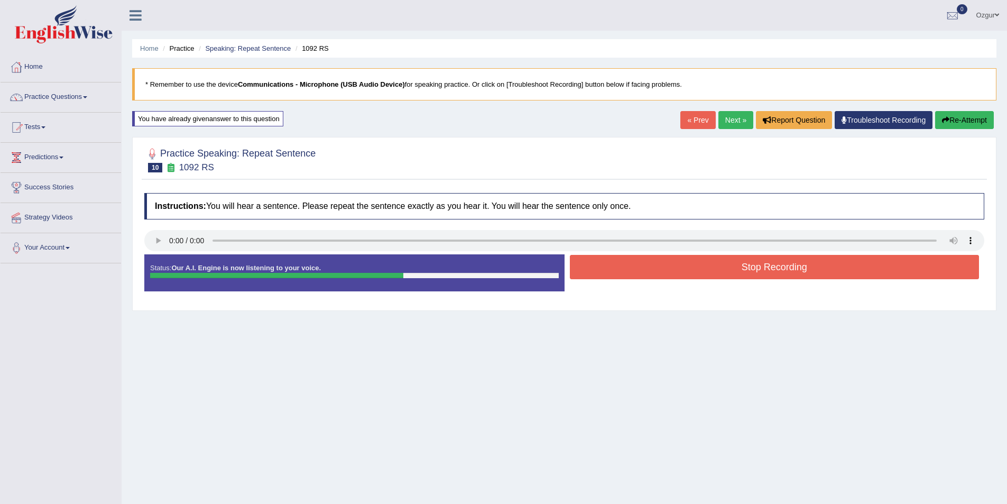
click at [768, 271] on button "Stop Recording" at bounding box center [775, 267] width 410 height 24
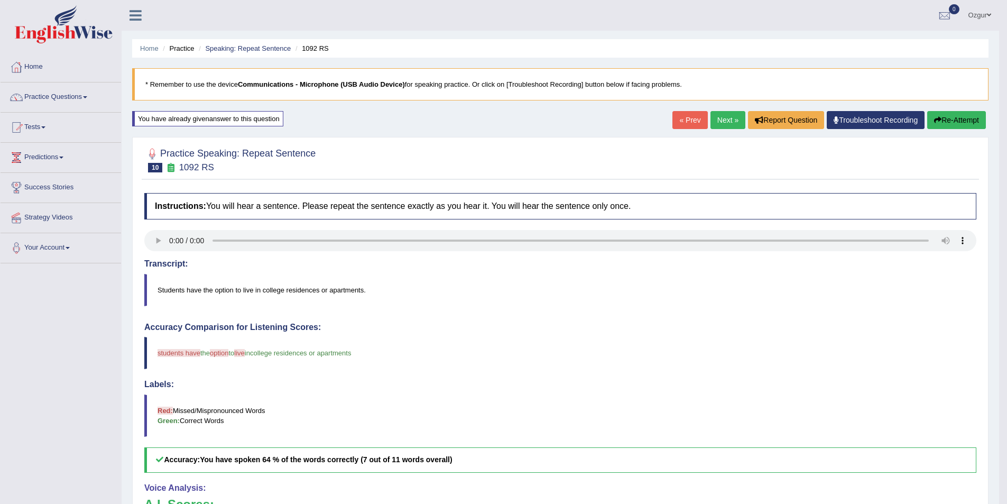
click at [729, 117] on link "Next »" at bounding box center [727, 120] width 35 height 18
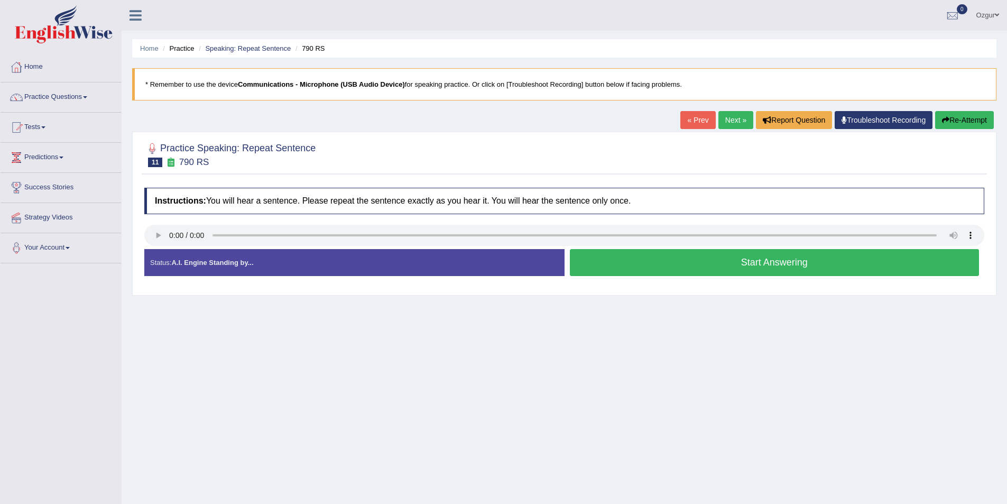
click at [706, 263] on button "Start Answering" at bounding box center [775, 262] width 410 height 27
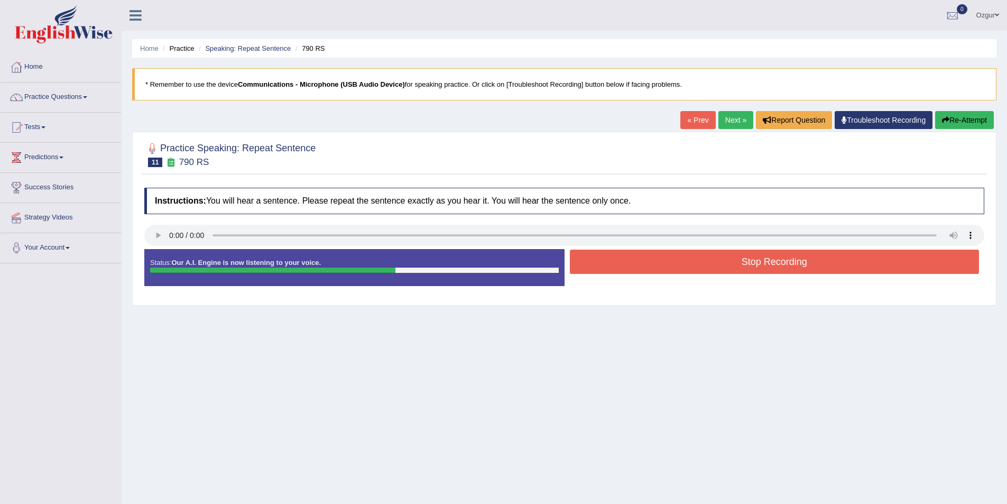
click at [706, 263] on button "Stop Recording" at bounding box center [775, 261] width 410 height 24
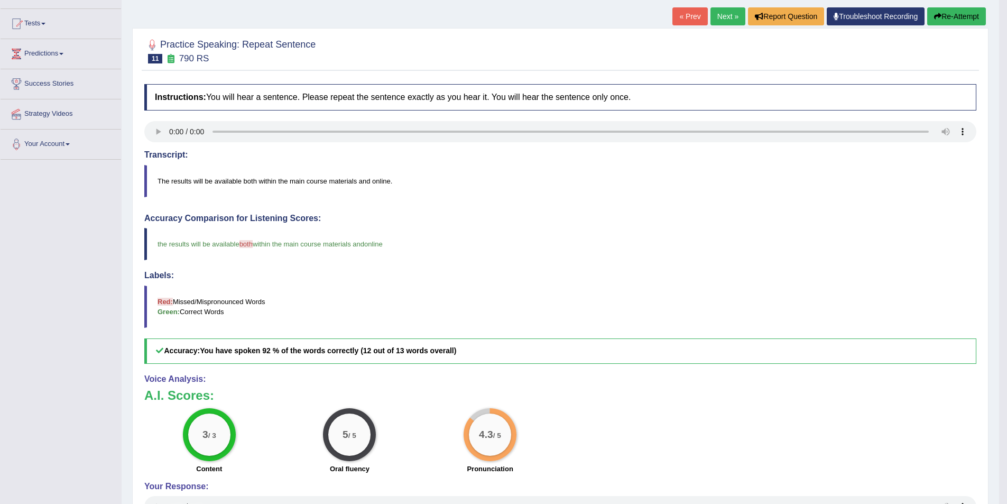
scroll to position [53, 0]
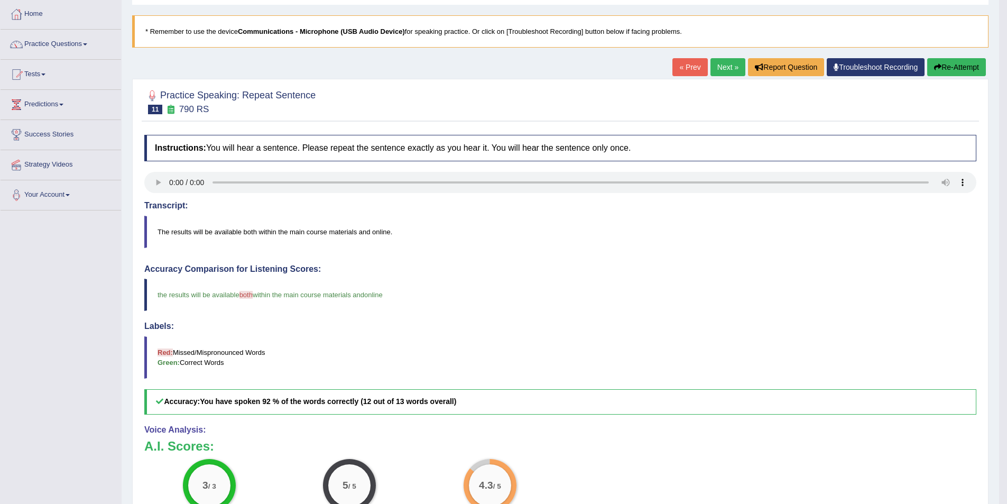
click at [727, 69] on link "Next »" at bounding box center [727, 67] width 35 height 18
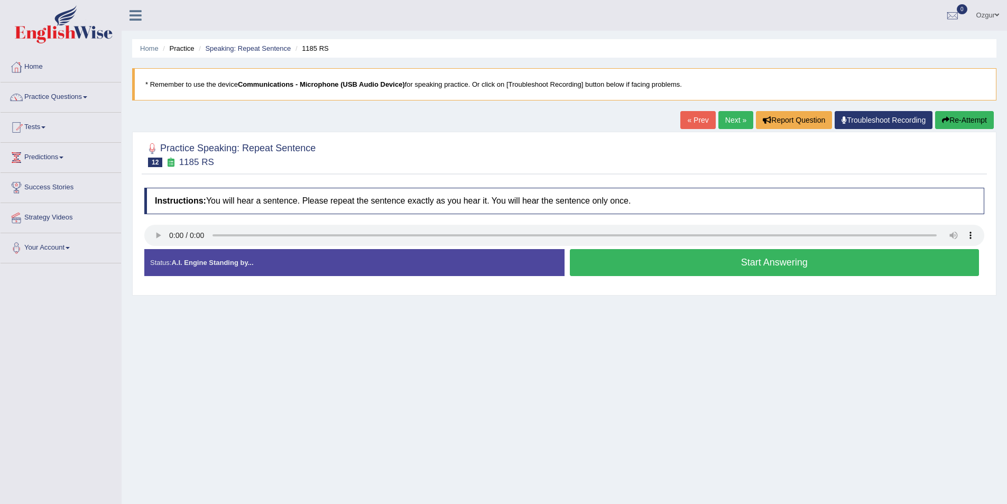
click at [716, 271] on button "Start Answering" at bounding box center [775, 262] width 410 height 27
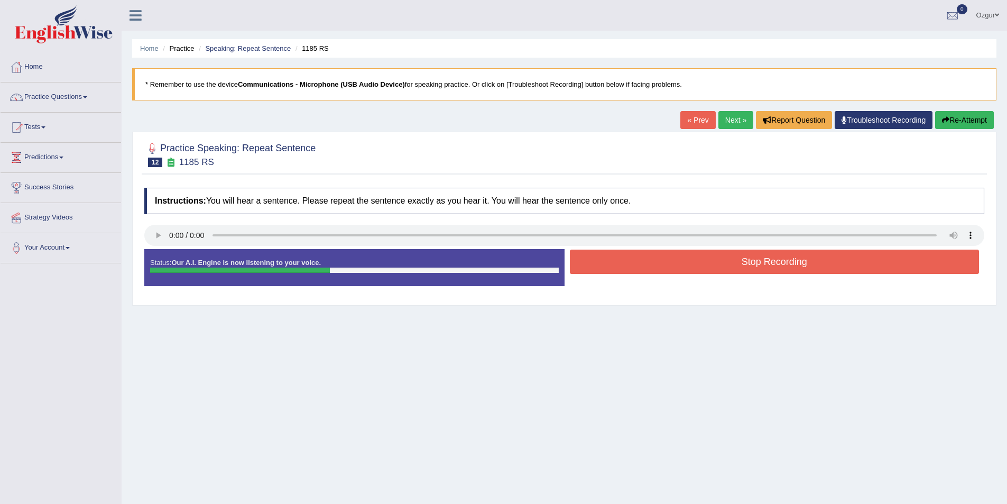
click at [702, 269] on button "Stop Recording" at bounding box center [775, 261] width 410 height 24
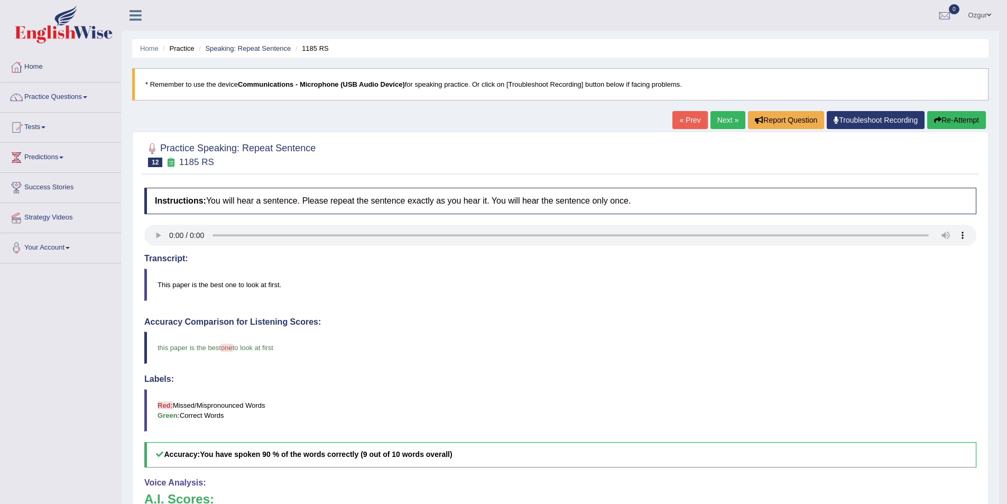
click at [720, 116] on link "Next »" at bounding box center [727, 120] width 35 height 18
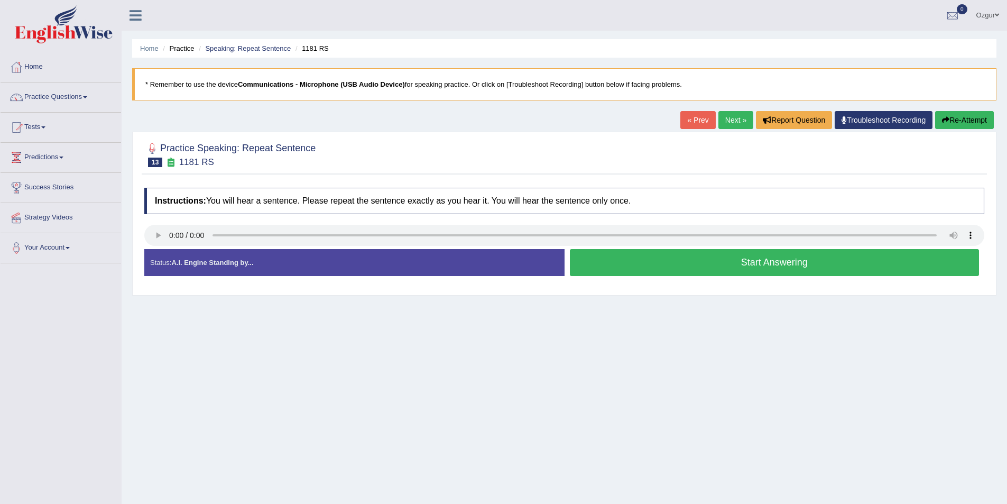
click at [645, 266] on button "Start Answering" at bounding box center [775, 262] width 410 height 27
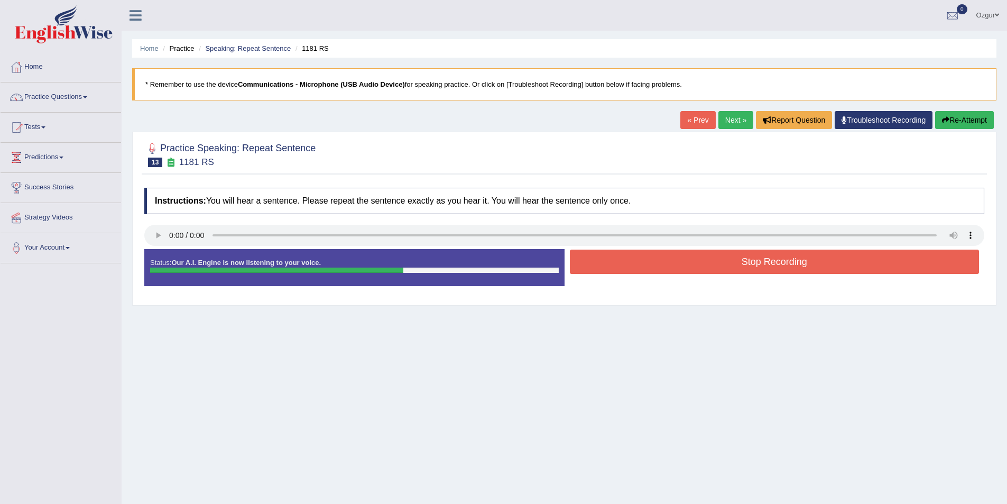
click at [629, 253] on button "Stop Recording" at bounding box center [775, 261] width 410 height 24
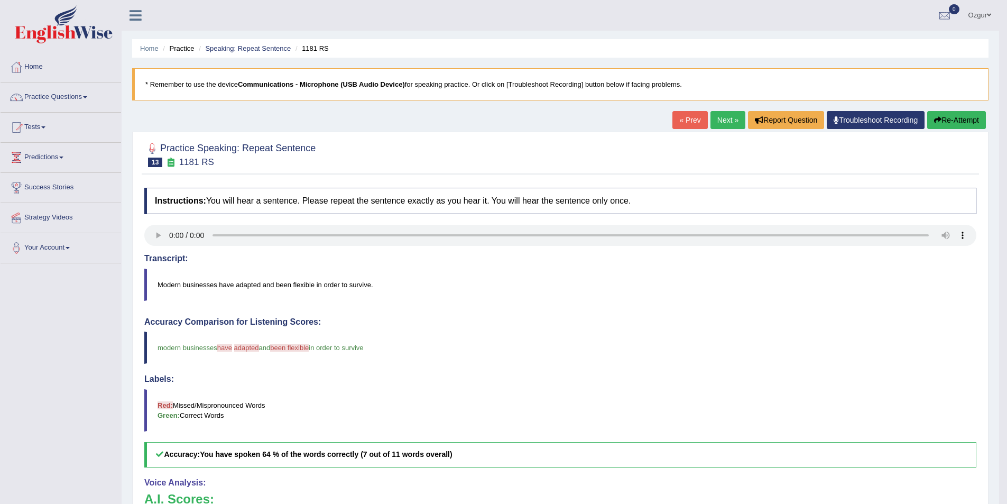
click at [977, 115] on button "Re-Attempt" at bounding box center [956, 120] width 59 height 18
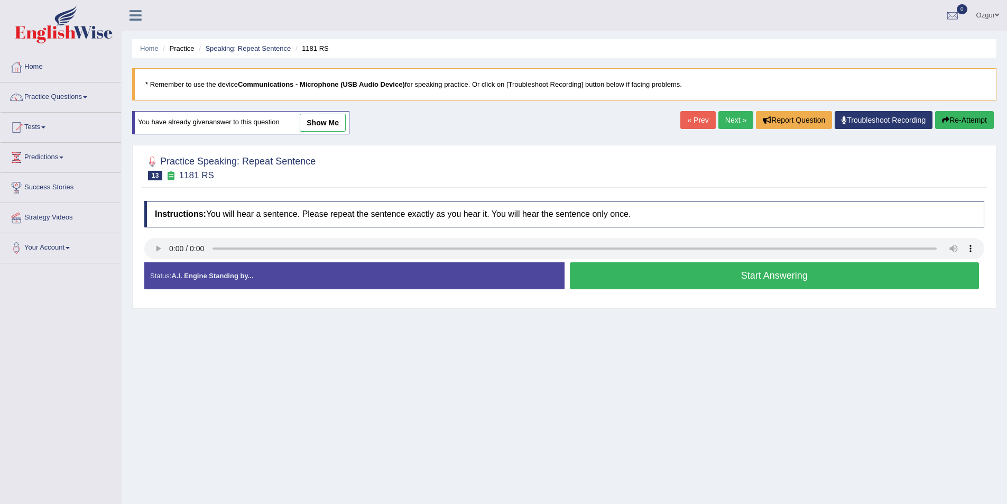
click at [702, 271] on button "Start Answering" at bounding box center [775, 275] width 410 height 27
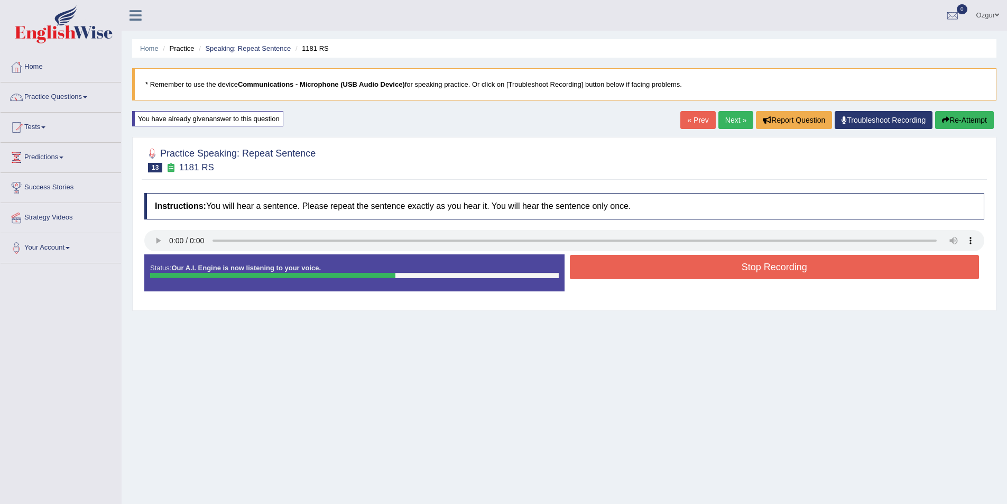
click at [699, 271] on button "Stop Recording" at bounding box center [775, 267] width 410 height 24
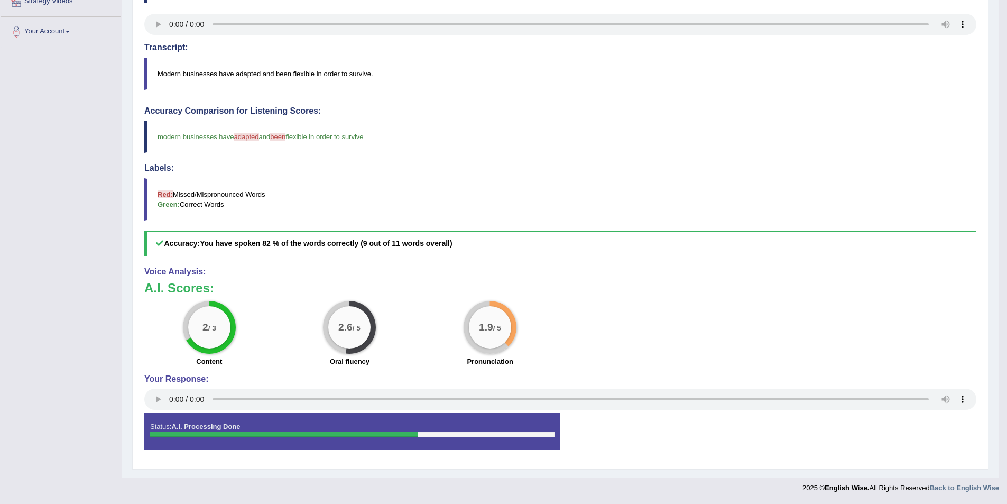
scroll to position [5, 0]
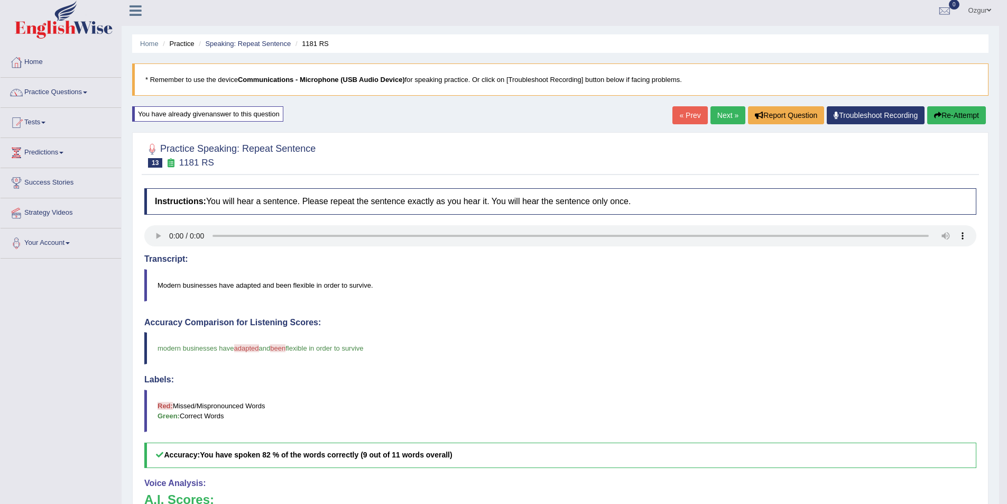
click at [955, 115] on button "Re-Attempt" at bounding box center [956, 115] width 59 height 18
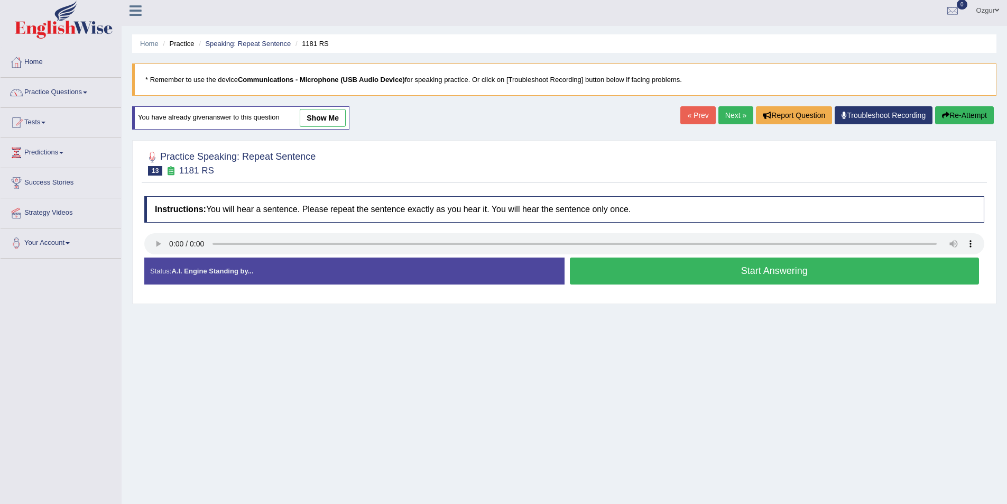
click at [783, 273] on button "Start Answering" at bounding box center [775, 270] width 410 height 27
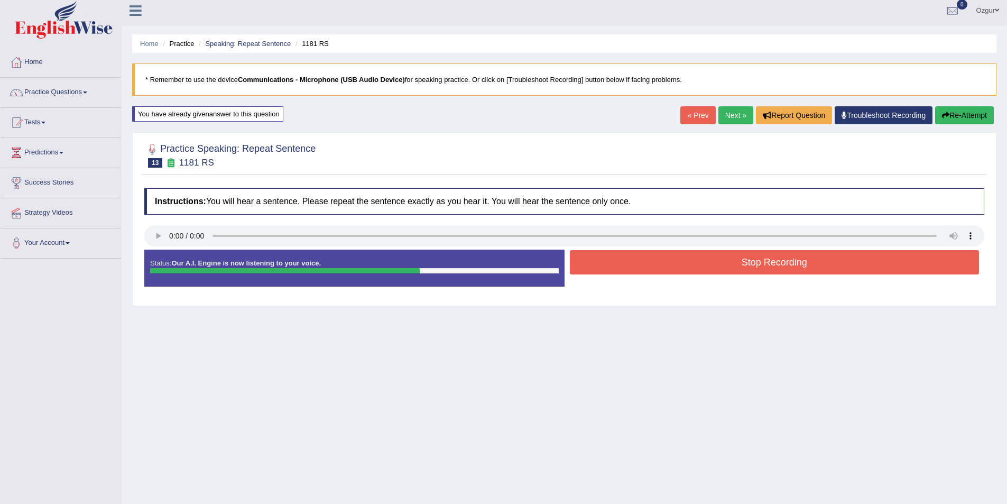
click at [776, 271] on button "Stop Recording" at bounding box center [775, 262] width 410 height 24
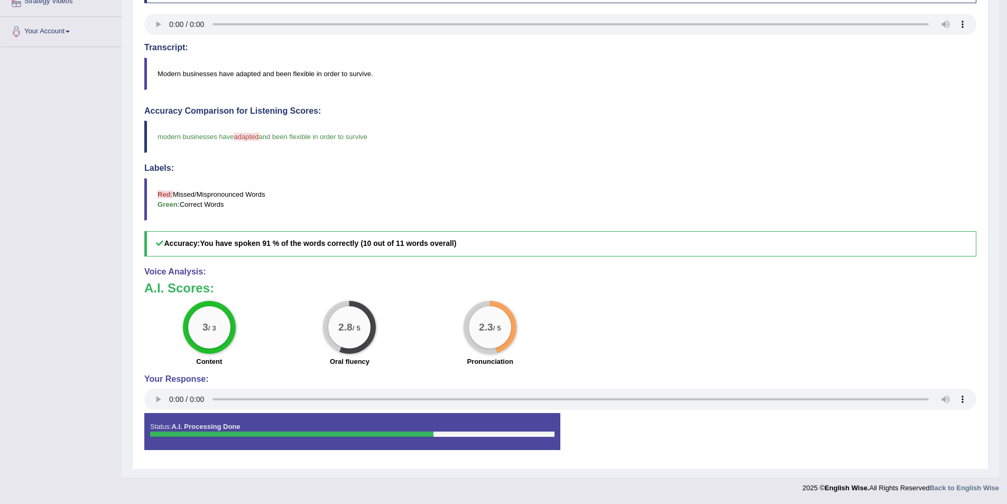
scroll to position [5, 0]
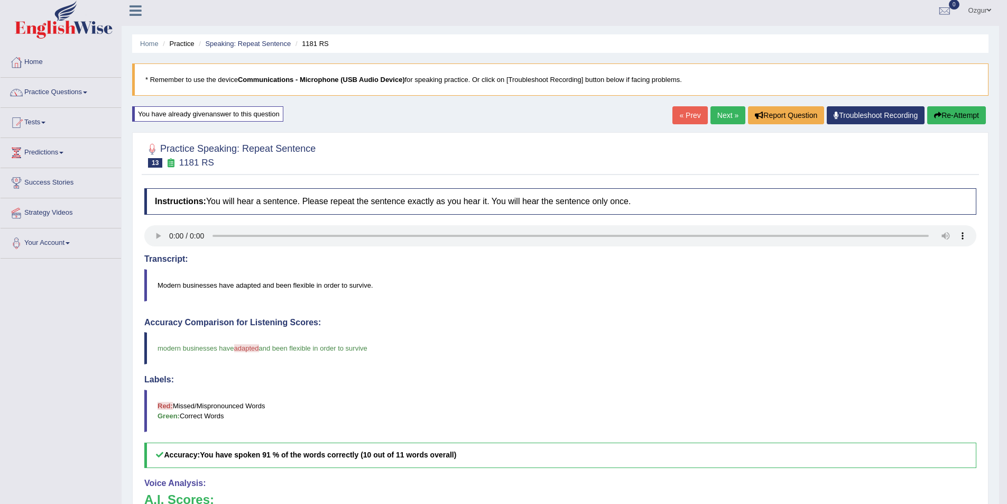
click at [732, 116] on link "Next »" at bounding box center [727, 115] width 35 height 18
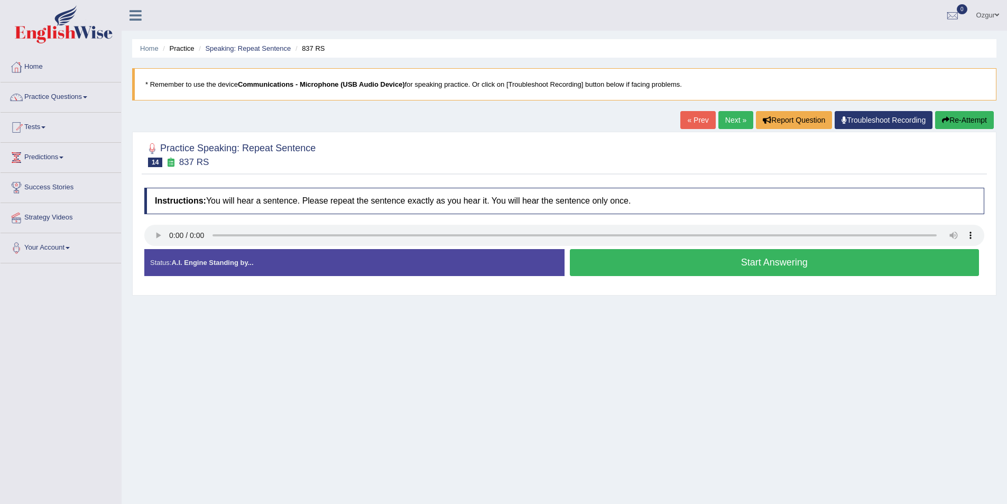
click at [605, 272] on button "Start Answering" at bounding box center [775, 262] width 410 height 27
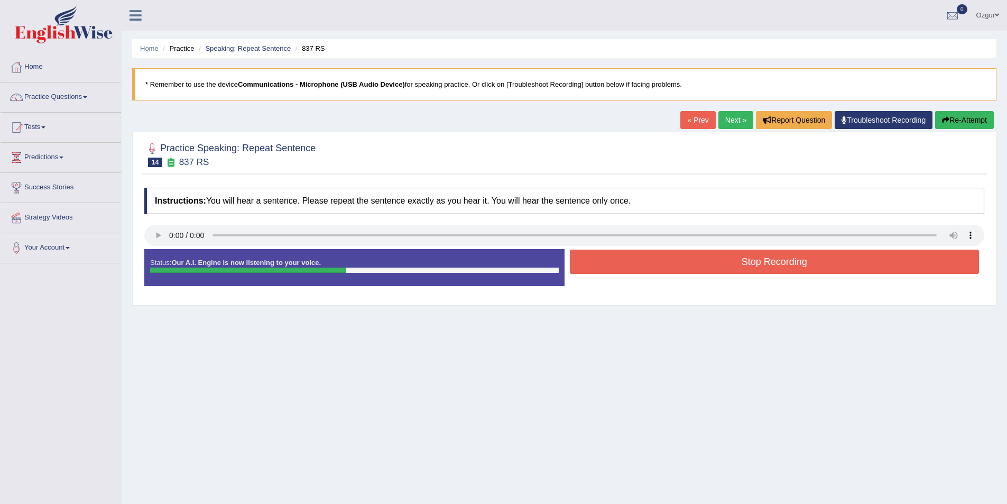
click at [958, 123] on button "Re-Attempt" at bounding box center [964, 120] width 59 height 18
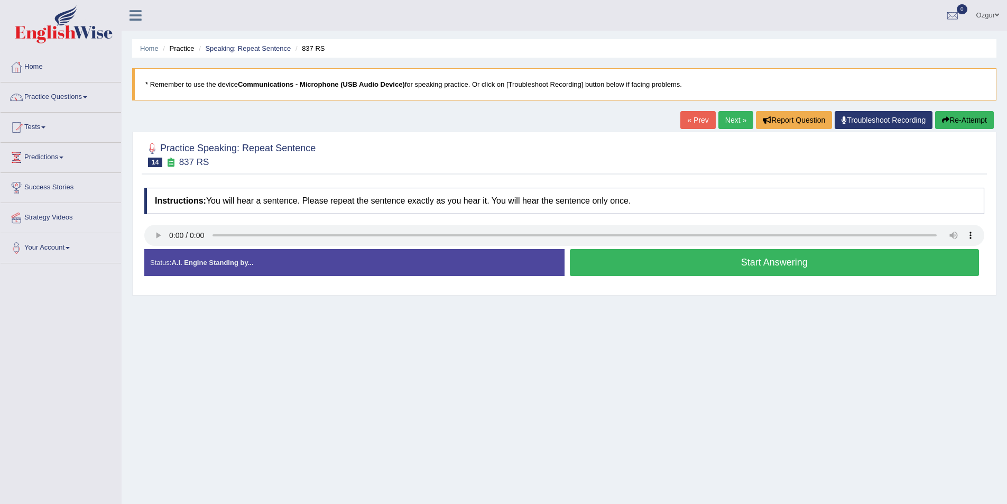
click at [658, 265] on button "Start Answering" at bounding box center [775, 262] width 410 height 27
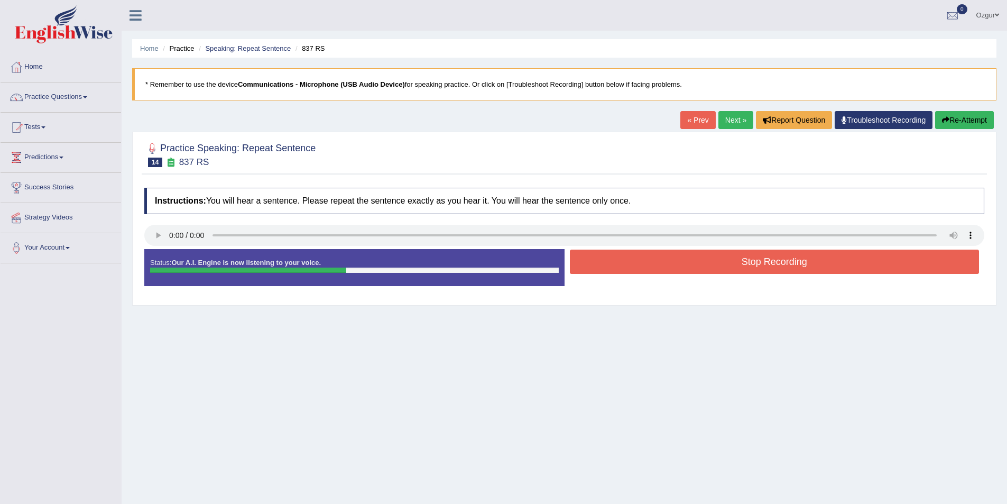
click at [658, 265] on button "Stop Recording" at bounding box center [775, 261] width 410 height 24
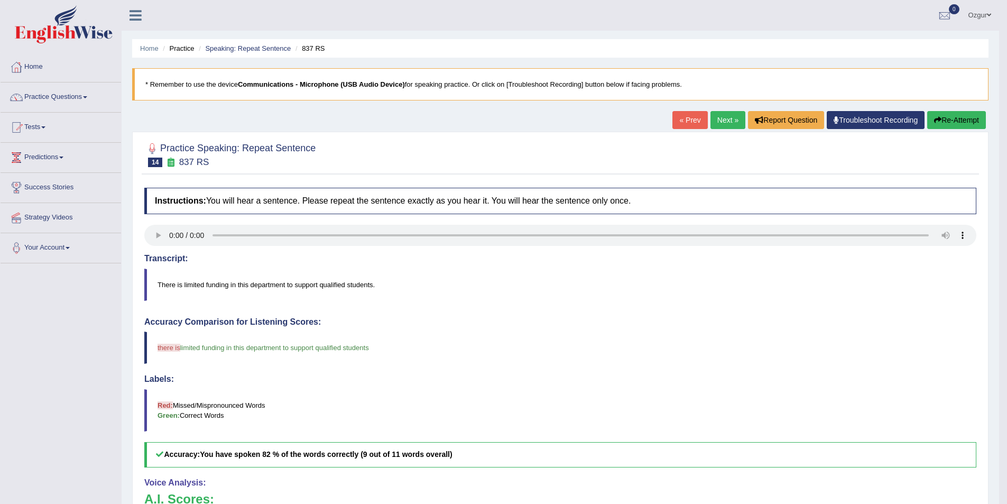
click at [717, 120] on link "Next »" at bounding box center [727, 120] width 35 height 18
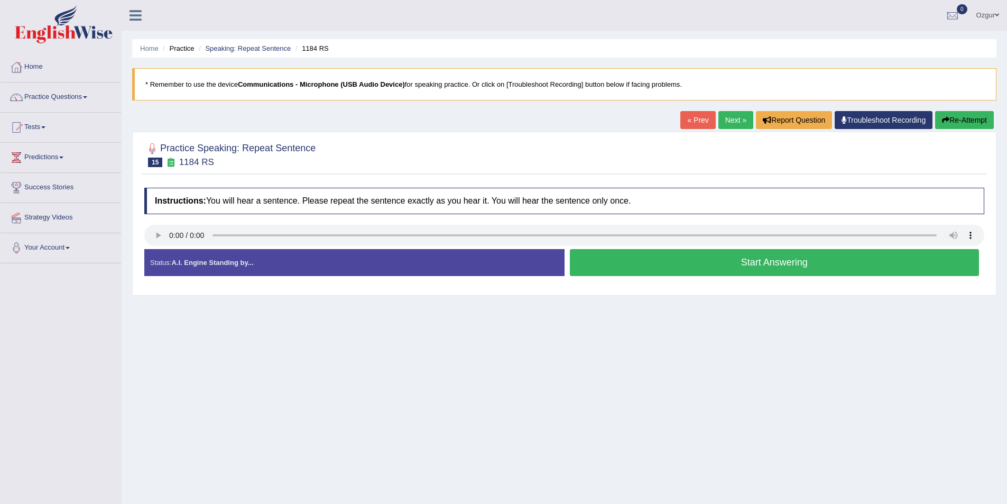
click at [714, 261] on button "Start Answering" at bounding box center [775, 262] width 410 height 27
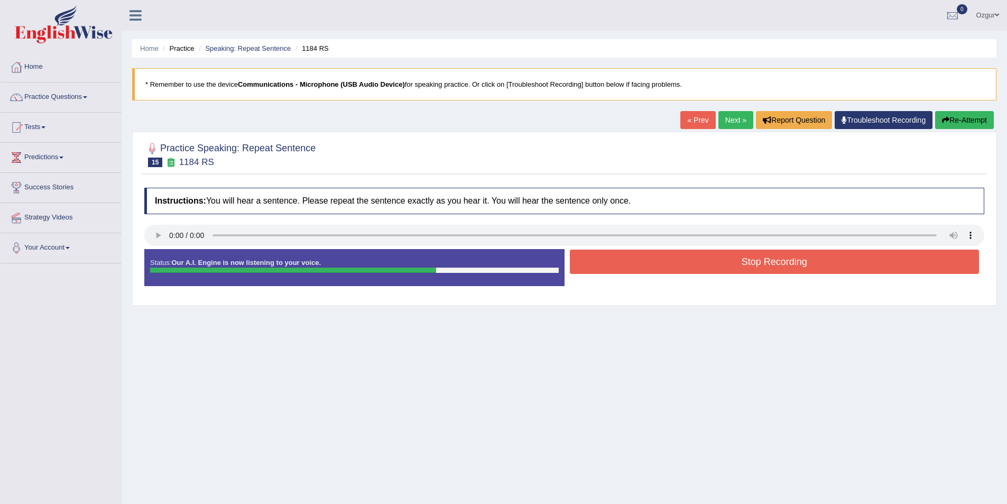
click at [952, 122] on button "Re-Attempt" at bounding box center [964, 120] width 59 height 18
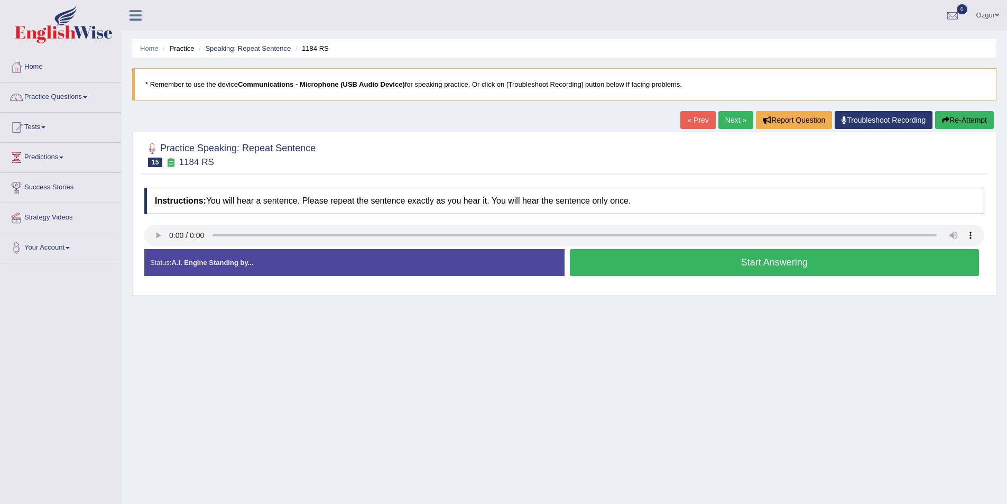
click at [695, 267] on button "Start Answering" at bounding box center [775, 262] width 410 height 27
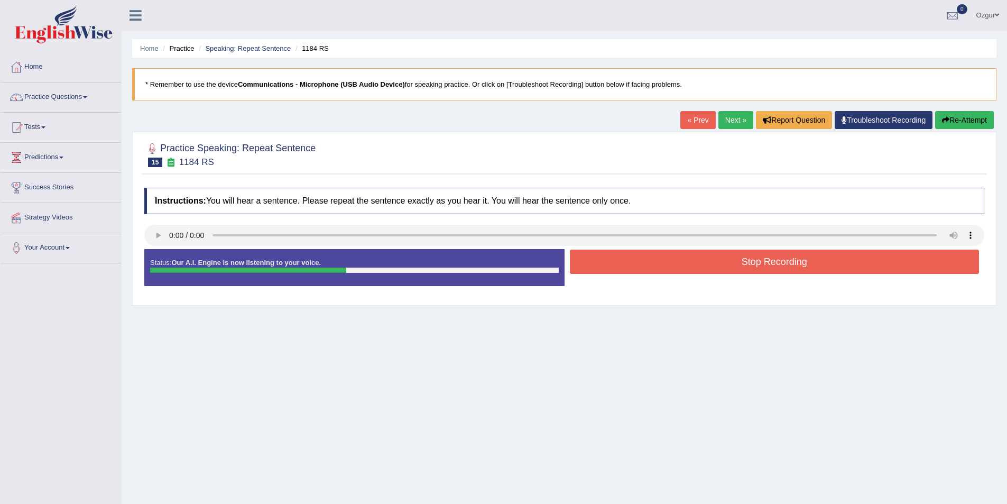
click at [694, 267] on button "Stop Recording" at bounding box center [775, 261] width 410 height 24
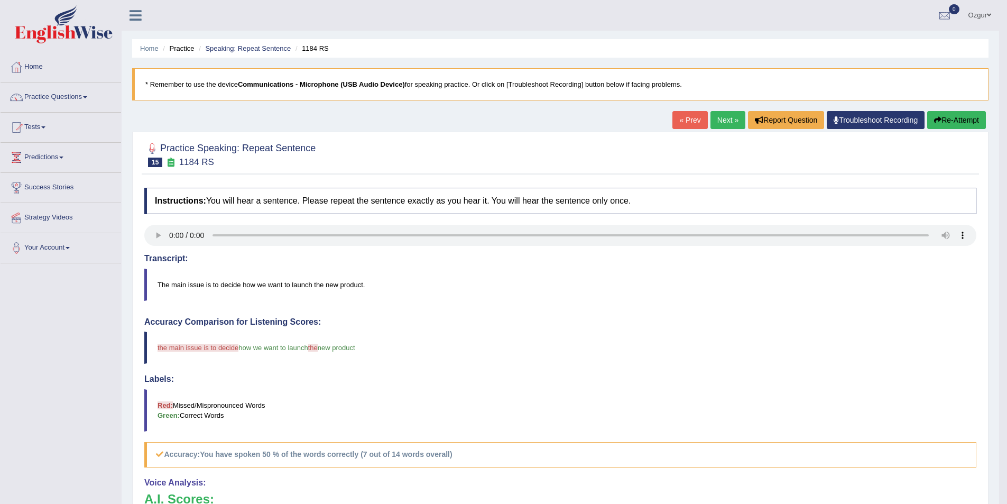
click at [934, 117] on icon "button" at bounding box center [937, 119] width 7 height 7
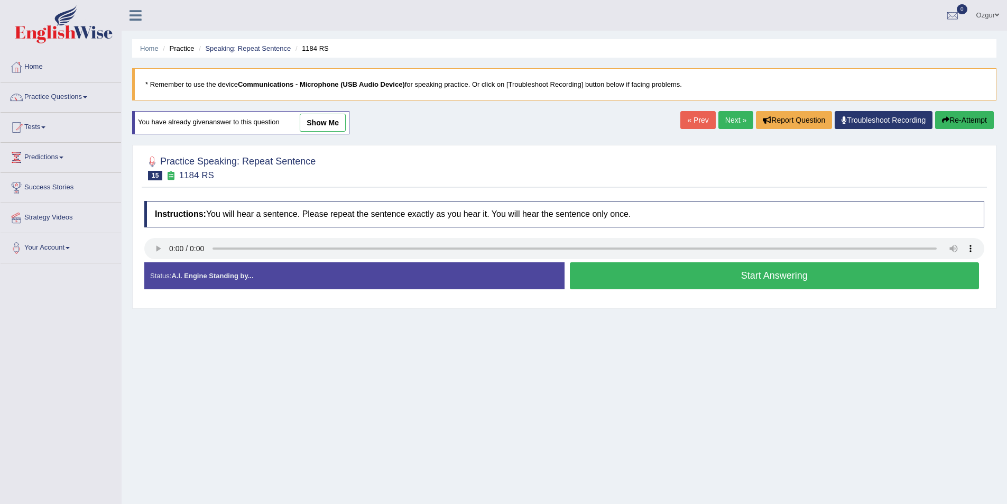
click at [689, 277] on button "Start Answering" at bounding box center [775, 275] width 410 height 27
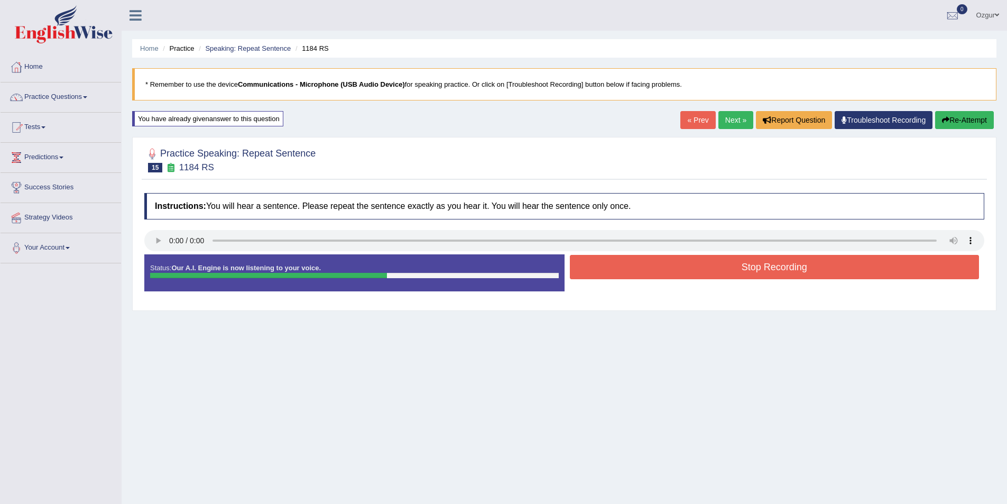
click at [689, 277] on button "Stop Recording" at bounding box center [775, 267] width 410 height 24
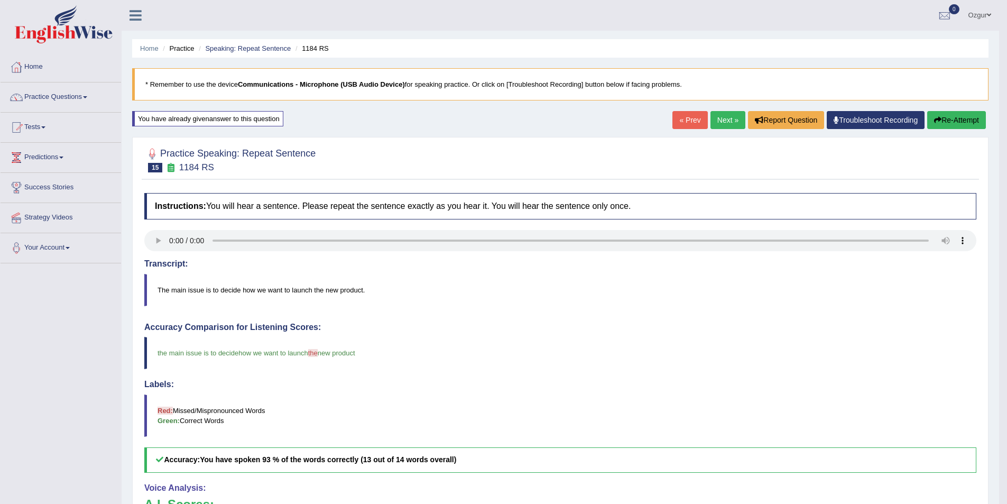
click at [717, 119] on link "Next »" at bounding box center [727, 120] width 35 height 18
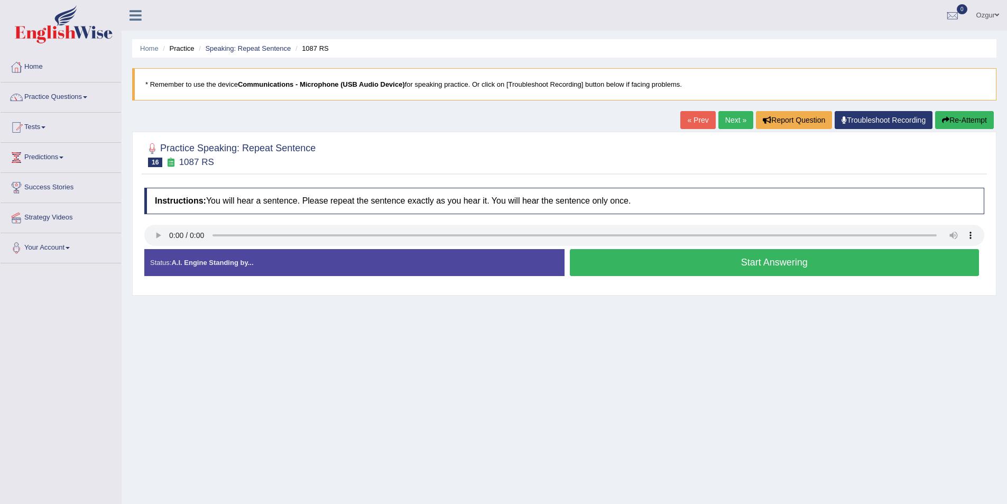
click at [688, 257] on button "Start Answering" at bounding box center [775, 262] width 410 height 27
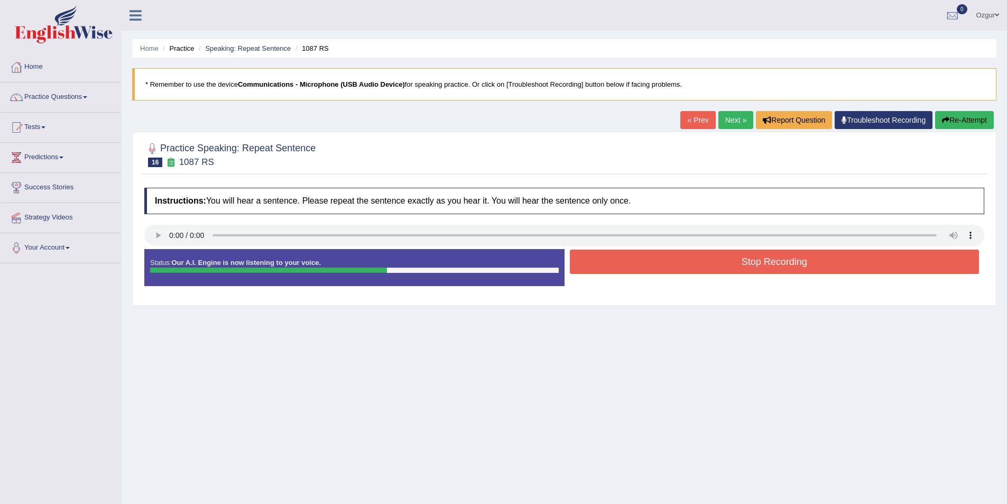
click at [731, 272] on button "Stop Recording" at bounding box center [775, 261] width 410 height 24
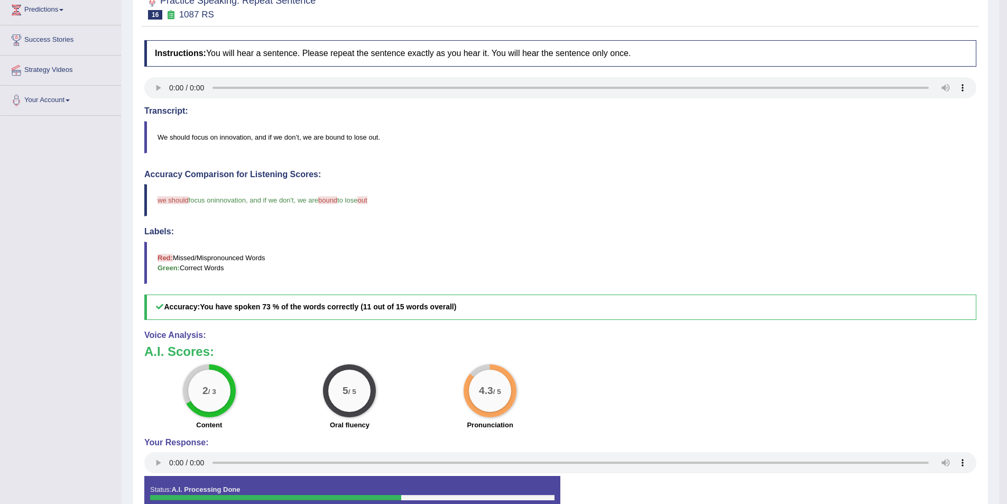
scroll to position [52, 0]
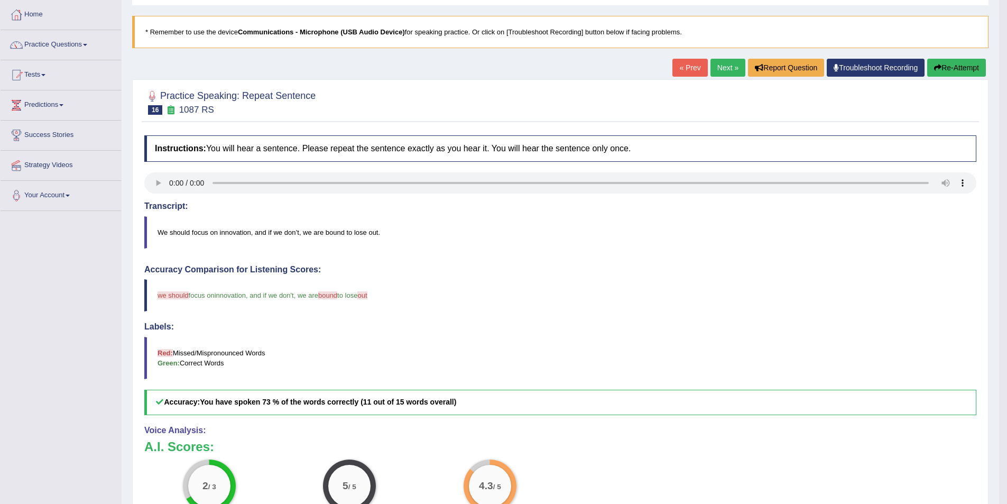
click at [970, 64] on button "Re-Attempt" at bounding box center [956, 68] width 59 height 18
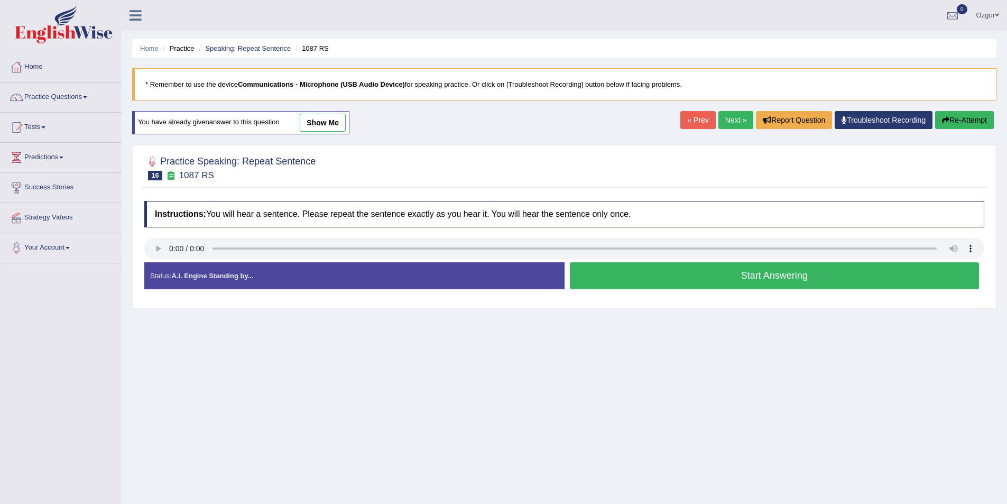
click at [153, 262] on div "Status: A.I. Engine Standing by... Start Answering Stop Recording" at bounding box center [564, 281] width 840 height 38
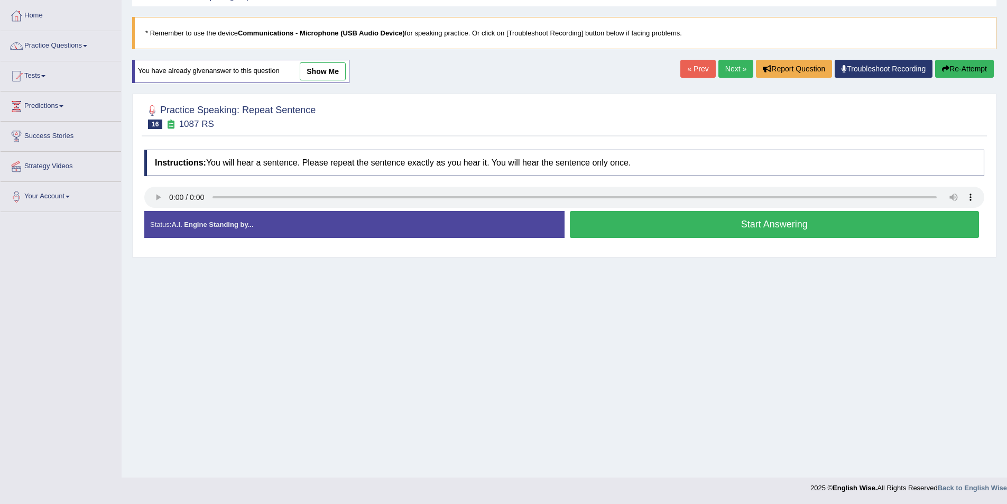
scroll to position [51, 0]
click at [161, 185] on div "Instructions: You will hear a sentence. Please repeat the sentence exactly as y…" at bounding box center [564, 197] width 845 height 107
click at [743, 222] on button "Start Answering" at bounding box center [775, 224] width 410 height 27
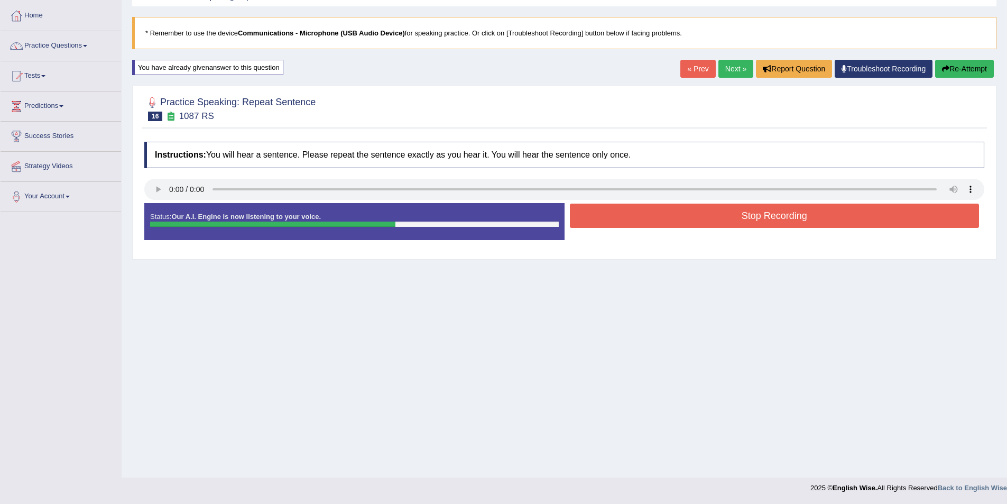
click at [715, 220] on button "Stop Recording" at bounding box center [775, 215] width 410 height 24
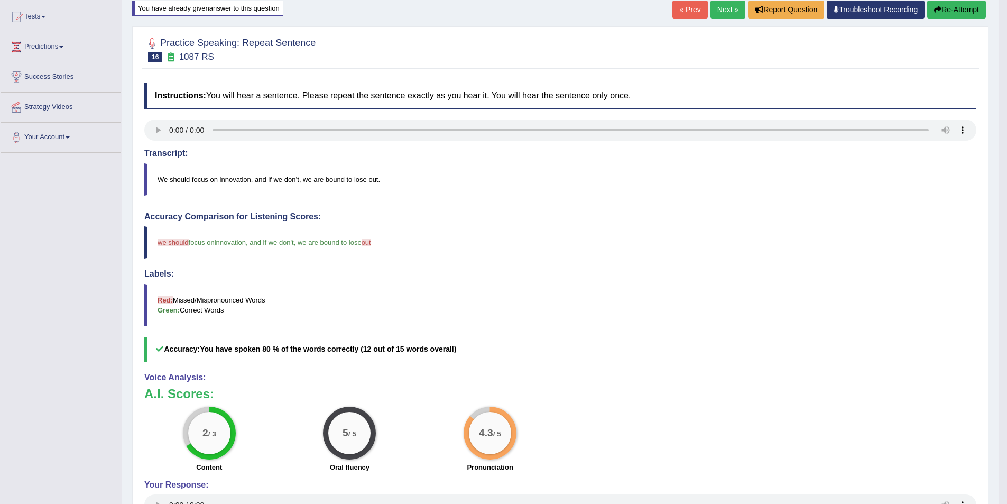
scroll to position [0, 0]
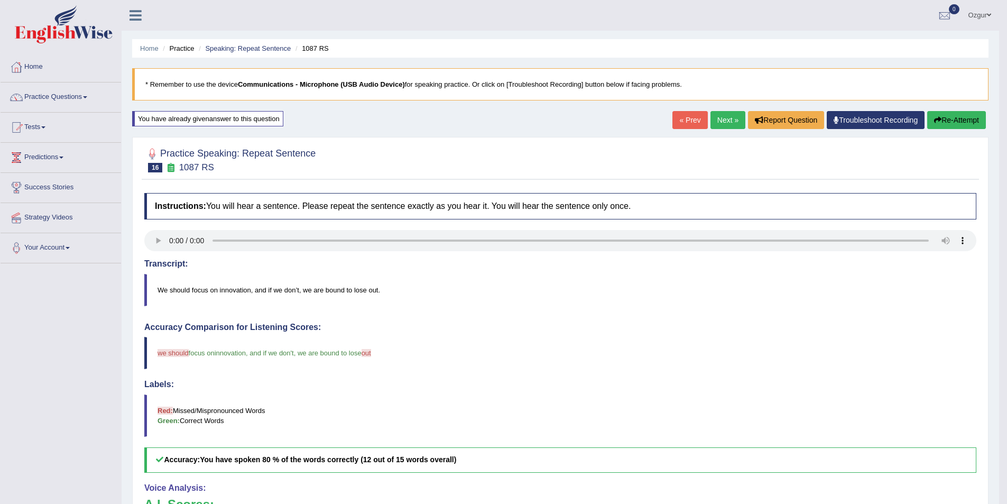
click at [719, 120] on link "Next »" at bounding box center [727, 120] width 35 height 18
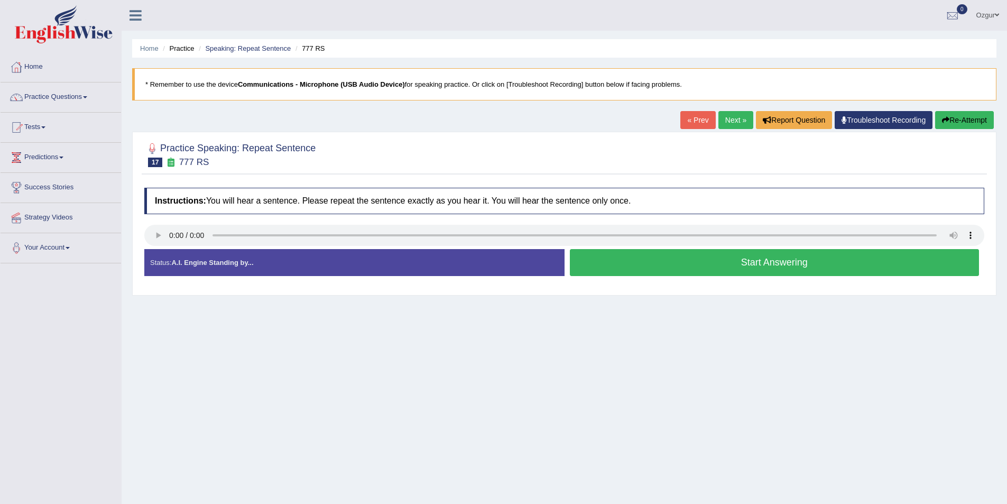
click at [681, 269] on button "Start Answering" at bounding box center [775, 262] width 410 height 27
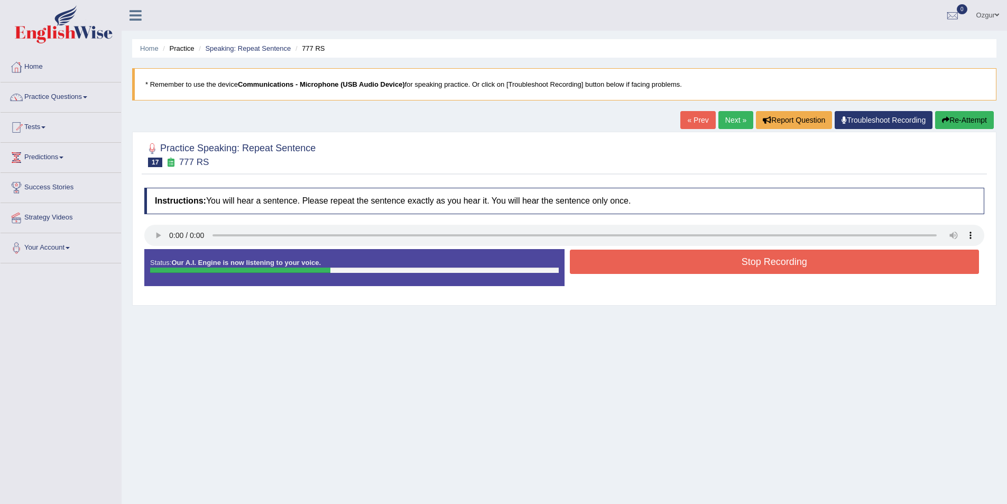
click at [681, 269] on button "Stop Recording" at bounding box center [775, 261] width 410 height 24
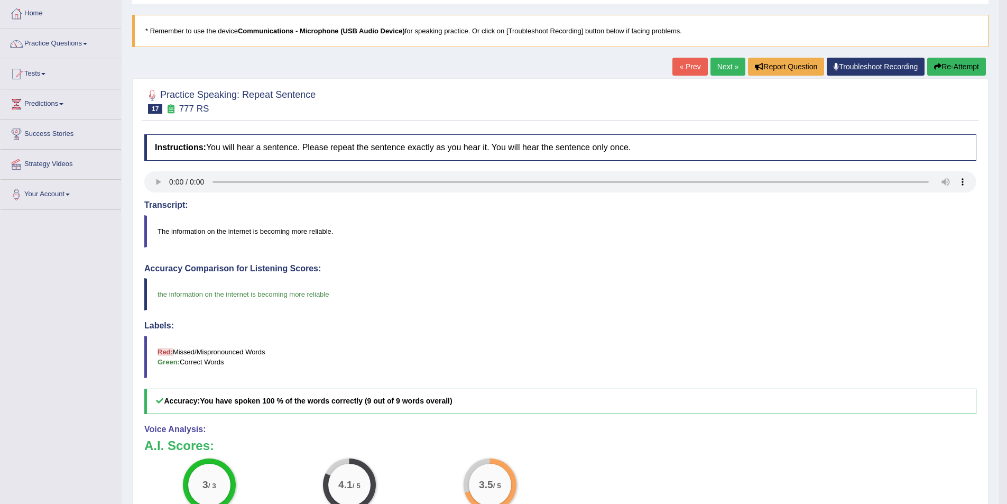
scroll to position [53, 0]
click at [953, 66] on button "Re-Attempt" at bounding box center [956, 67] width 59 height 18
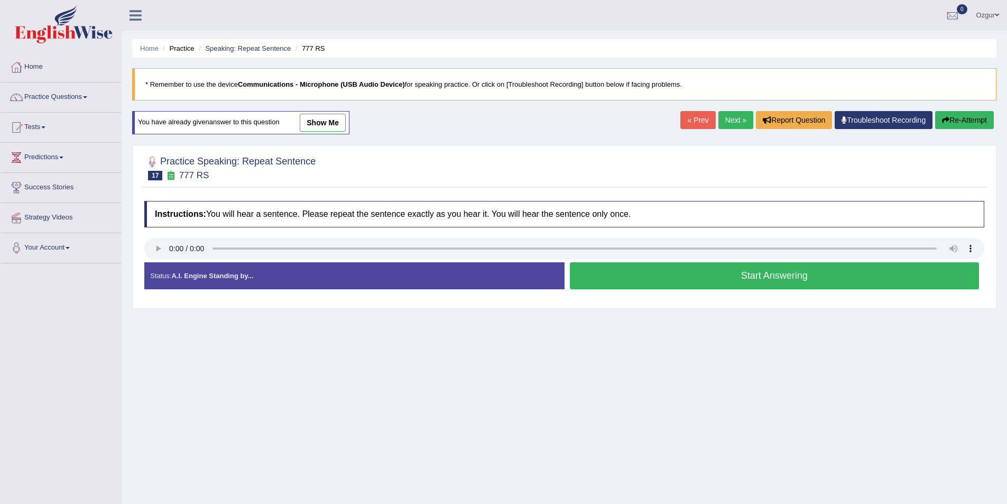
click at [157, 262] on div "Status: A.I. Engine Standing by... Start Answering Stop Recording" at bounding box center [564, 281] width 840 height 38
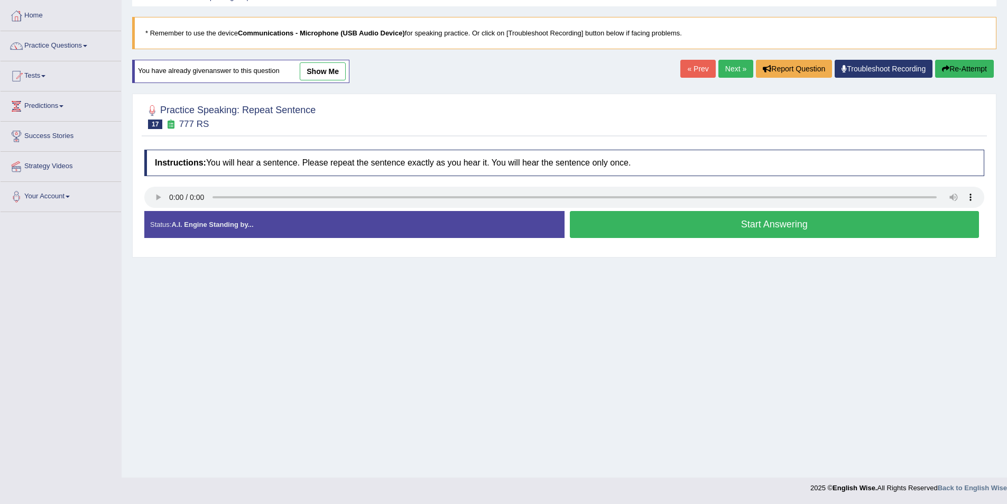
click at [669, 233] on button "Start Answering" at bounding box center [775, 224] width 410 height 27
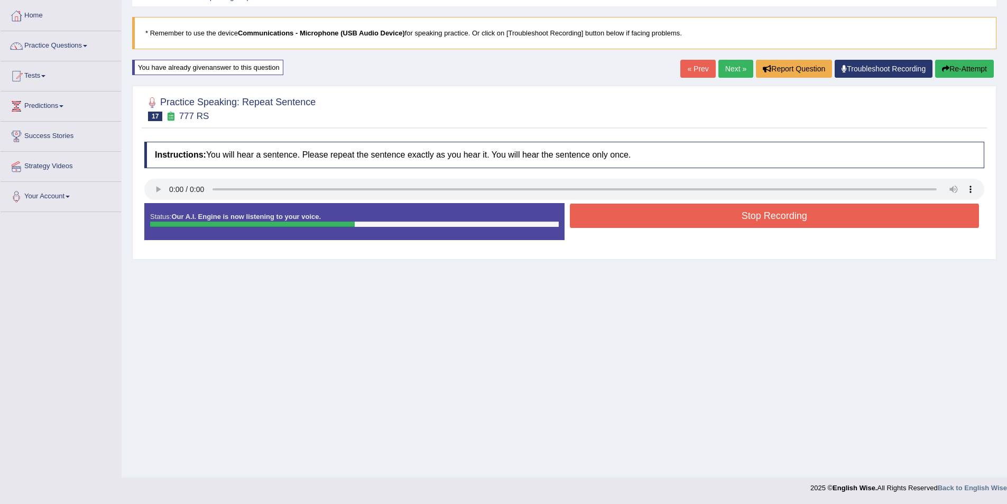
click at [726, 220] on button "Stop Recording" at bounding box center [775, 215] width 410 height 24
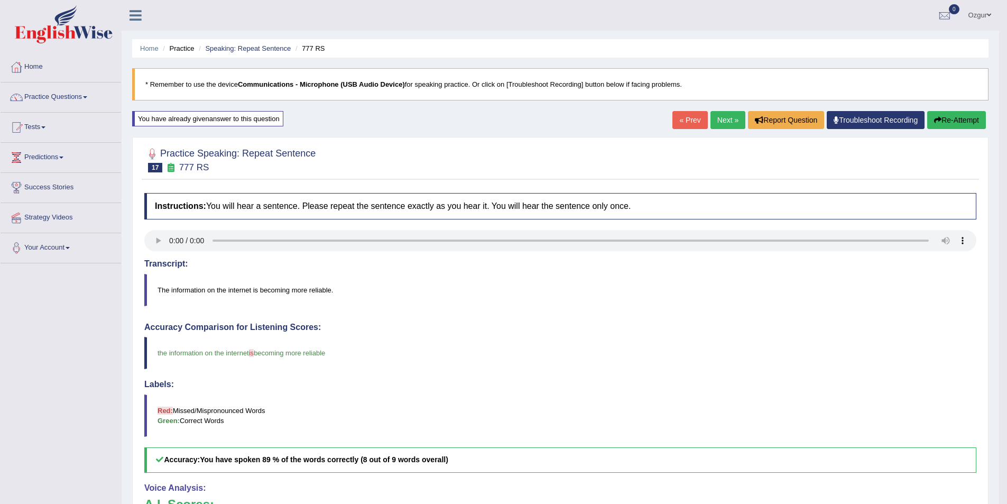
click at [734, 122] on link "Next »" at bounding box center [727, 120] width 35 height 18
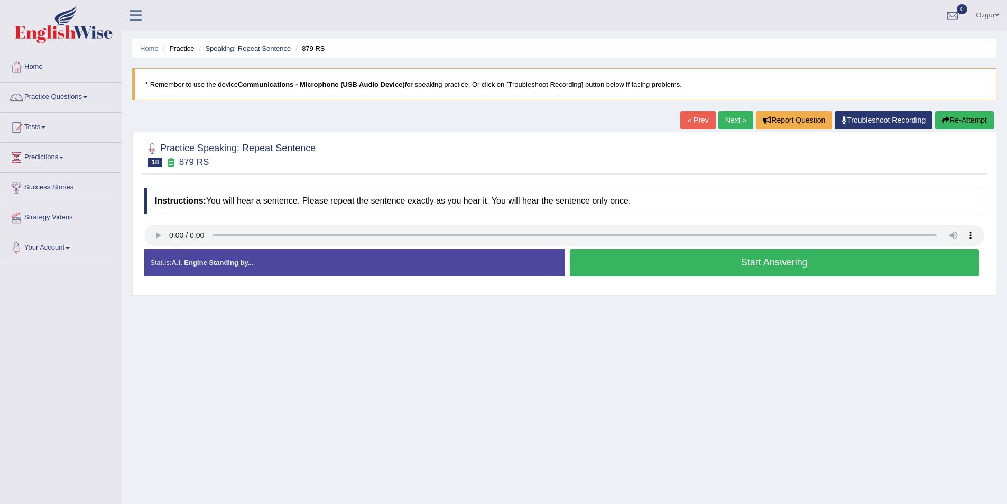
click at [675, 264] on button "Start Answering" at bounding box center [775, 262] width 410 height 27
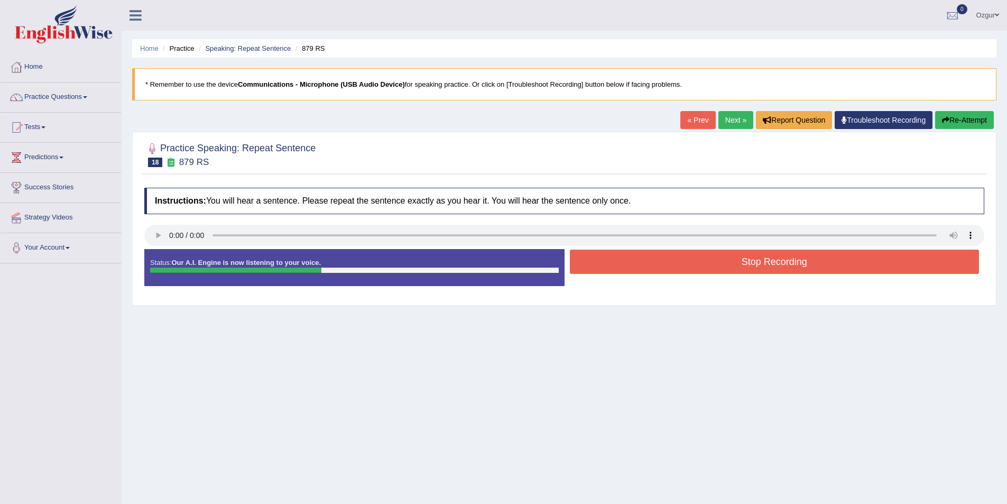
click at [675, 264] on button "Stop Recording" at bounding box center [775, 261] width 410 height 24
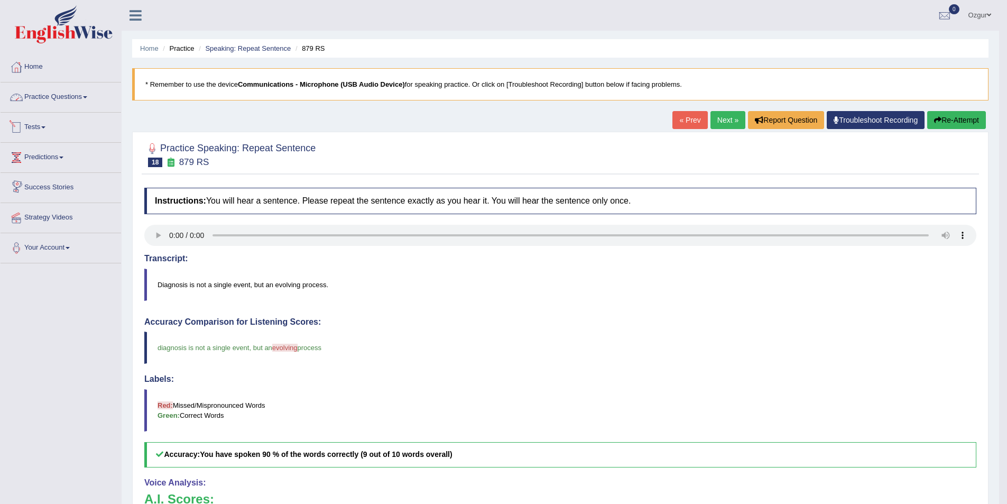
click at [61, 100] on link "Practice Questions" at bounding box center [61, 95] width 120 height 26
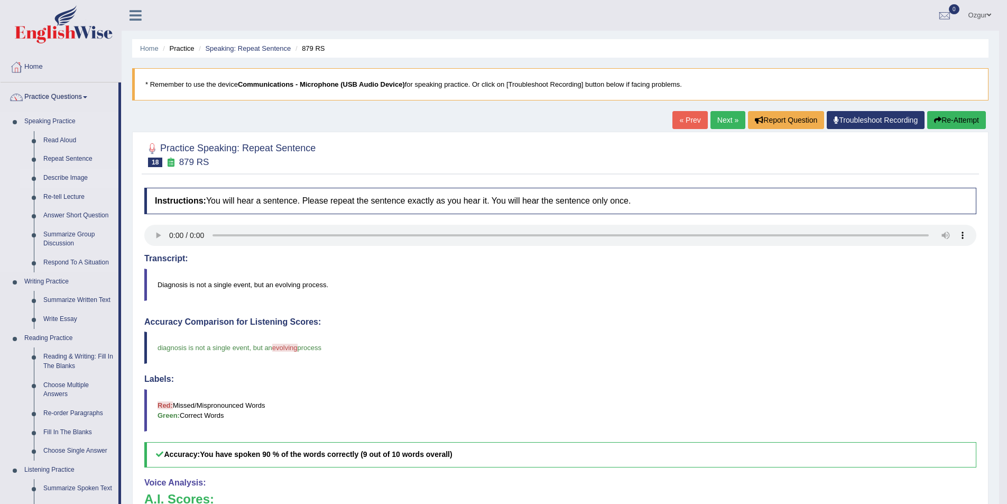
click at [84, 177] on link "Describe Image" at bounding box center [79, 178] width 80 height 19
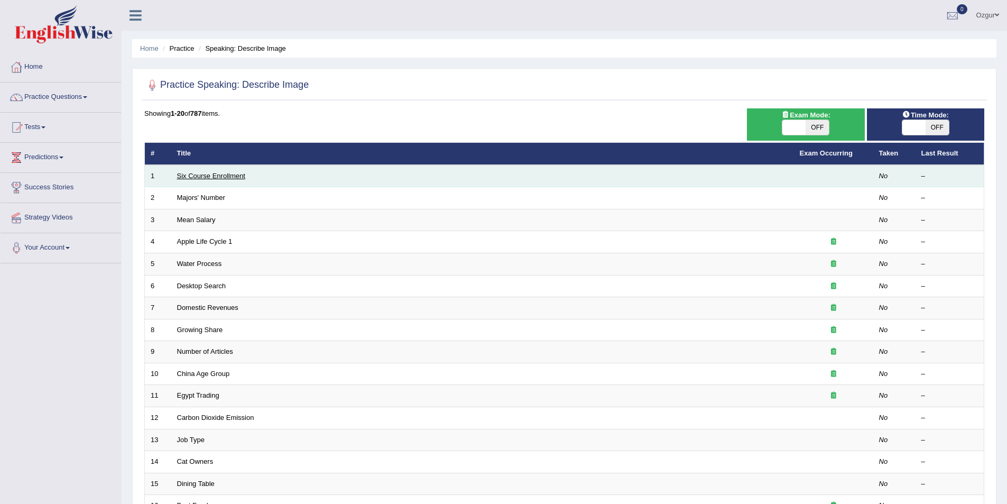
click at [230, 174] on link "Six Course Enrollment" at bounding box center [211, 176] width 68 height 8
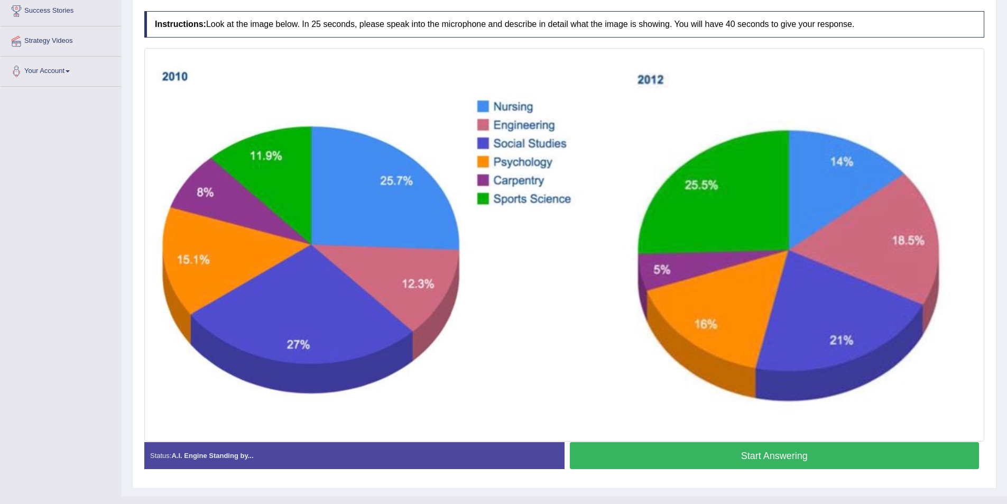
scroll to position [196, 0]
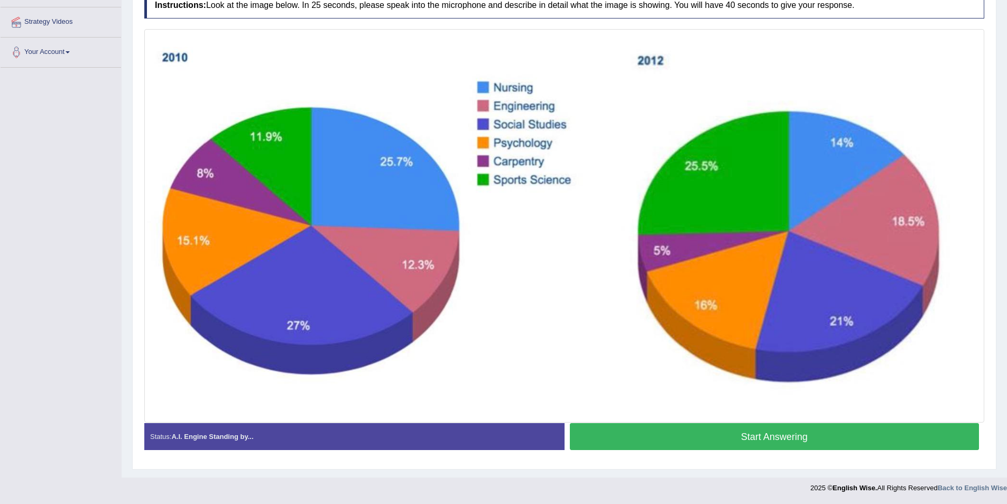
click at [724, 443] on button "Start Answering" at bounding box center [775, 436] width 410 height 27
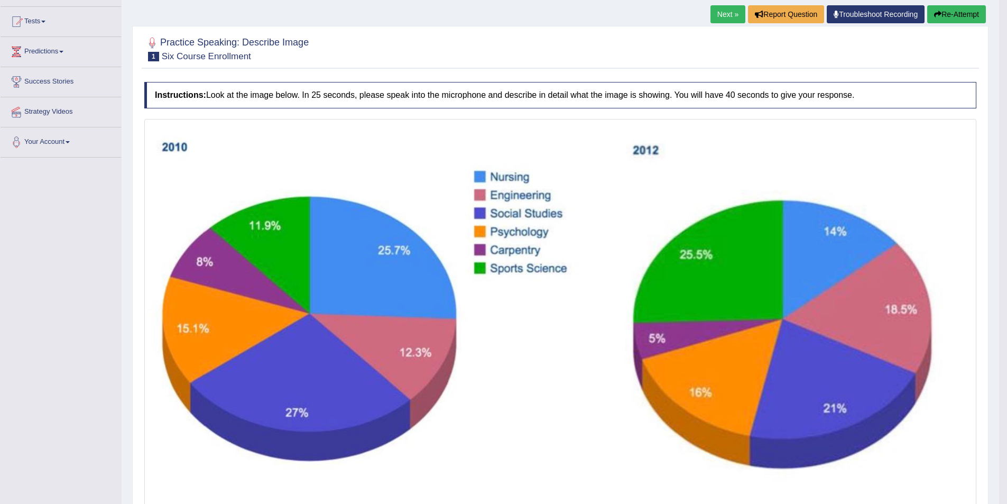
scroll to position [53, 0]
